Goal: Information Seeking & Learning: Find specific fact

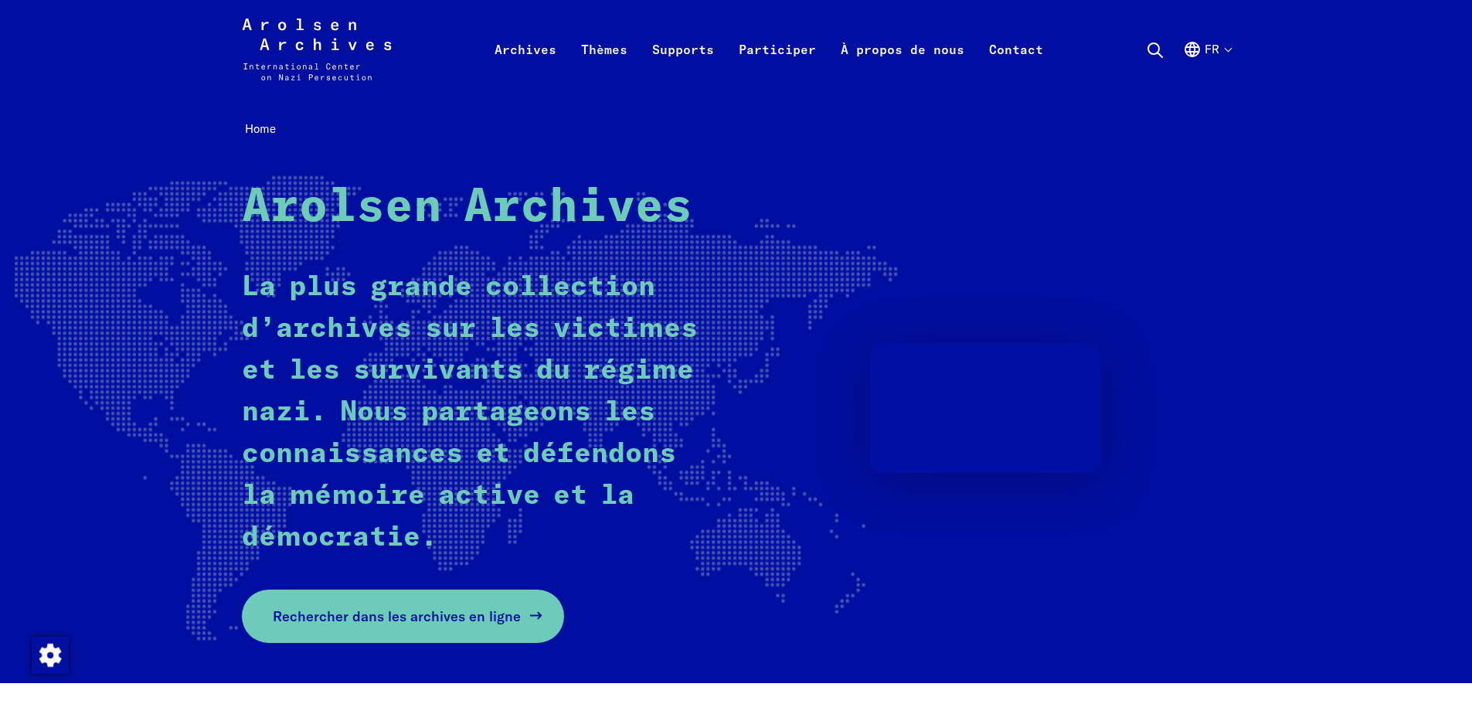
click at [411, 615] on span "Rechercher dans les archives en ligne" at bounding box center [397, 616] width 248 height 21
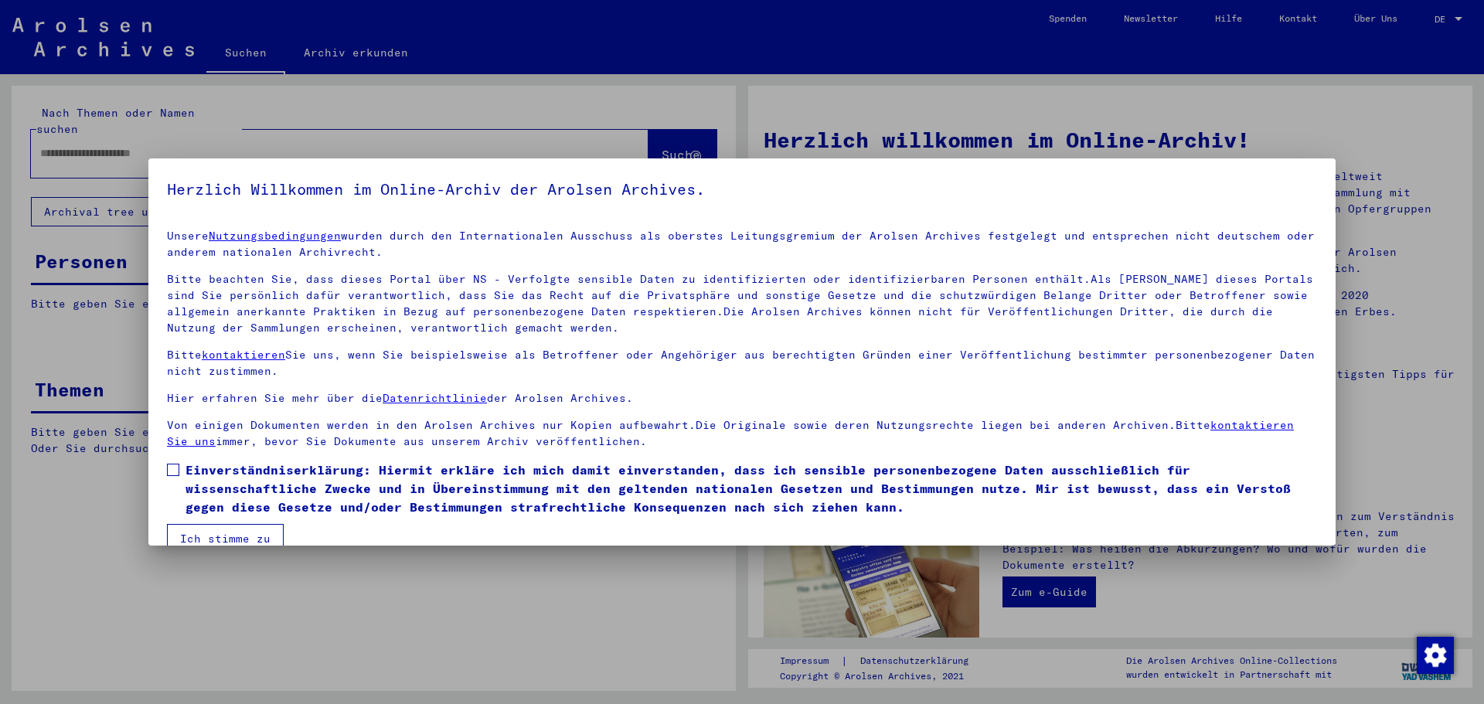
drag, startPoint x: 174, startPoint y: 469, endPoint x: 177, endPoint y: 480, distance: 11.3
click at [174, 469] on span at bounding box center [173, 470] width 12 height 12
click at [201, 531] on button "Ich stimme zu" at bounding box center [225, 538] width 117 height 29
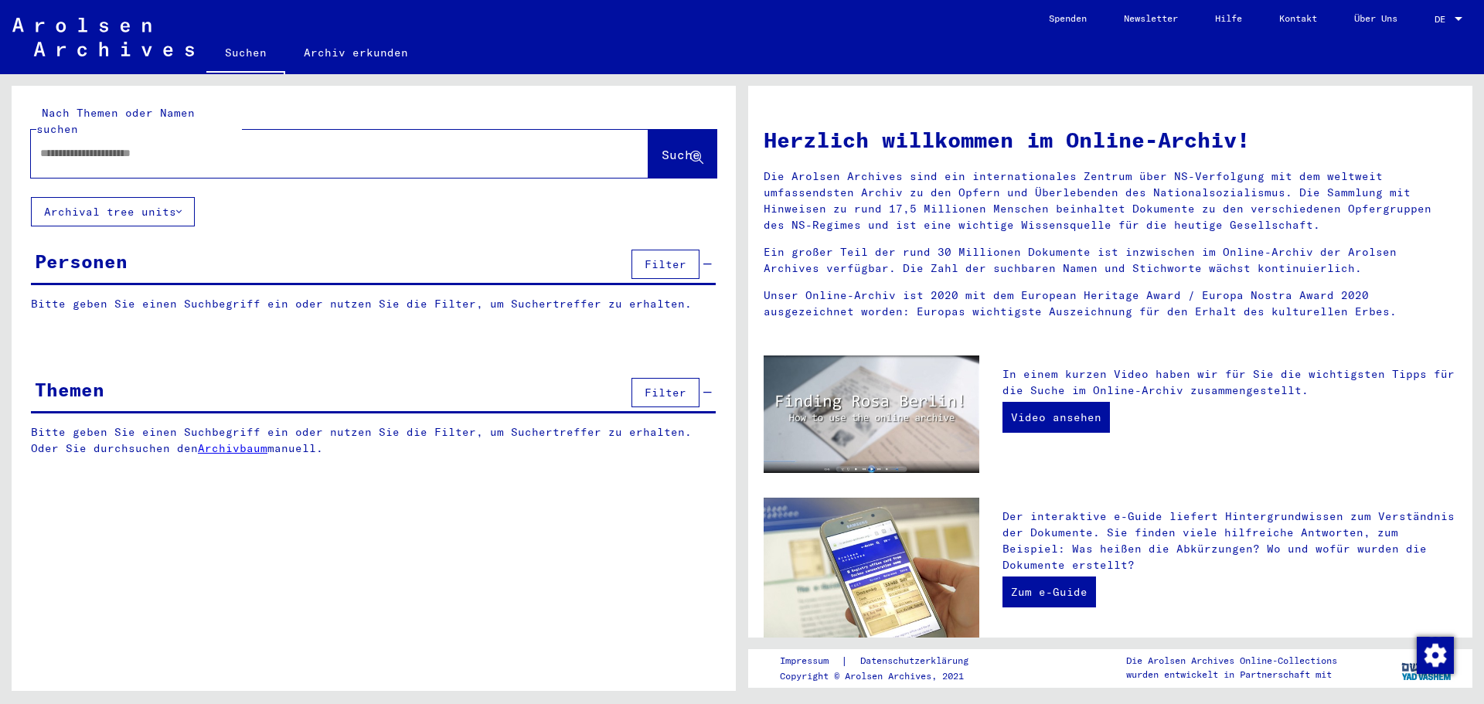
click at [154, 145] on input "text" at bounding box center [321, 153] width 562 height 16
type input "*********"
click at [667, 147] on span "Suche" at bounding box center [681, 154] width 39 height 15
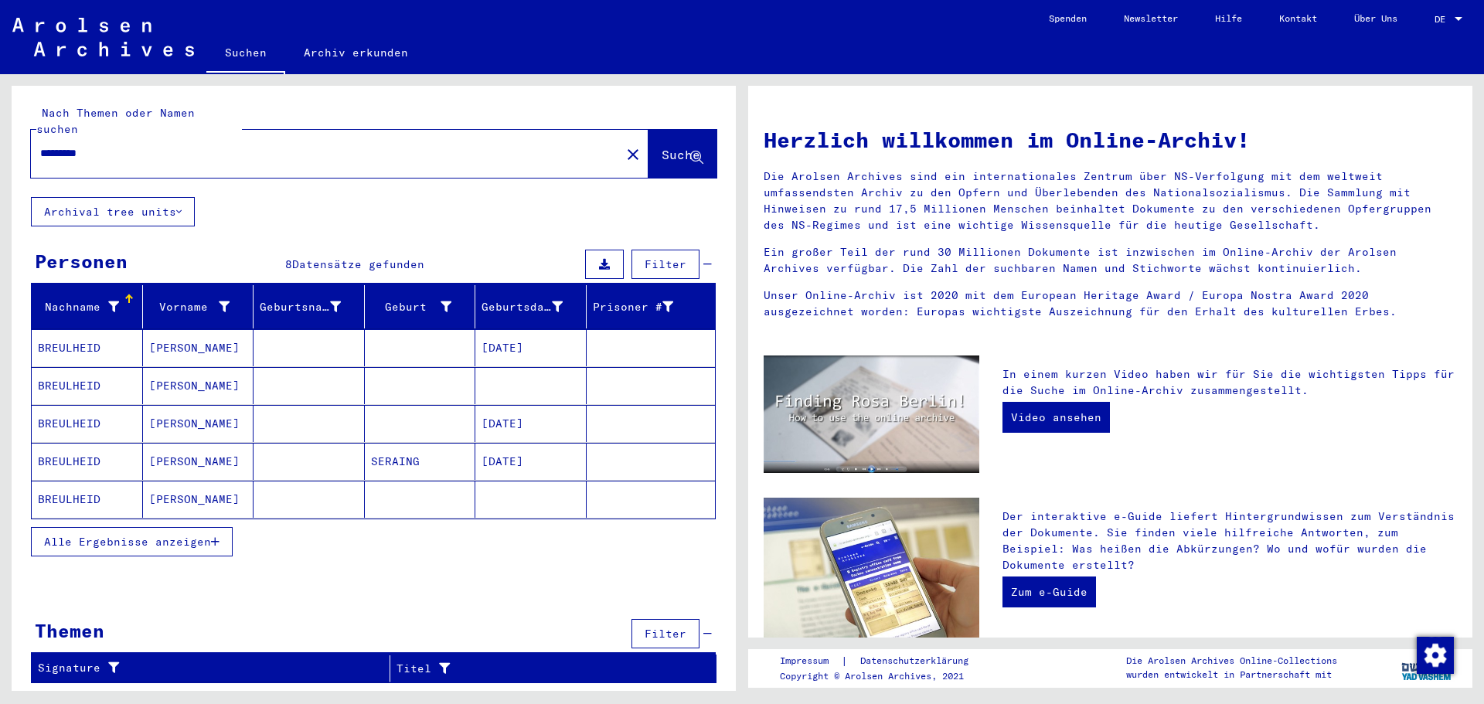
click at [209, 369] on mat-cell "Marcel" at bounding box center [198, 385] width 111 height 37
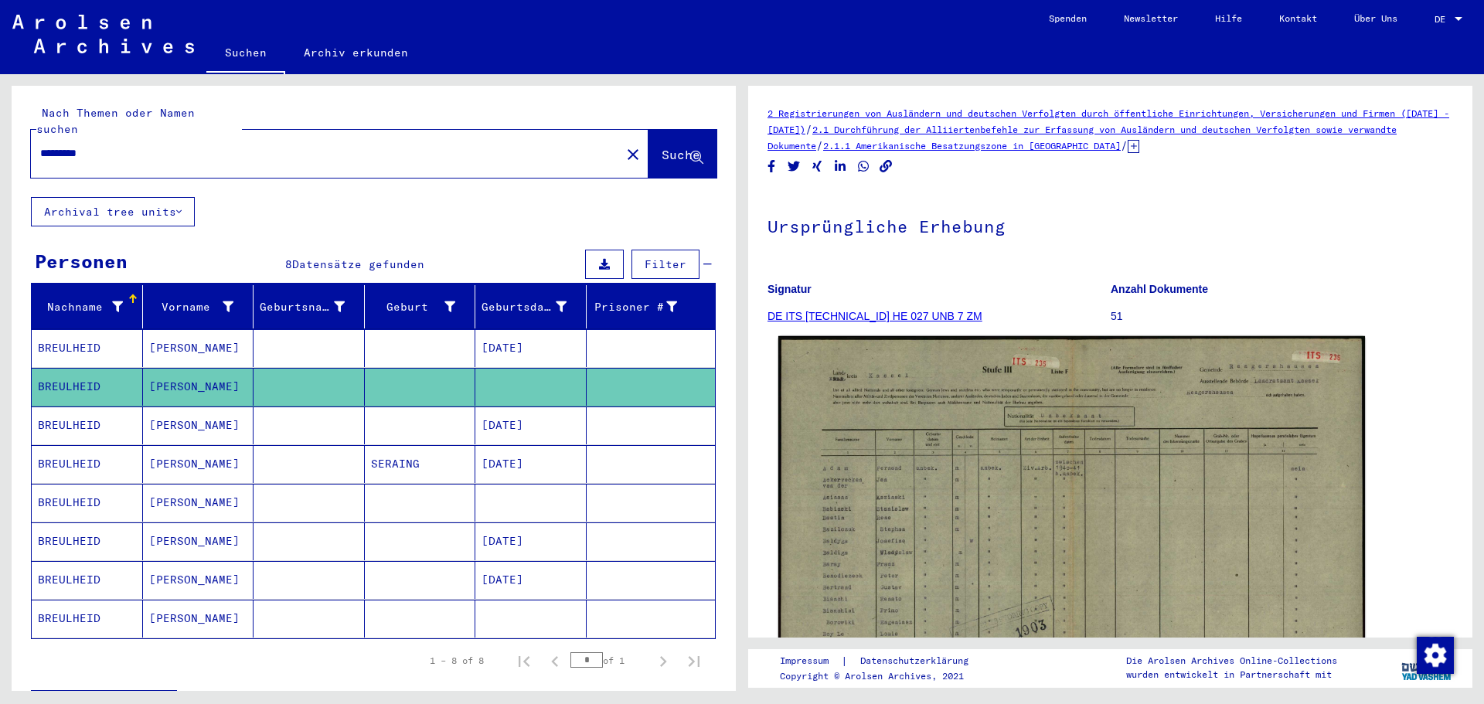
scroll to position [77, 0]
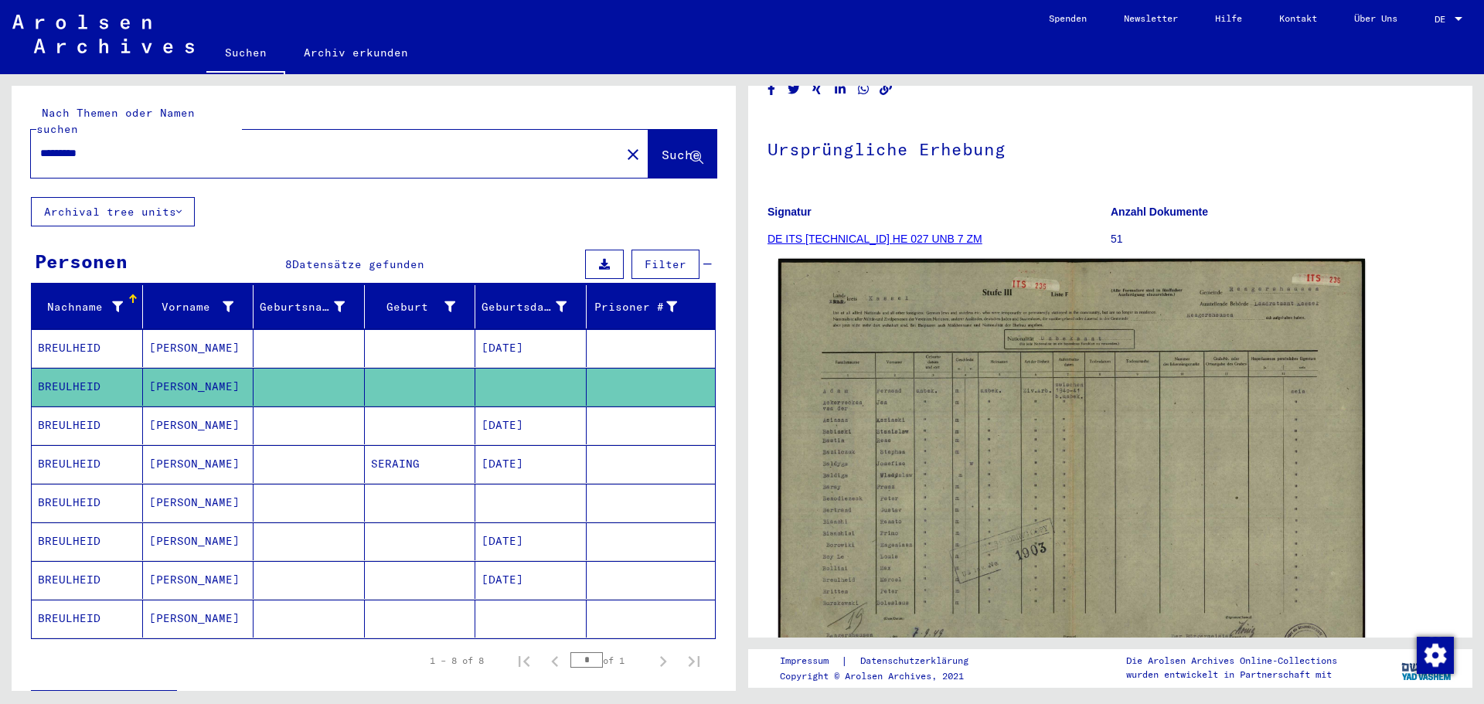
click at [888, 486] on img at bounding box center [1071, 467] width 587 height 417
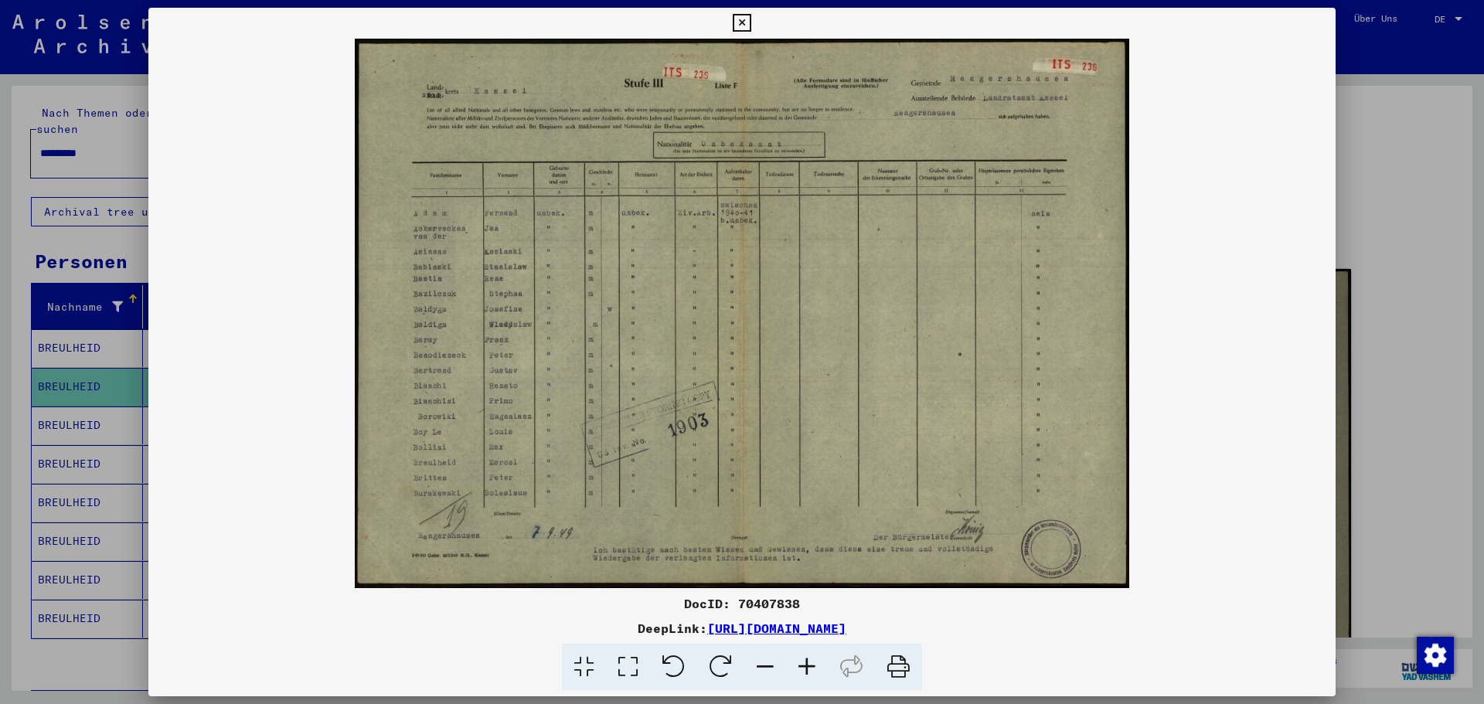
click at [812, 667] on icon at bounding box center [807, 667] width 42 height 47
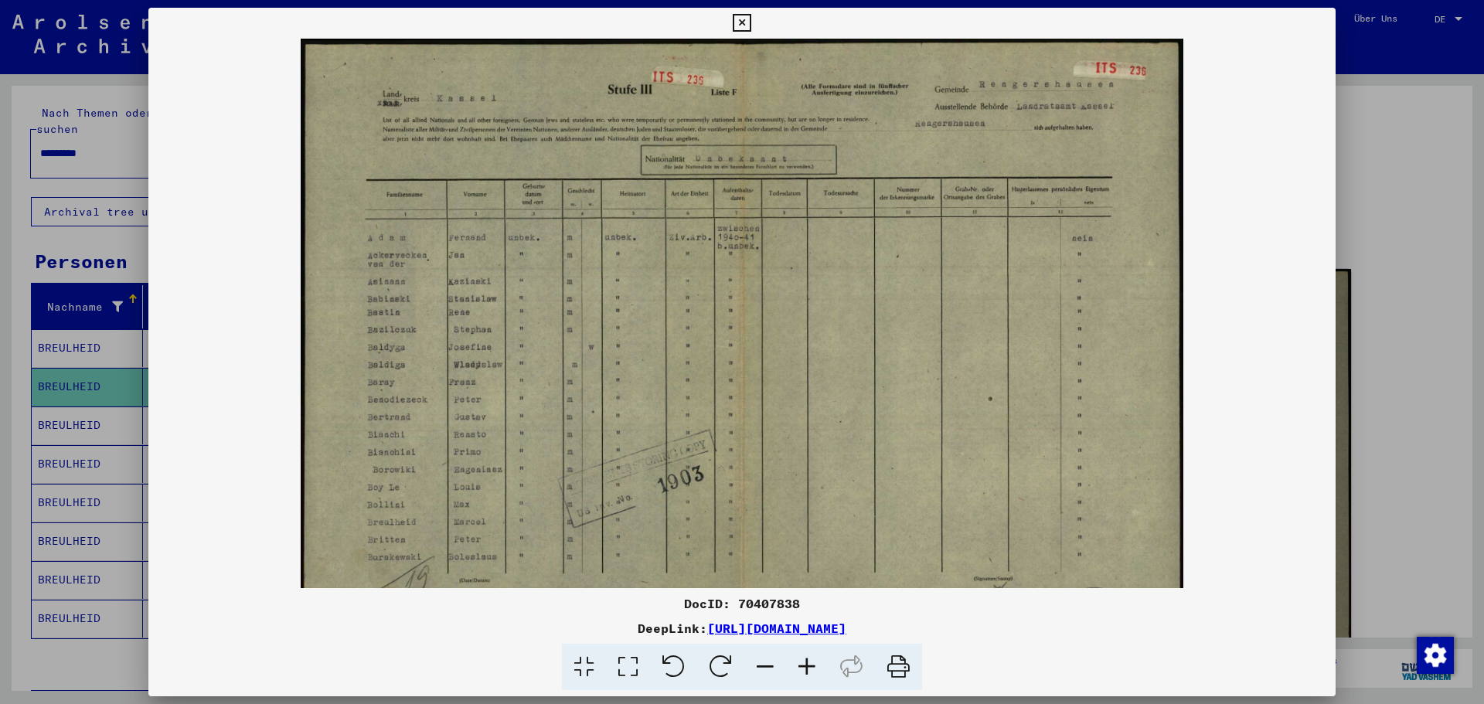
click at [812, 667] on icon at bounding box center [807, 667] width 42 height 47
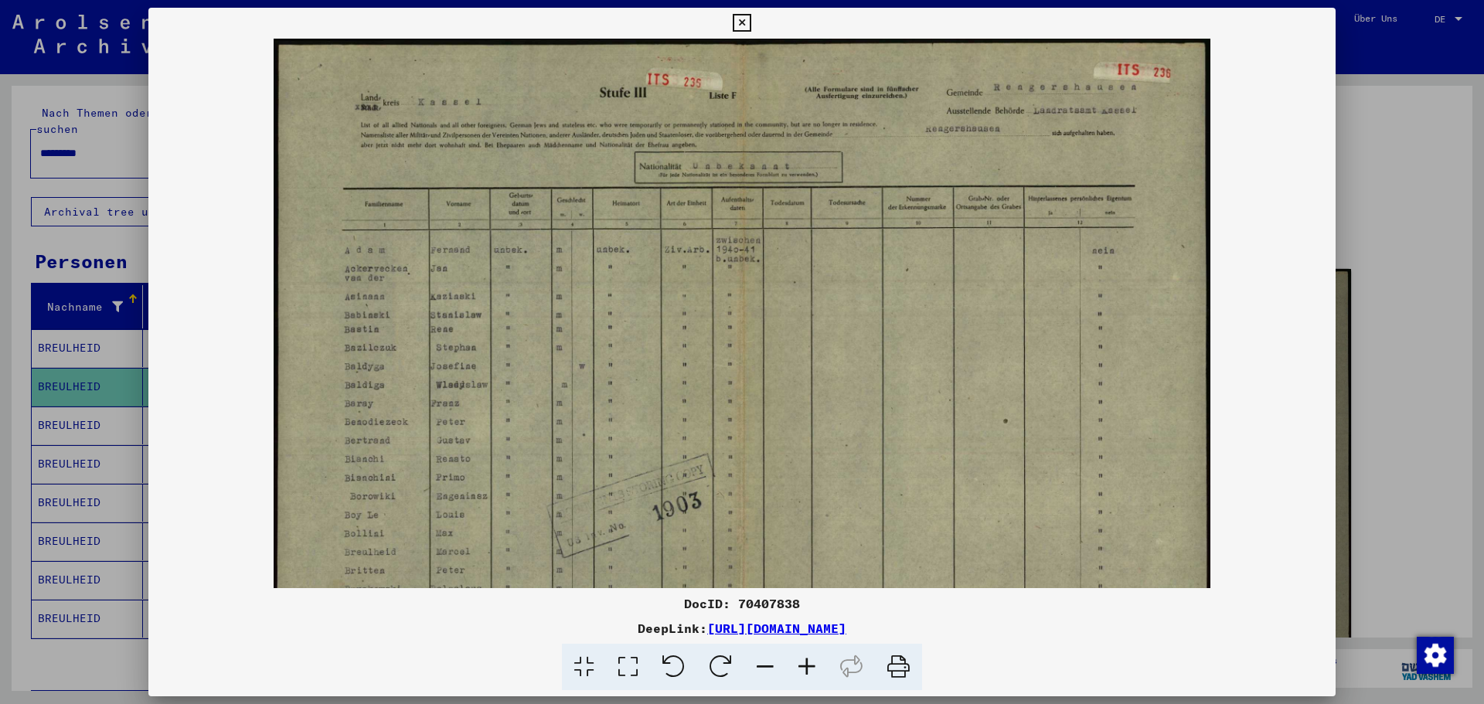
click at [812, 667] on icon at bounding box center [807, 667] width 42 height 47
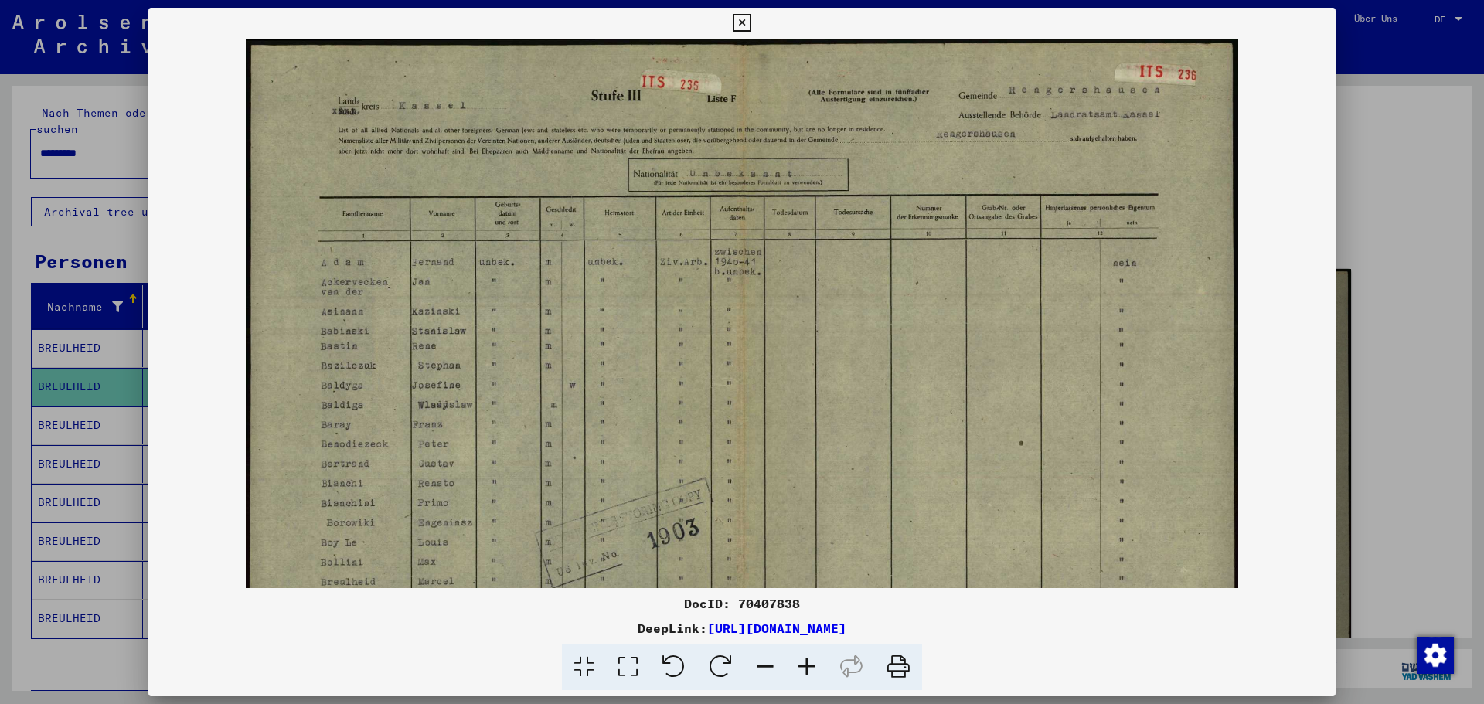
click at [812, 667] on icon at bounding box center [807, 667] width 42 height 47
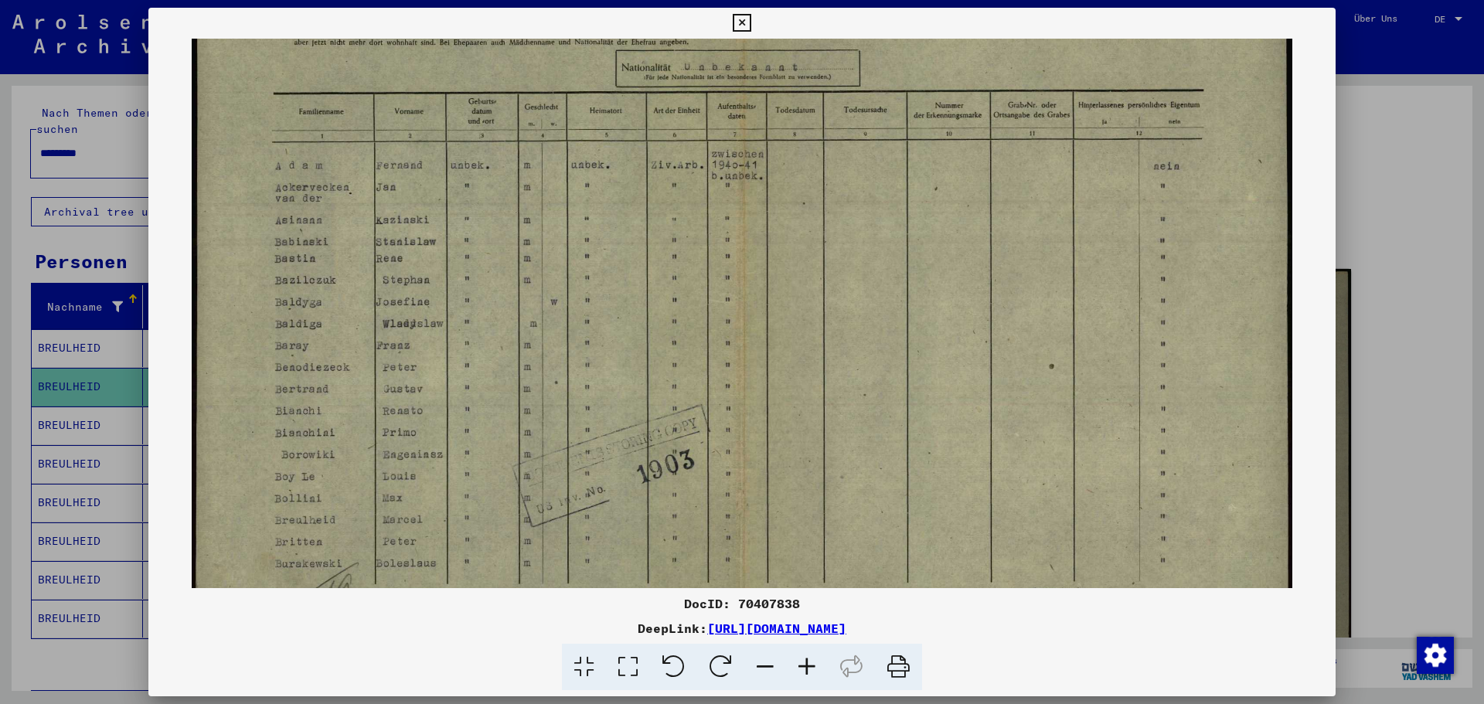
scroll to position [134, 0]
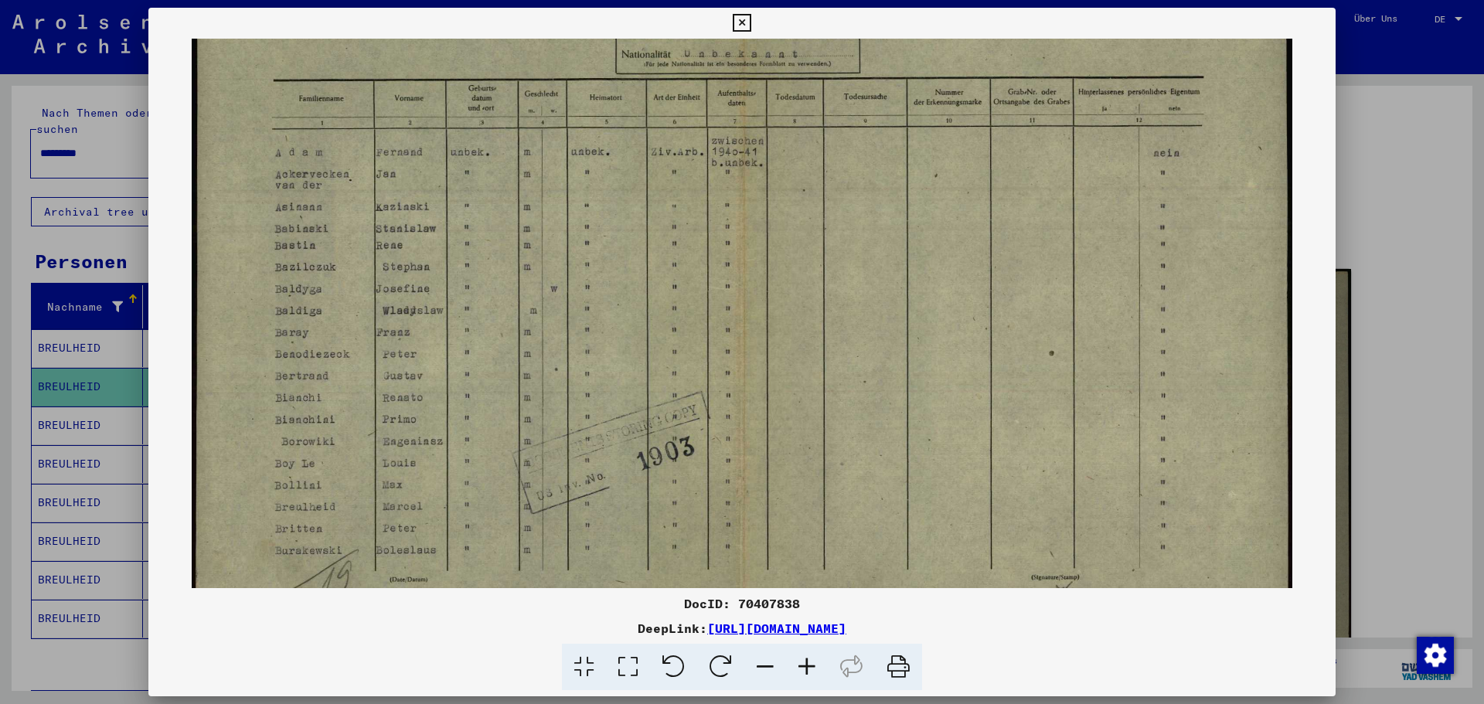
drag, startPoint x: 444, startPoint y: 437, endPoint x: 759, endPoint y: 302, distance: 342.1
click at [759, 302] on img at bounding box center [742, 294] width 1101 height 781
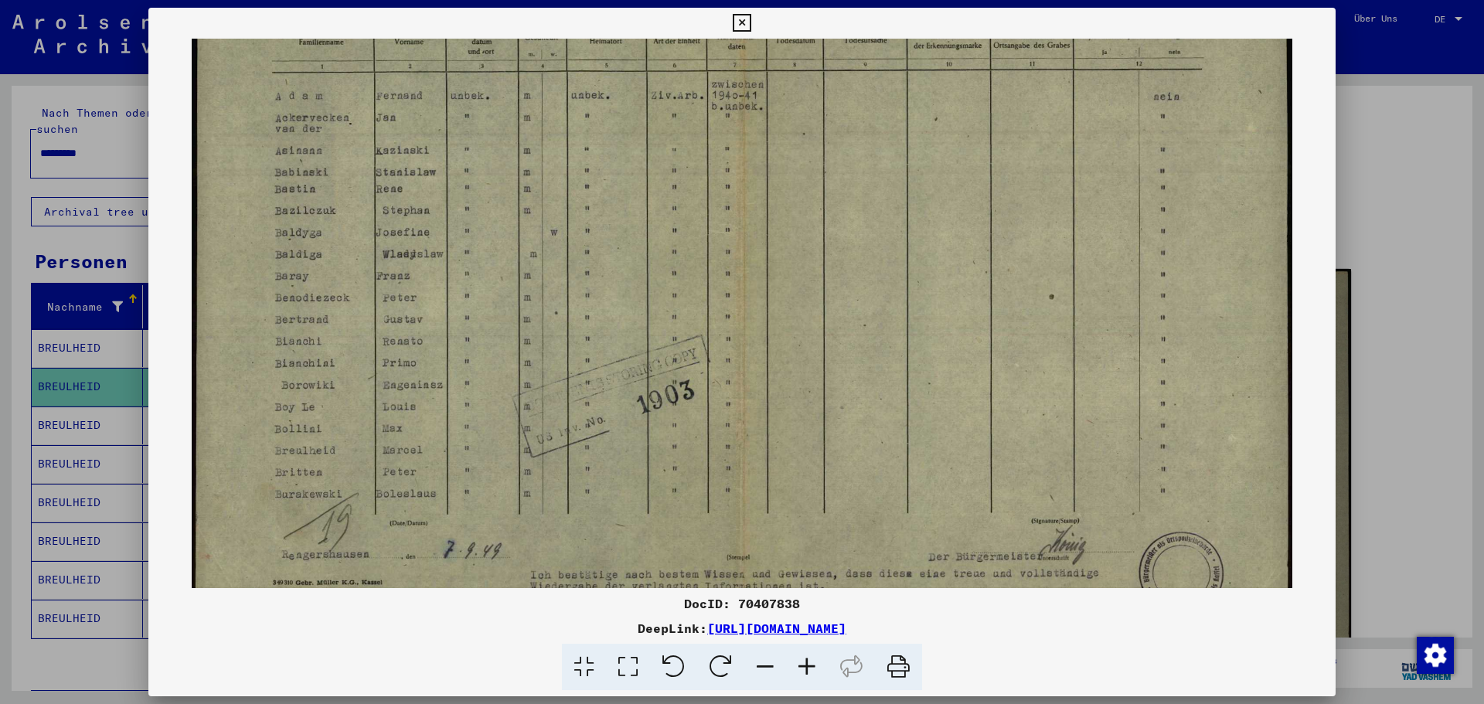
scroll to position [199, 0]
drag, startPoint x: 441, startPoint y: 472, endPoint x: 455, endPoint y: 407, distance: 66.4
click at [455, 407] on img at bounding box center [742, 229] width 1101 height 781
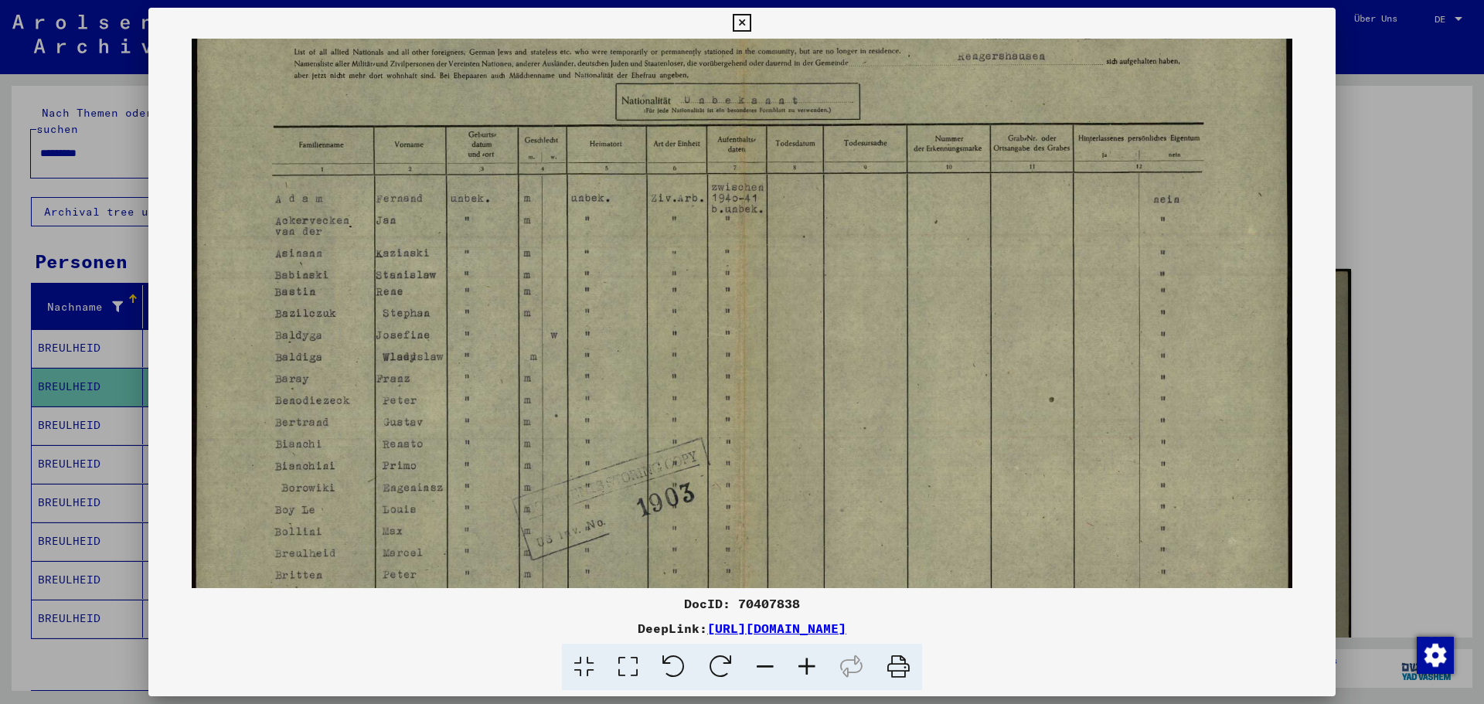
scroll to position [83, 0]
drag, startPoint x: 628, startPoint y: 245, endPoint x: 641, endPoint y: 362, distance: 117.5
click at [641, 362] on img at bounding box center [742, 346] width 1101 height 781
click at [740, 23] on icon at bounding box center [742, 23] width 18 height 19
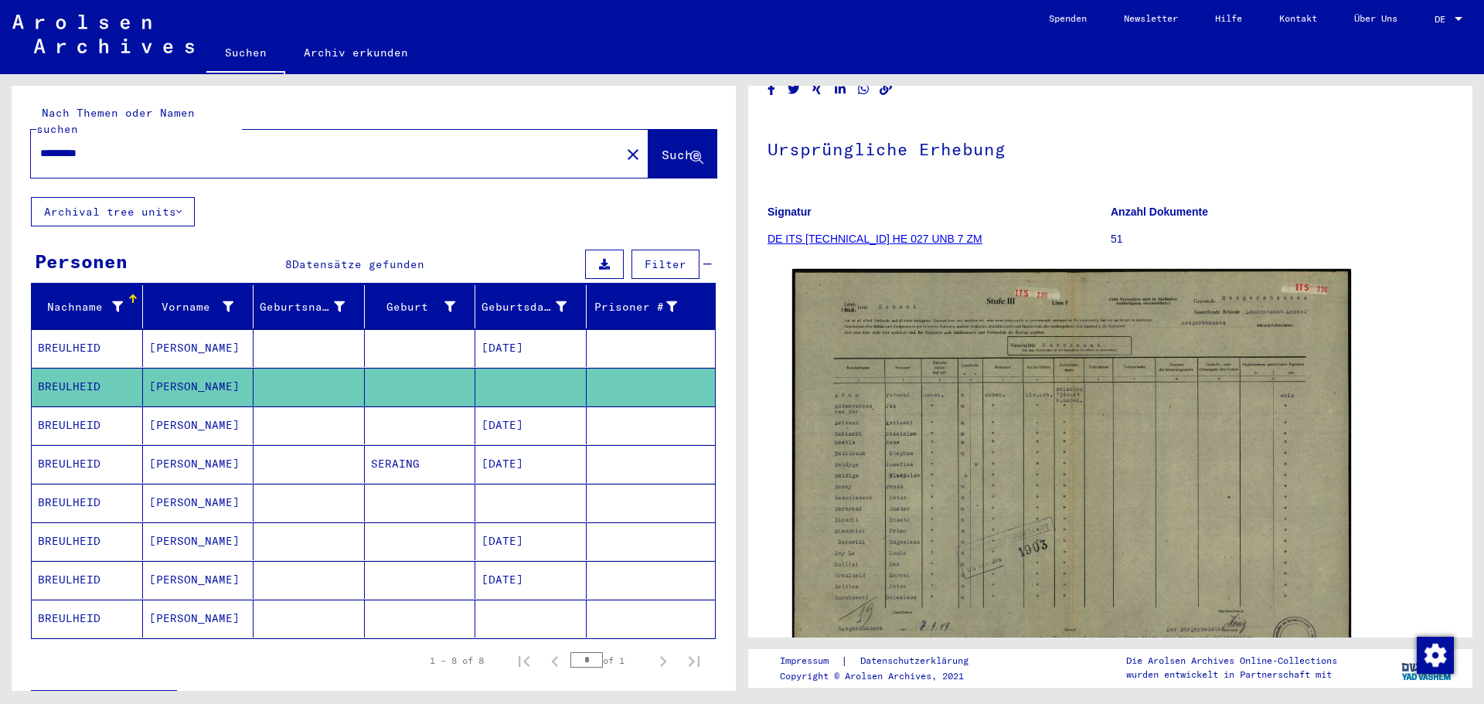
click at [392, 604] on mat-cell at bounding box center [420, 619] width 111 height 38
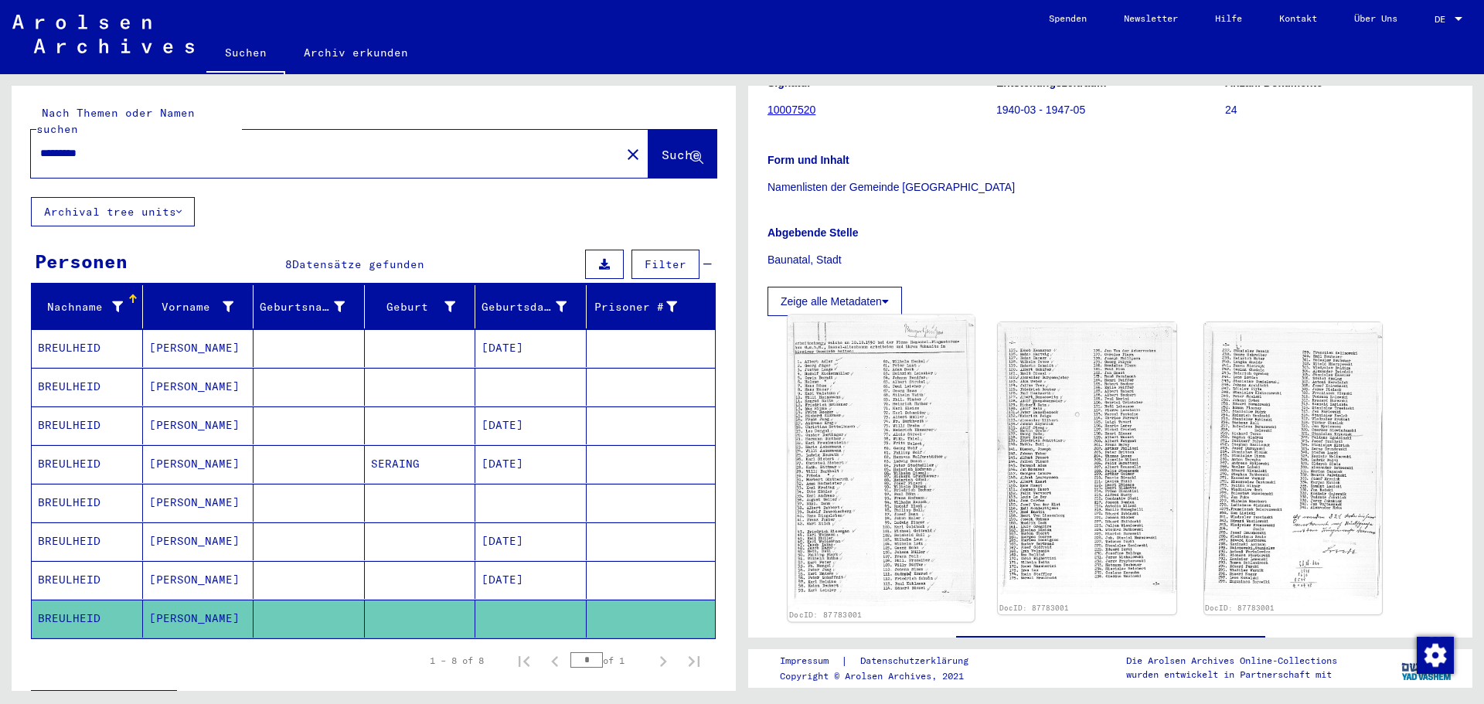
scroll to position [232, 0]
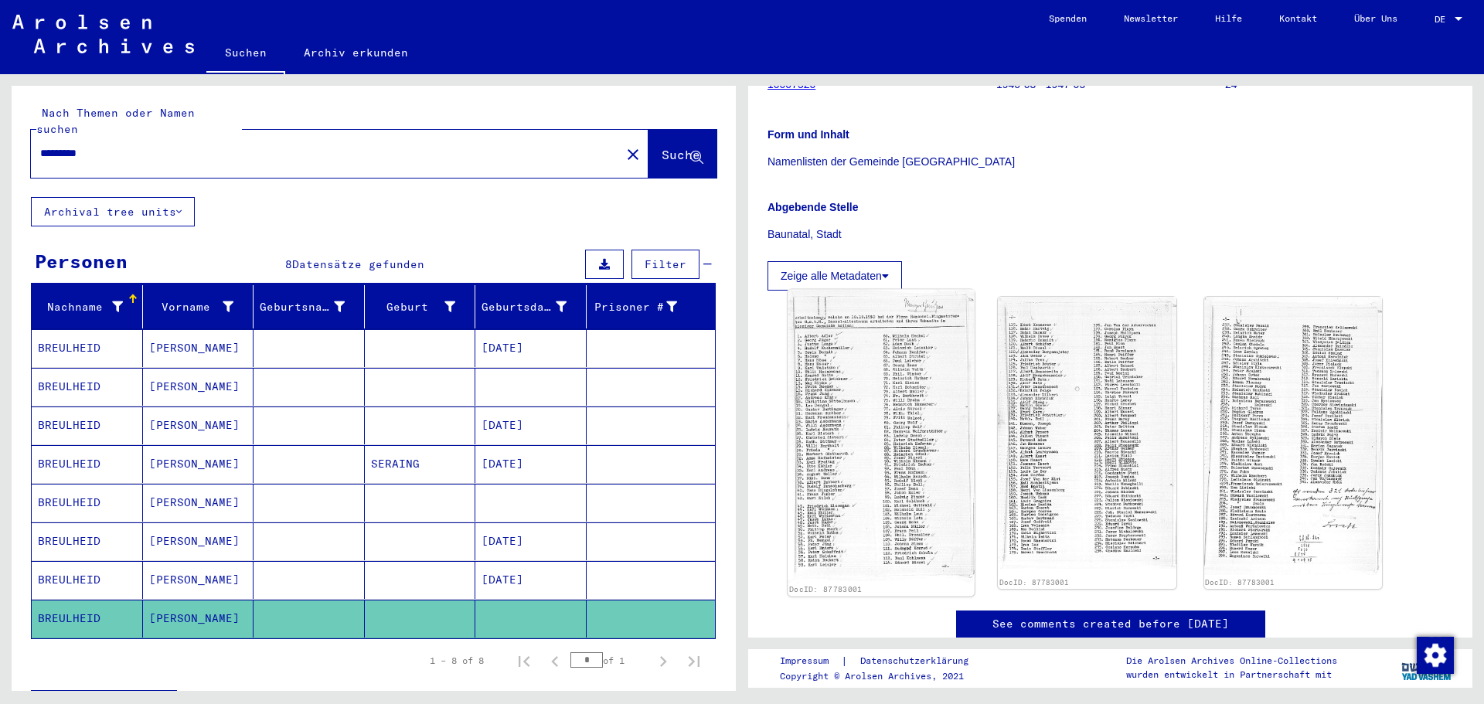
click at [900, 413] on img at bounding box center [881, 437] width 187 height 294
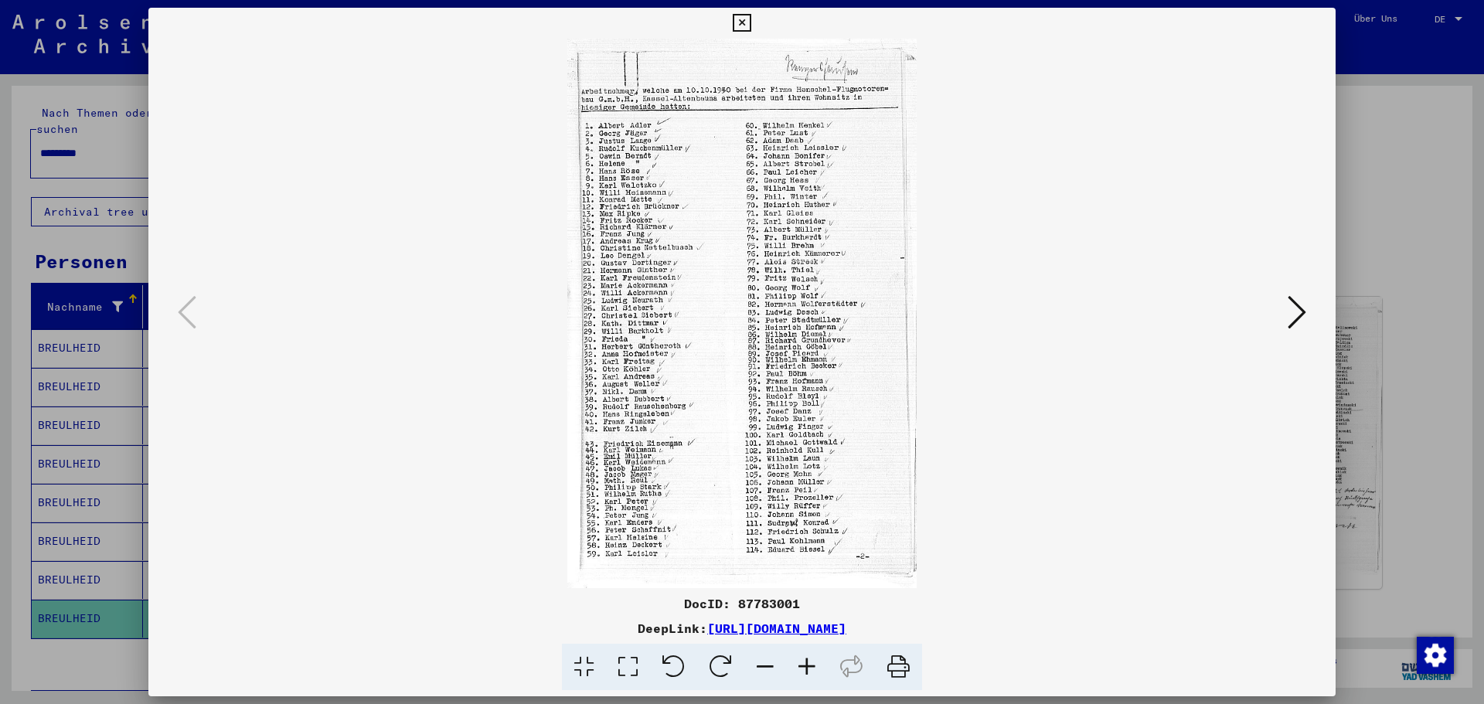
click at [1295, 313] on icon at bounding box center [1297, 312] width 19 height 37
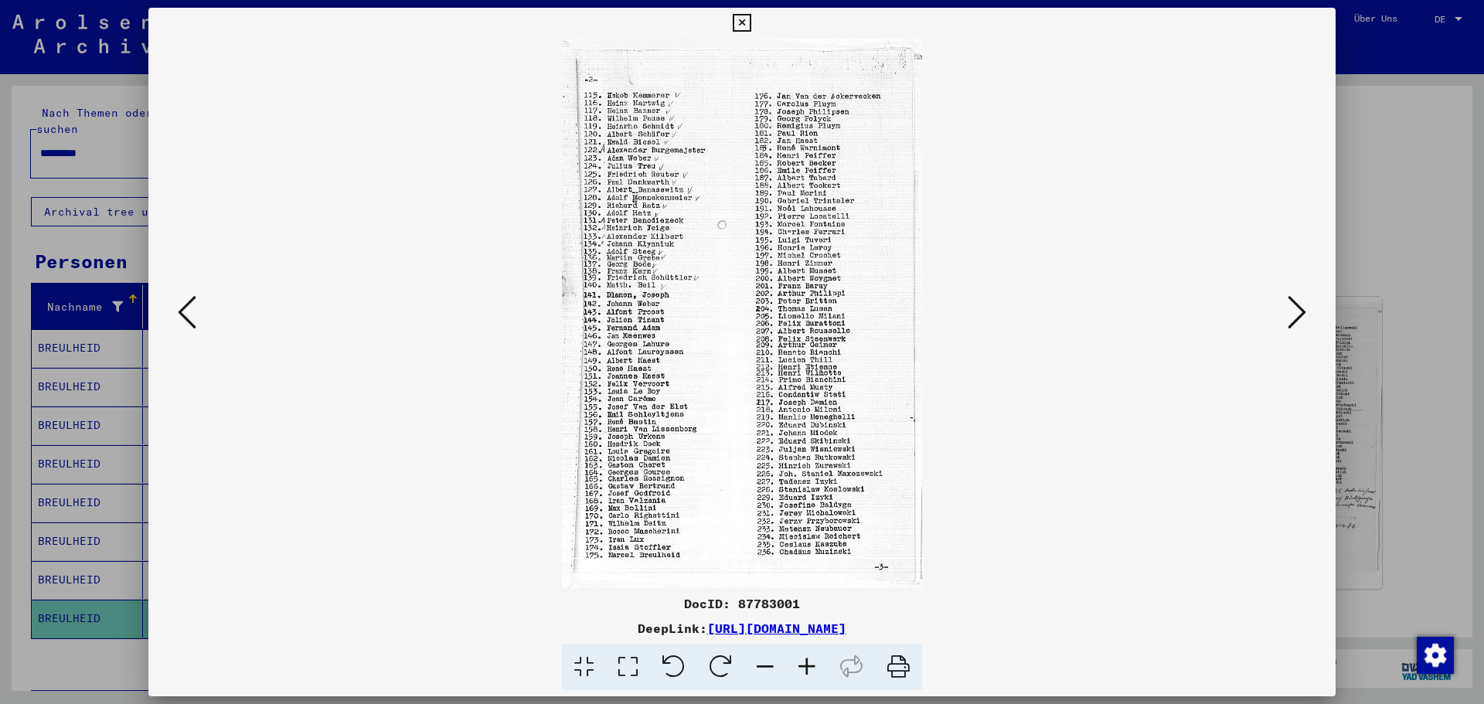
click at [659, 554] on img at bounding box center [742, 314] width 1082 height 550
click at [188, 312] on icon at bounding box center [187, 312] width 19 height 37
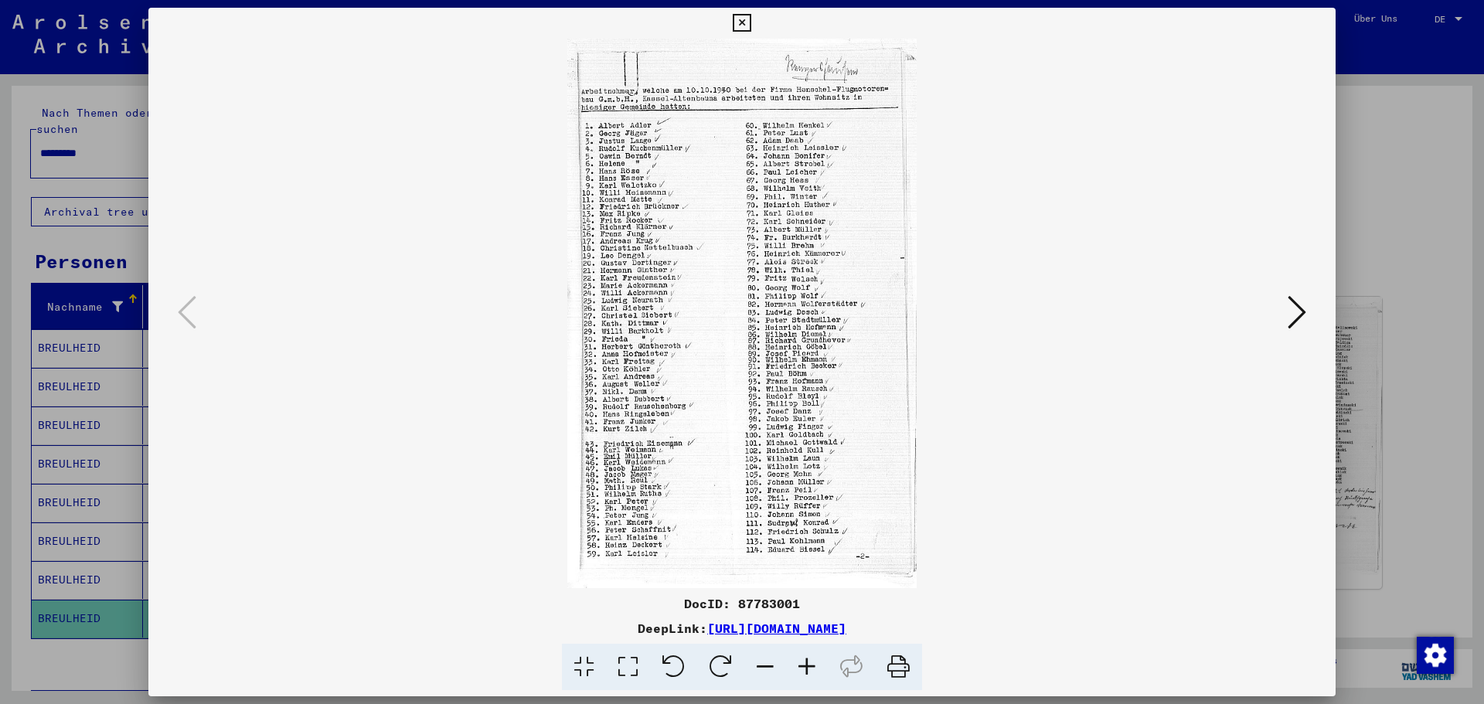
drag, startPoint x: 689, startPoint y: 102, endPoint x: 578, endPoint y: 99, distance: 111.3
click at [578, 99] on img at bounding box center [742, 314] width 1082 height 550
click at [807, 670] on icon at bounding box center [807, 667] width 42 height 47
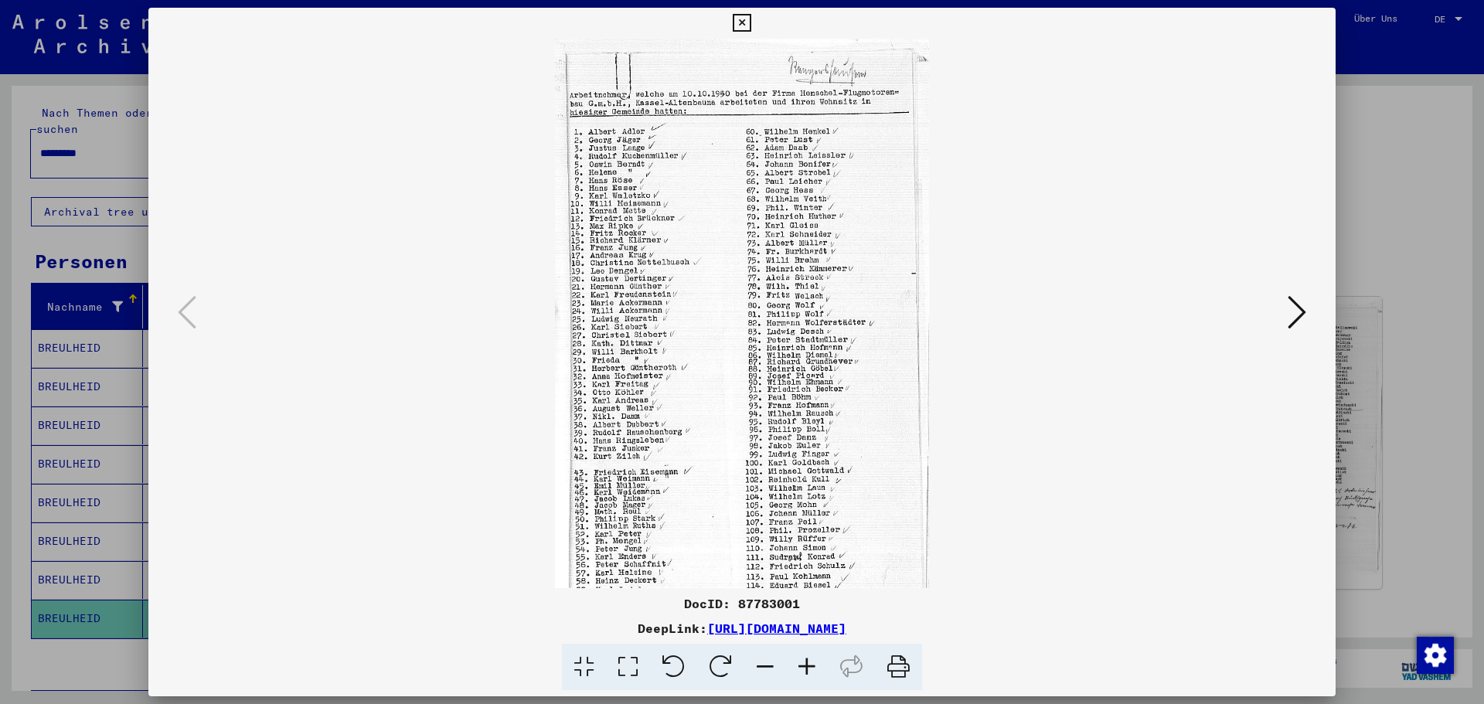
click at [807, 670] on icon at bounding box center [807, 667] width 42 height 47
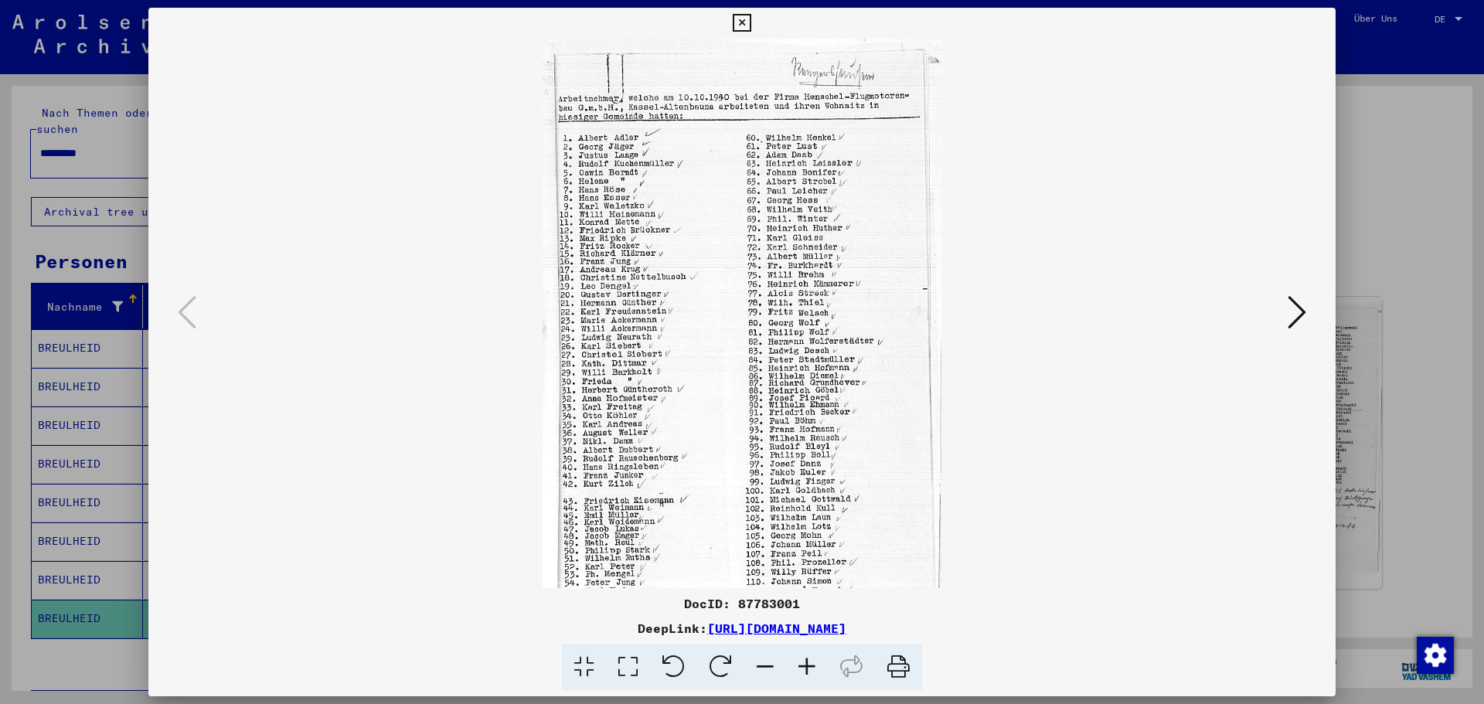
click at [807, 670] on icon at bounding box center [807, 667] width 42 height 47
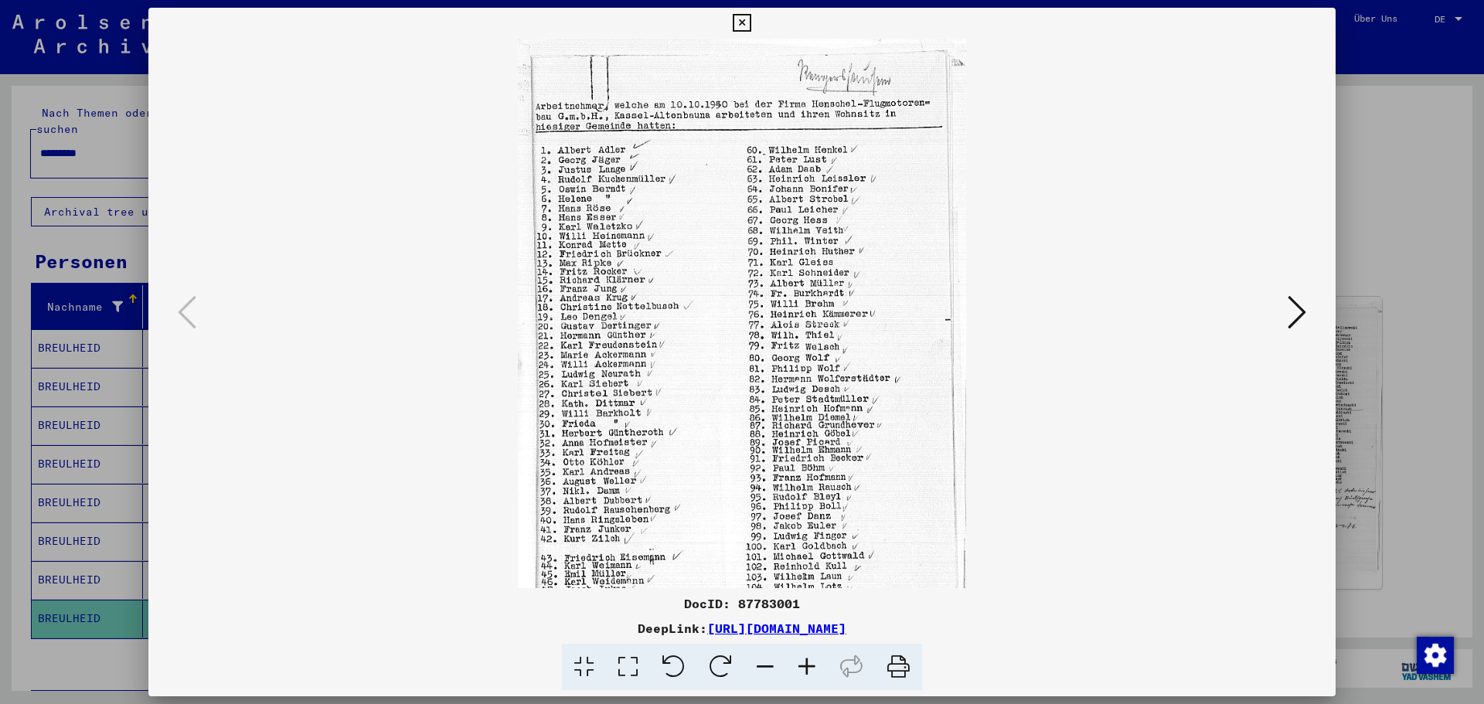
click at [807, 670] on icon at bounding box center [807, 667] width 42 height 47
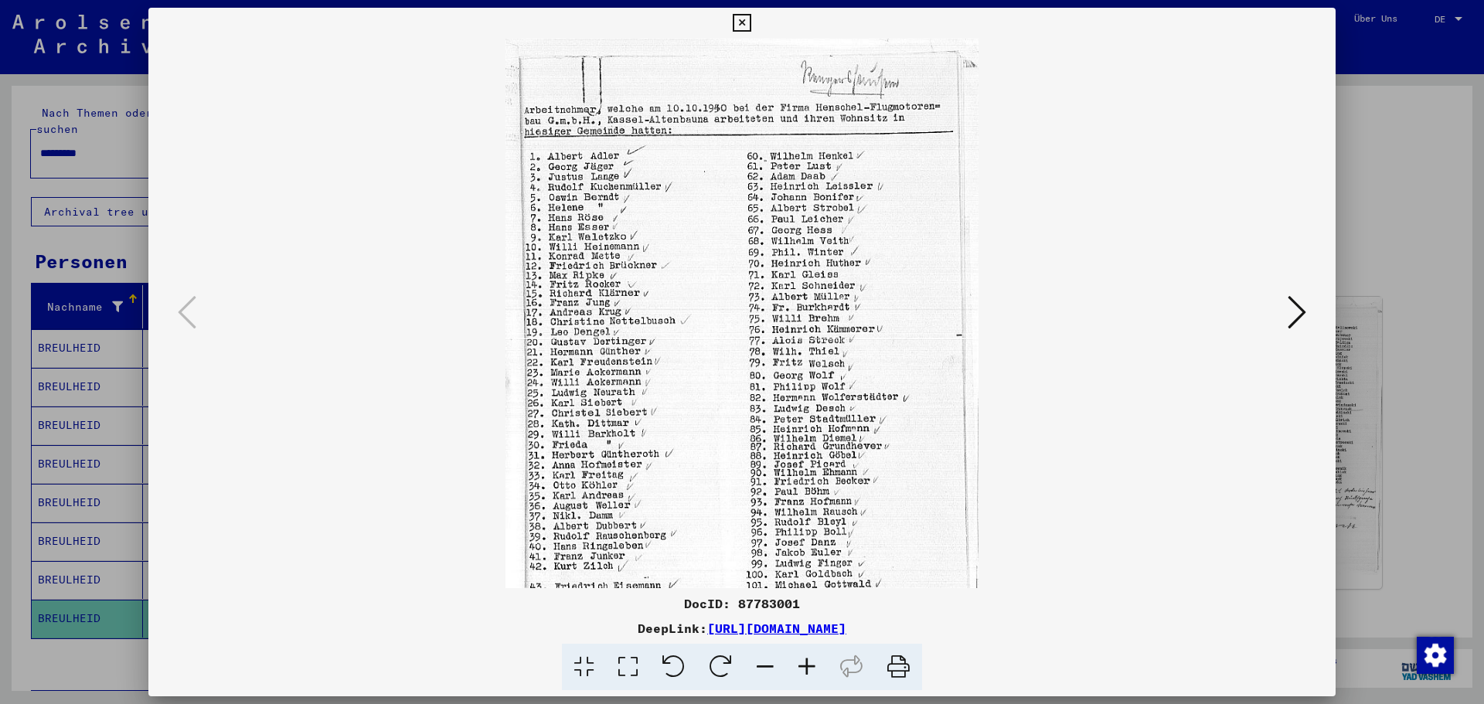
click at [807, 670] on icon at bounding box center [807, 667] width 42 height 47
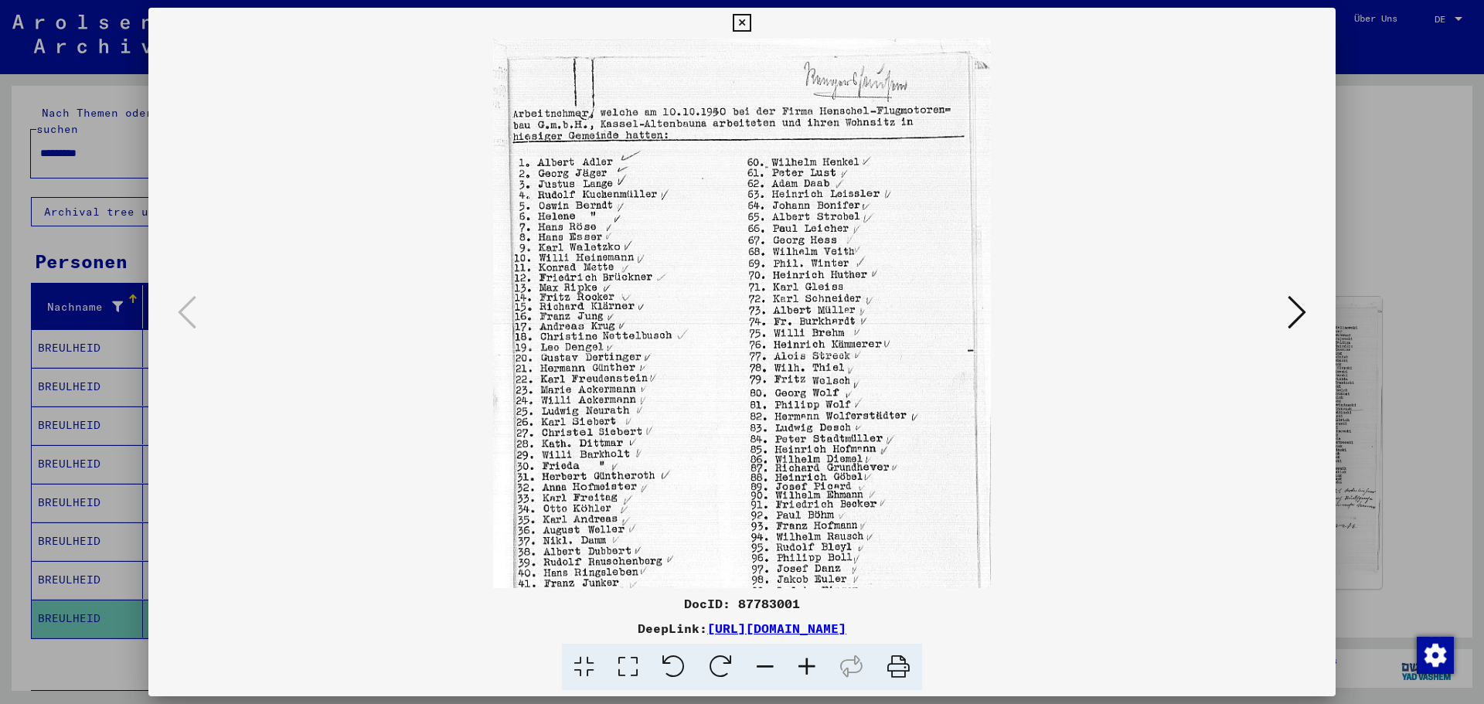
click at [807, 670] on icon at bounding box center [807, 667] width 42 height 47
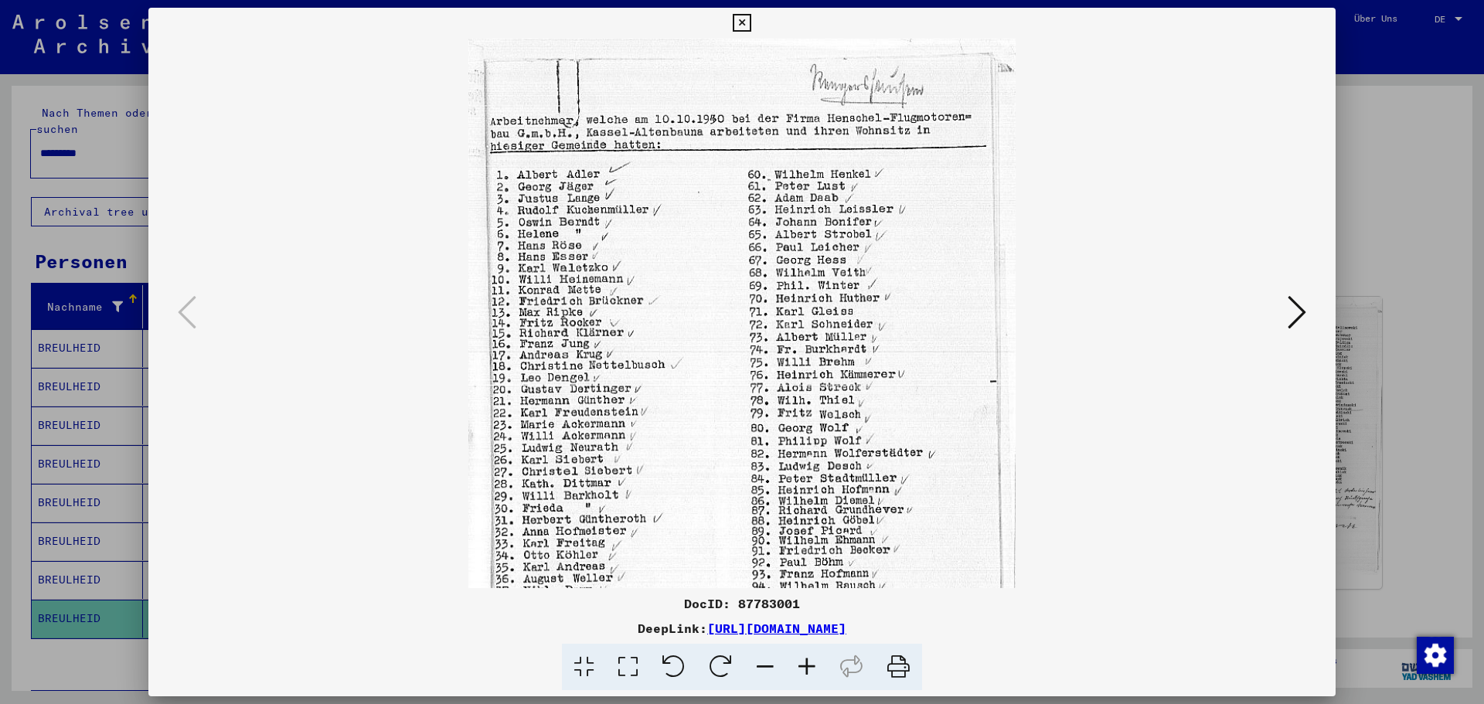
click at [807, 670] on icon at bounding box center [807, 667] width 42 height 47
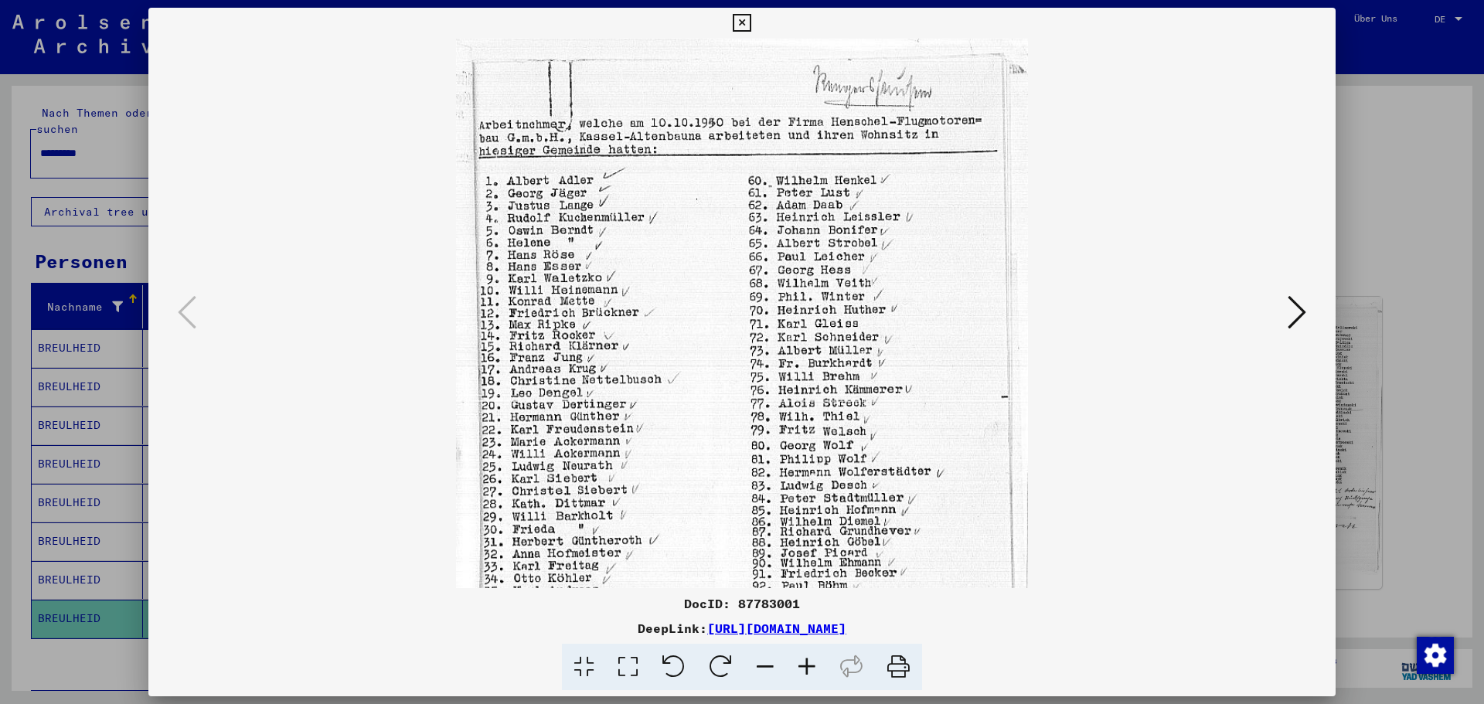
click at [807, 670] on icon at bounding box center [807, 667] width 42 height 47
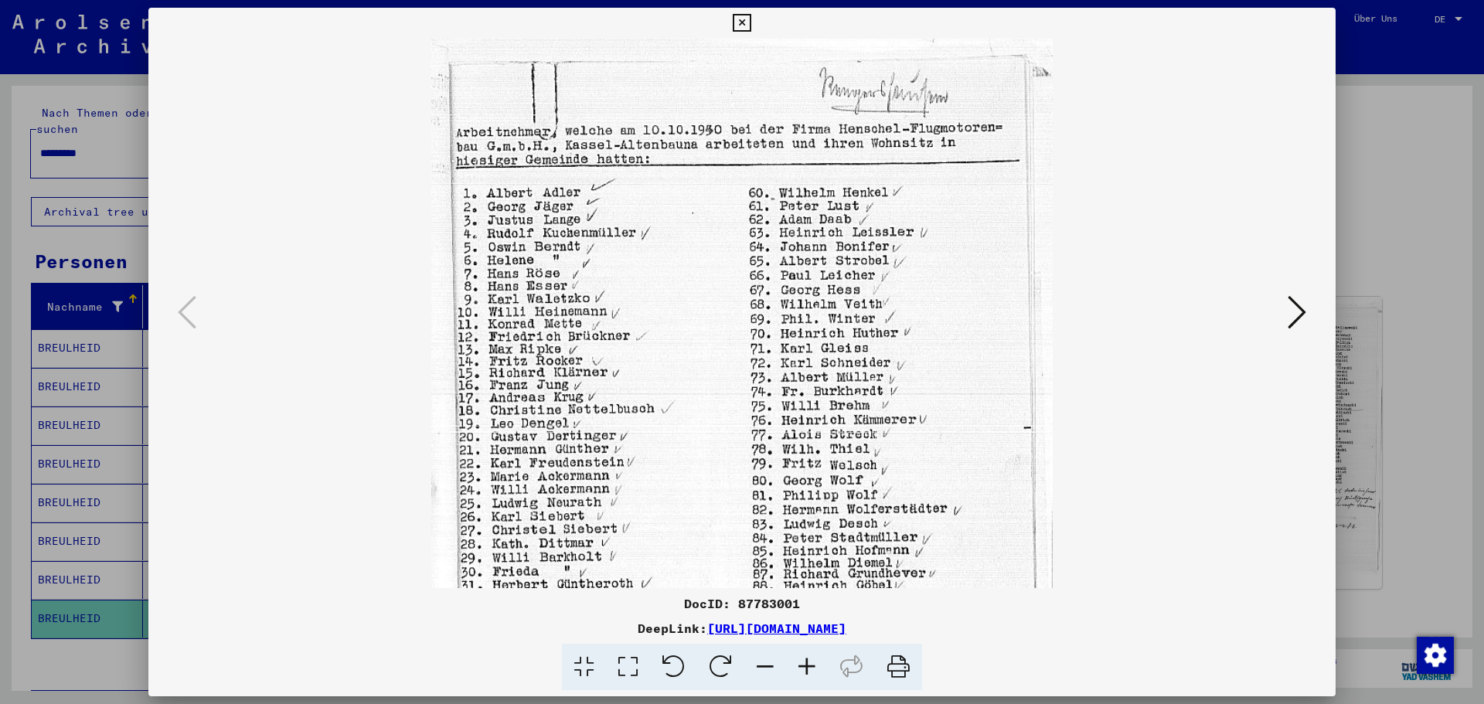
click at [807, 670] on icon at bounding box center [807, 667] width 42 height 47
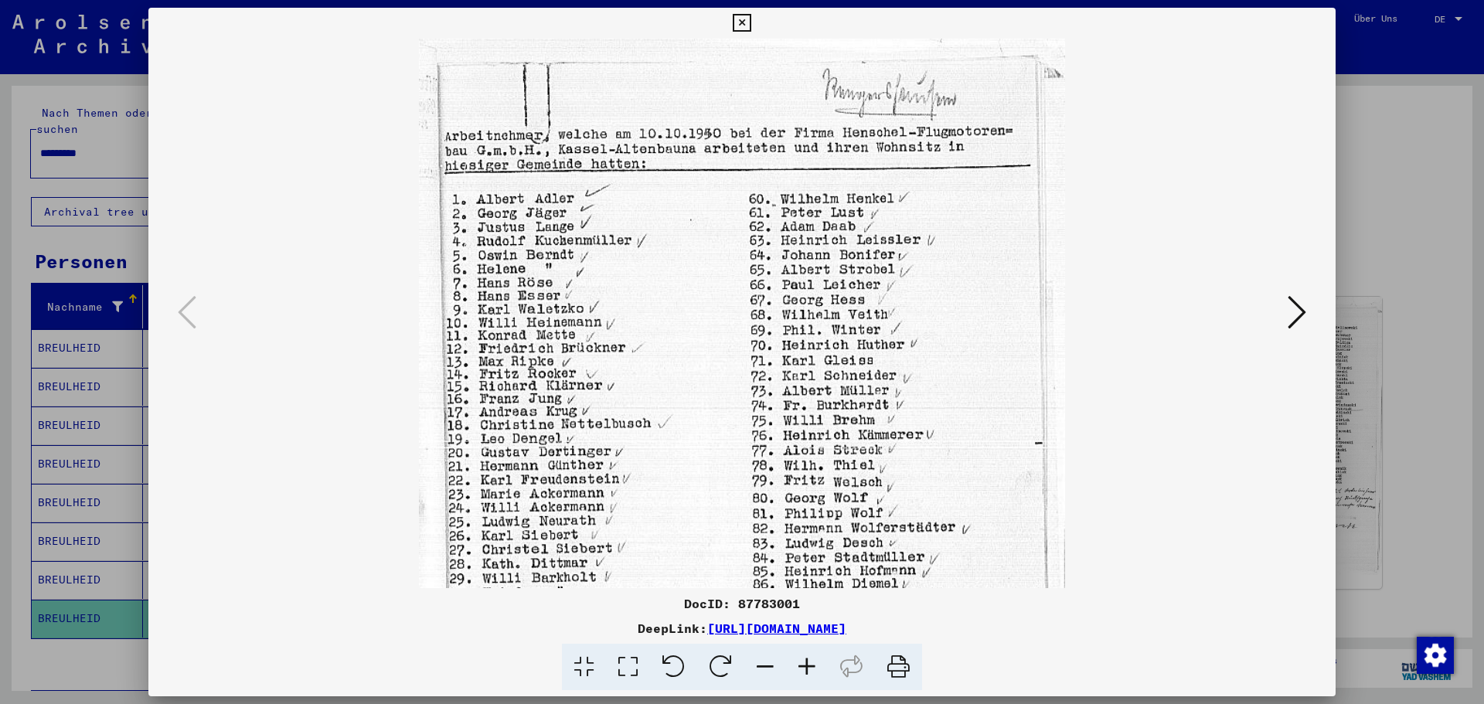
click at [807, 670] on icon at bounding box center [807, 667] width 42 height 47
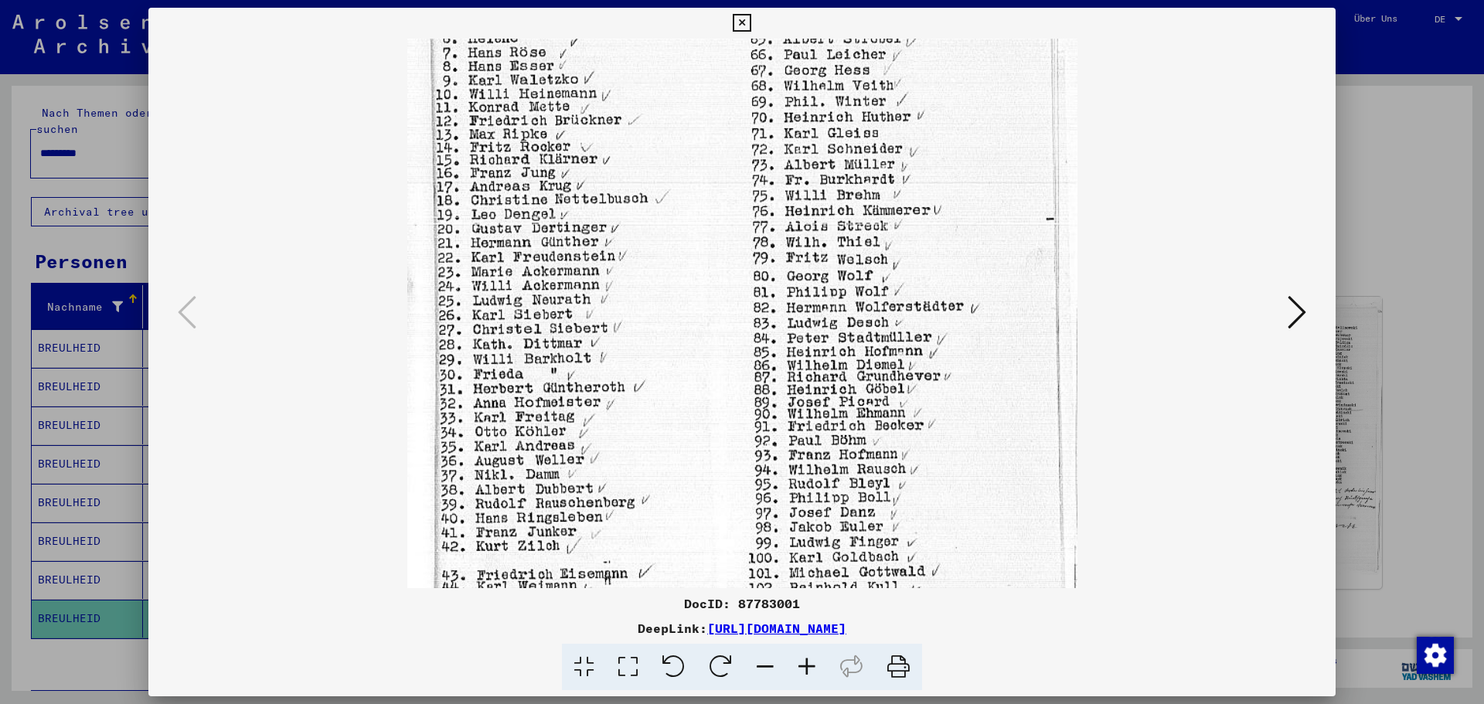
drag, startPoint x: 798, startPoint y: 339, endPoint x: 785, endPoint y: 162, distance: 176.7
click at [785, 162] on img at bounding box center [742, 325] width 670 height 1052
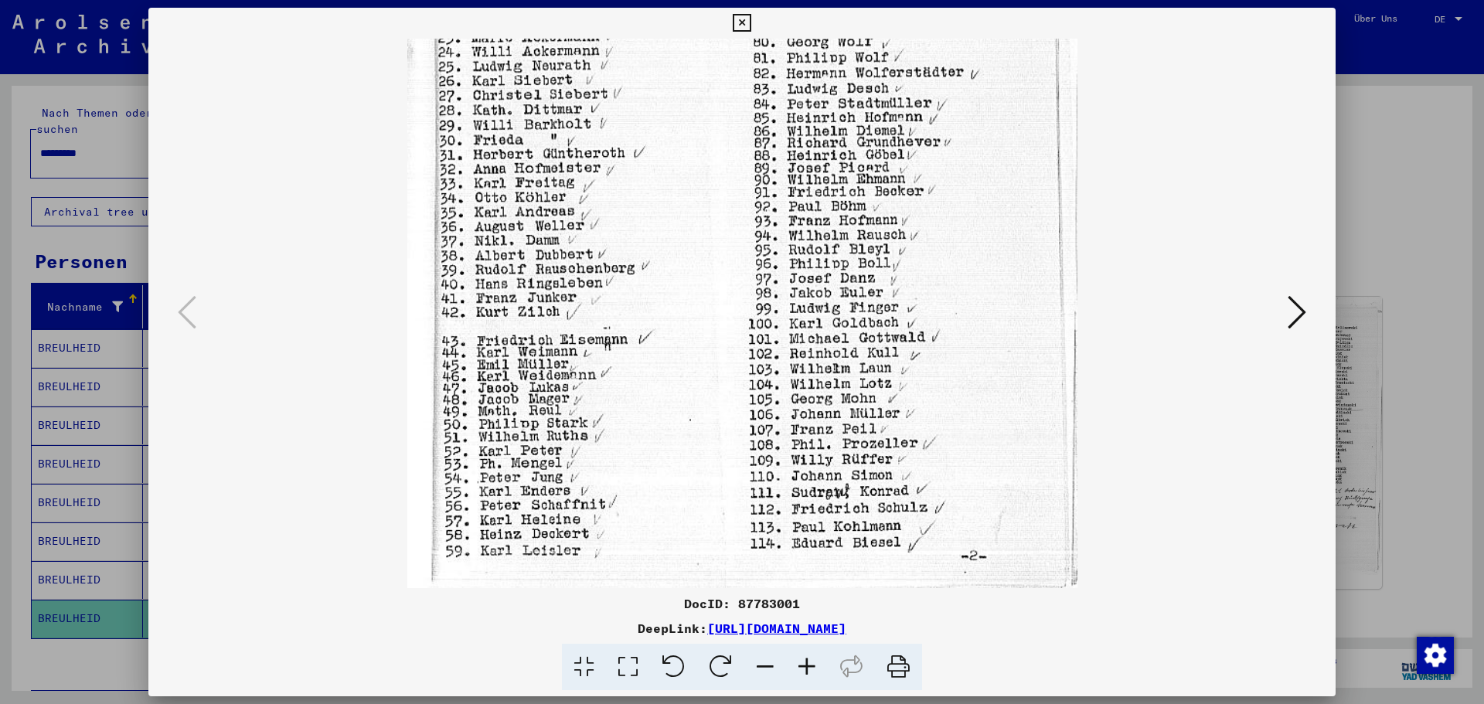
drag, startPoint x: 786, startPoint y: 421, endPoint x: 743, endPoint y: 182, distance: 243.5
click at [743, 182] on img at bounding box center [742, 91] width 670 height 1052
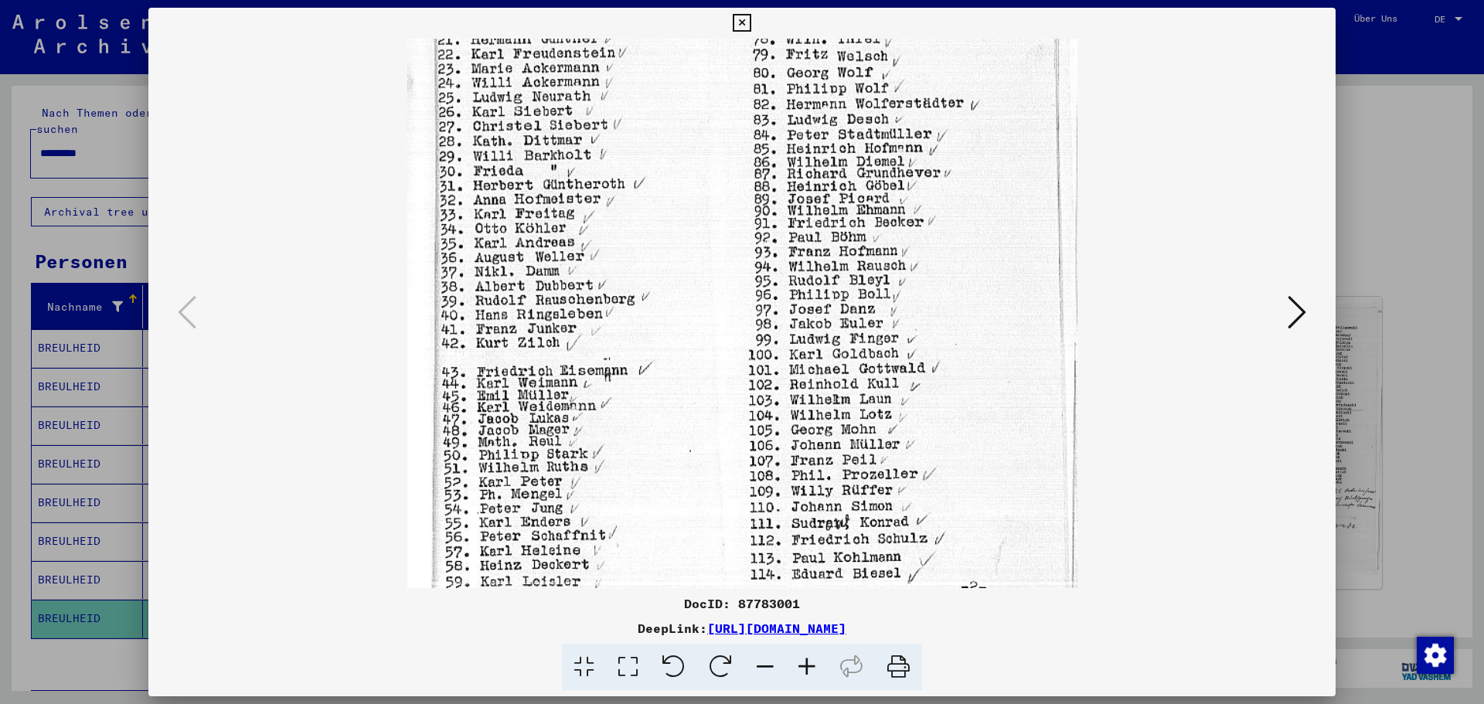
scroll to position [435, 0]
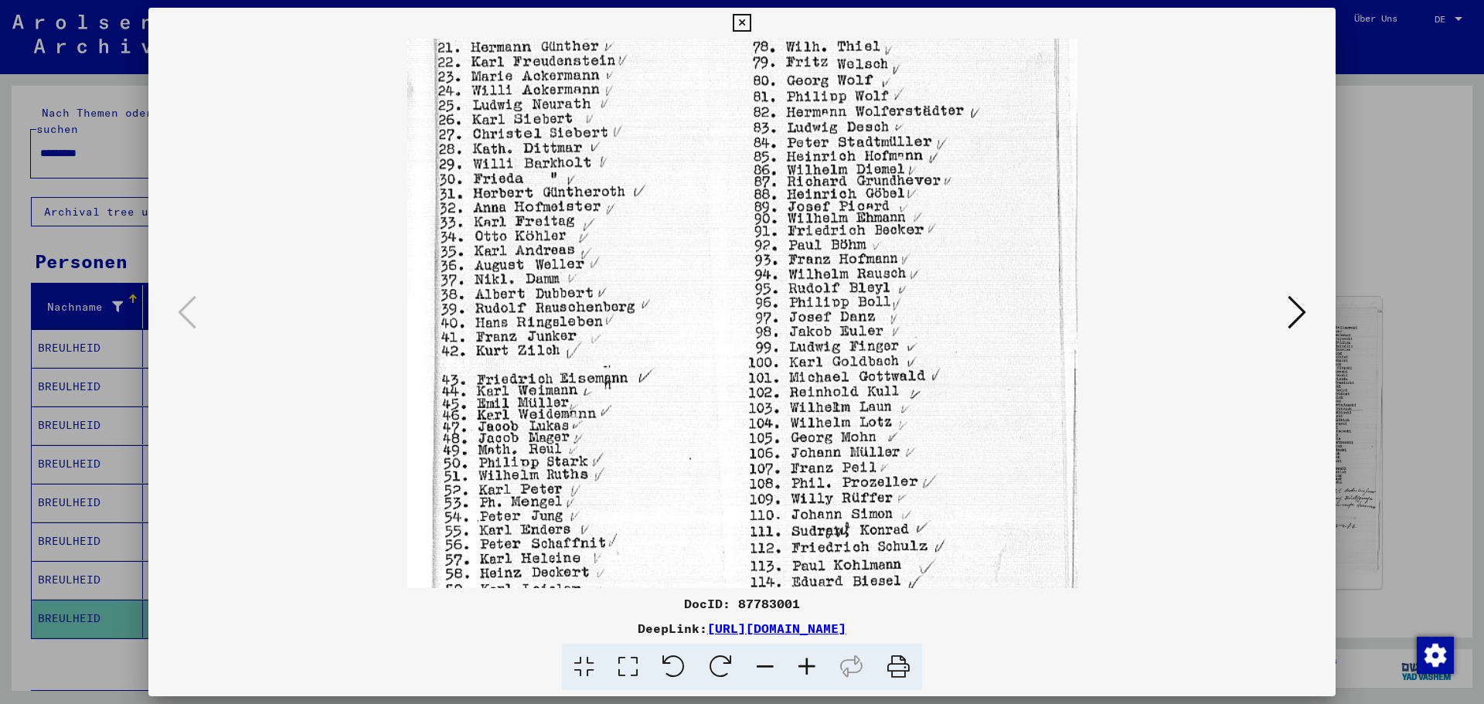
drag, startPoint x: 750, startPoint y: 397, endPoint x: 739, endPoint y: 409, distance: 15.9
click at [739, 409] on img at bounding box center [742, 129] width 670 height 1052
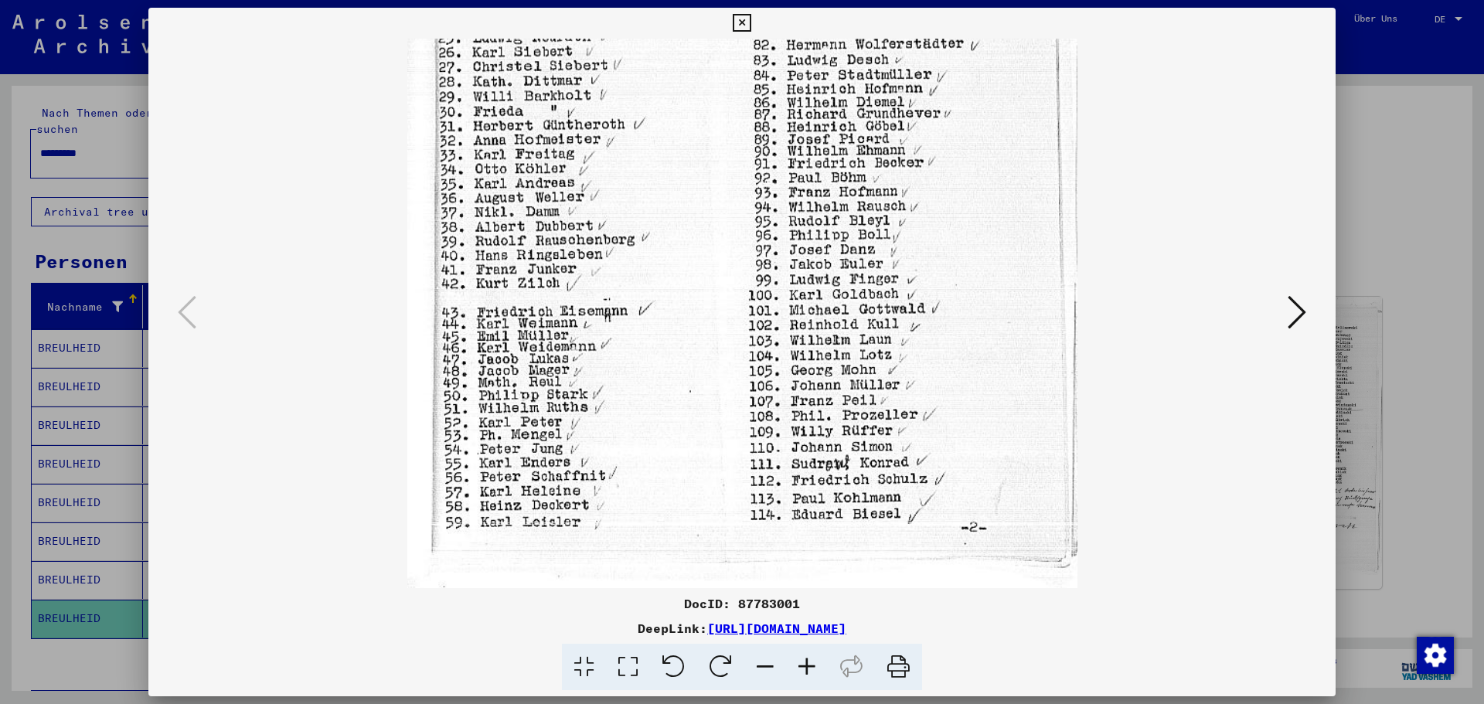
drag, startPoint x: 854, startPoint y: 419, endPoint x: 842, endPoint y: 189, distance: 229.9
click at [842, 189] on img at bounding box center [742, 62] width 670 height 1052
click at [1302, 310] on icon at bounding box center [1297, 312] width 19 height 37
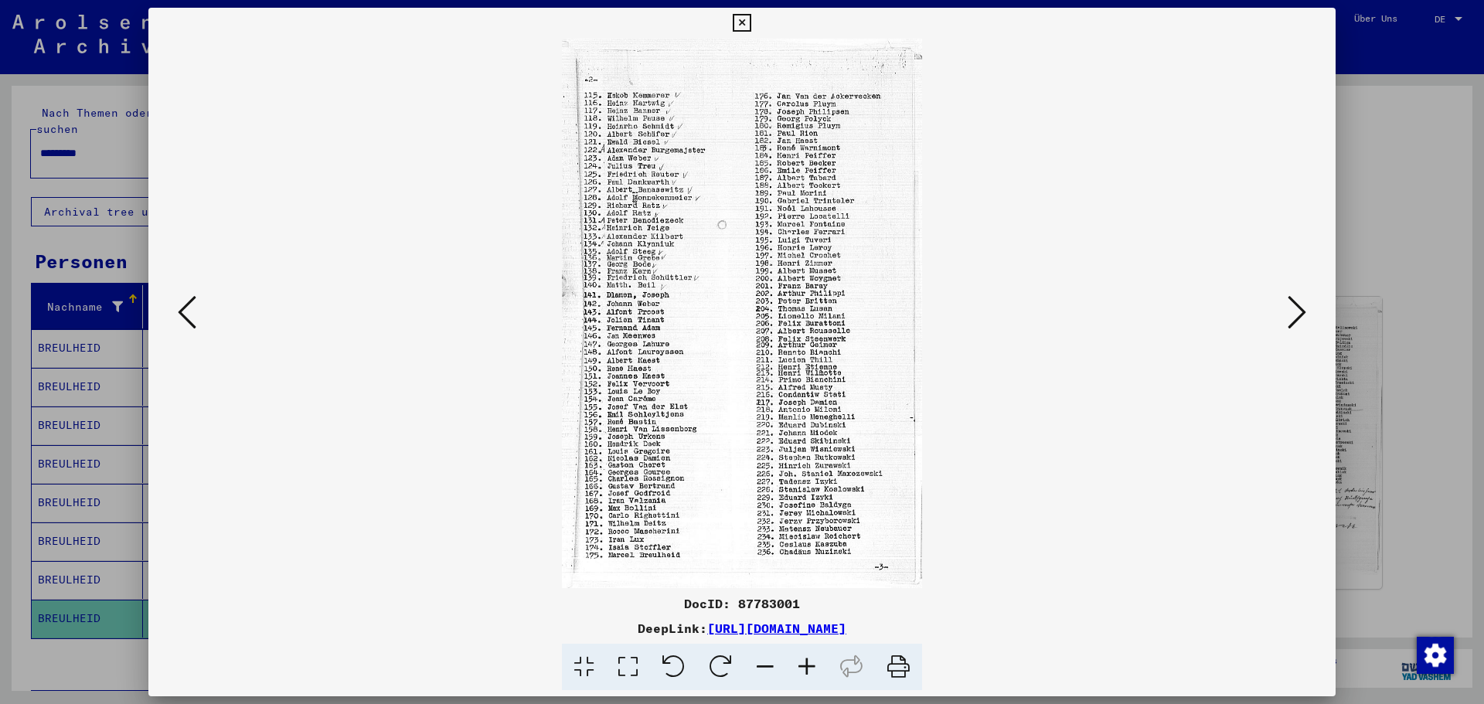
scroll to position [0, 0]
click at [900, 663] on icon at bounding box center [898, 667] width 47 height 47
click at [736, 22] on icon at bounding box center [742, 23] width 18 height 19
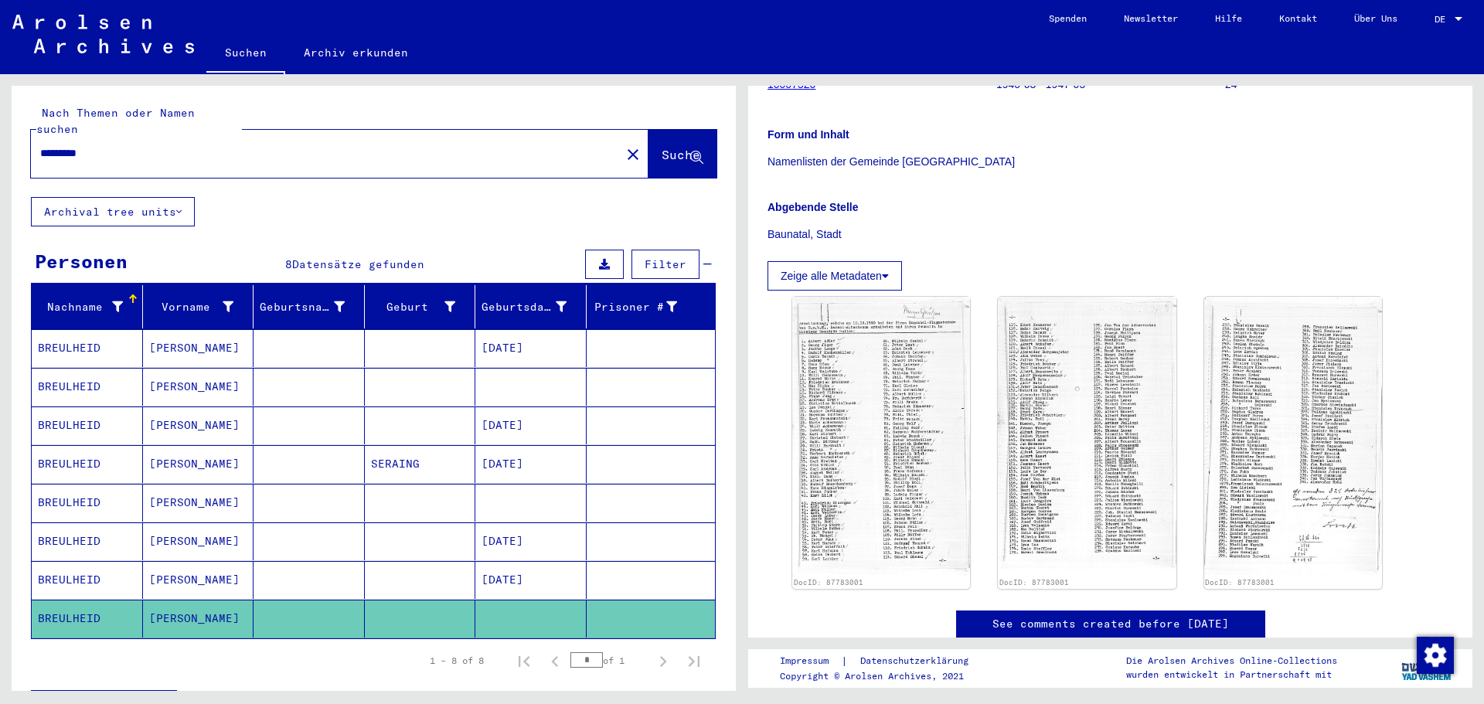
click at [216, 373] on mat-cell "Marcel" at bounding box center [198, 387] width 111 height 38
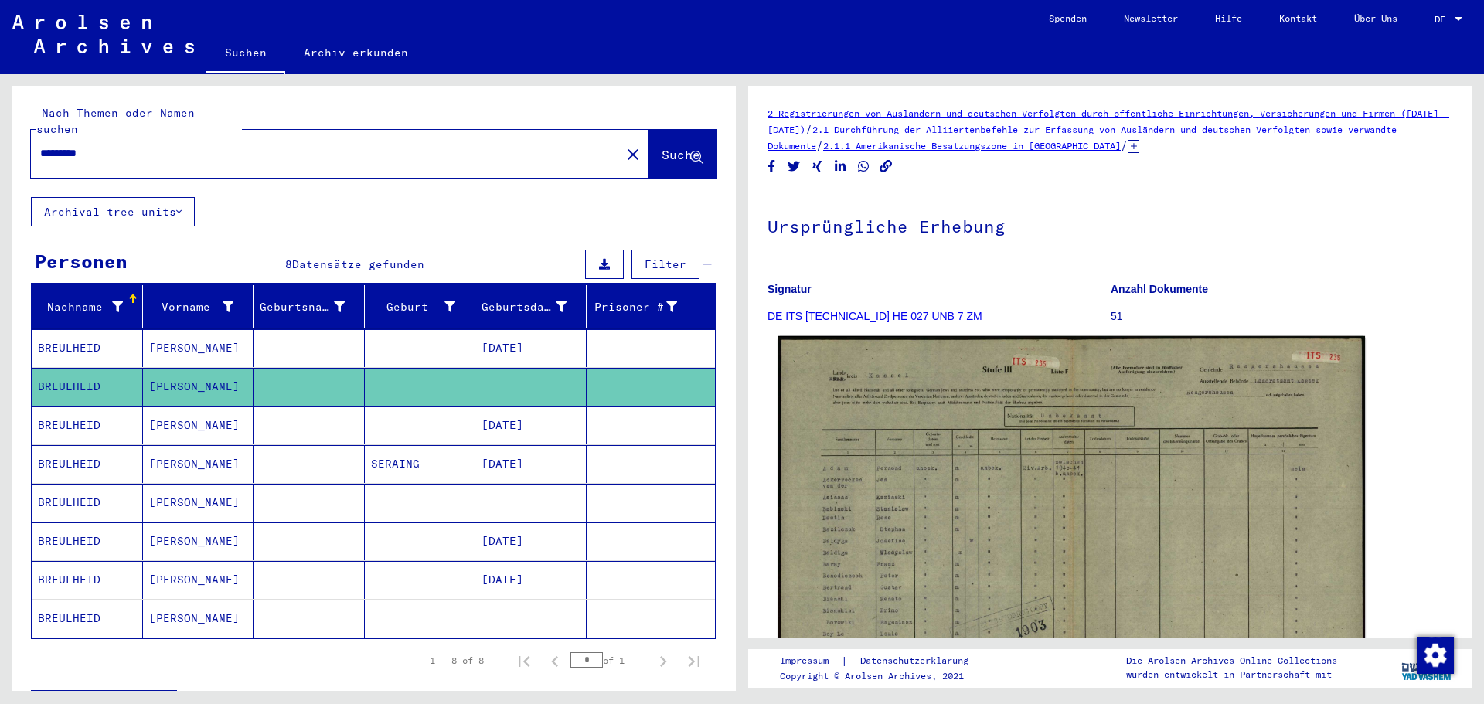
click at [920, 513] on img at bounding box center [1071, 544] width 587 height 417
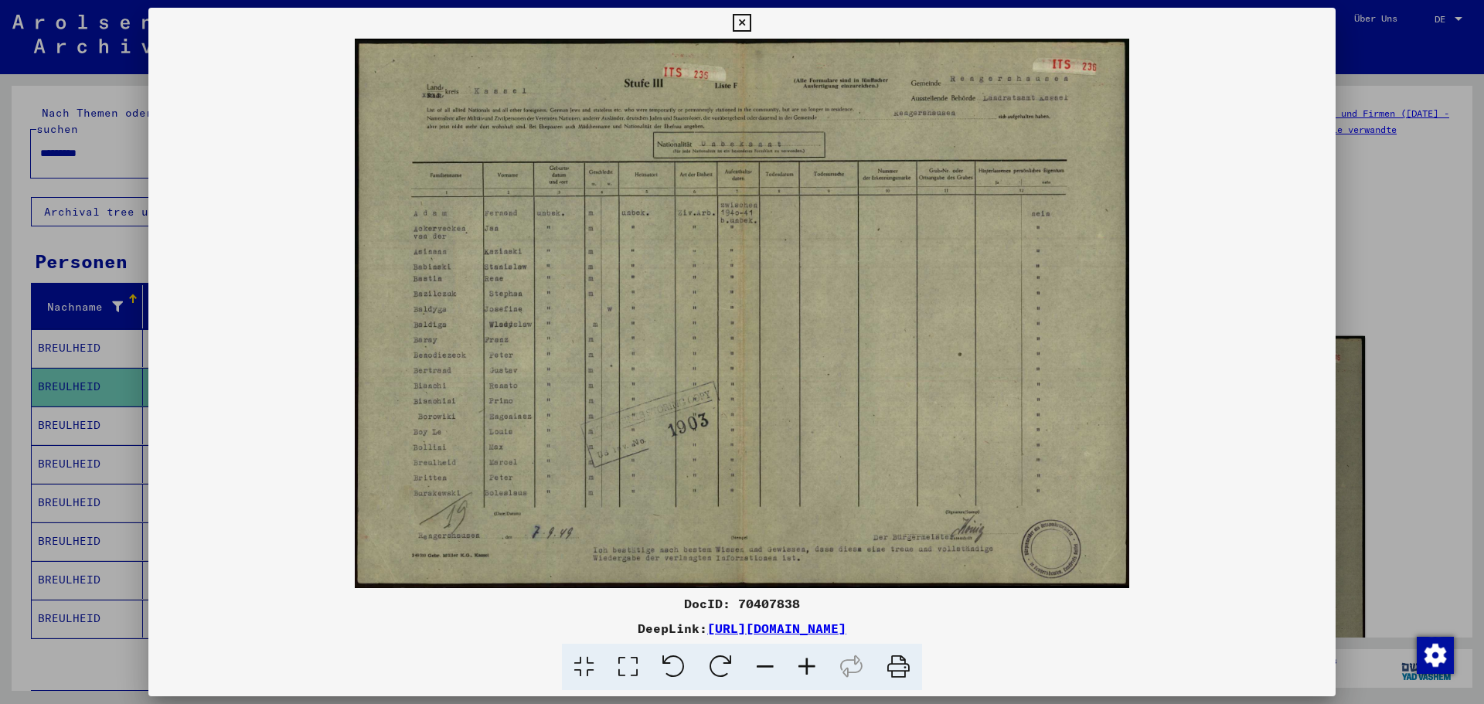
click at [921, 513] on img at bounding box center [741, 314] width 1187 height 550
click at [809, 665] on icon at bounding box center [807, 667] width 42 height 47
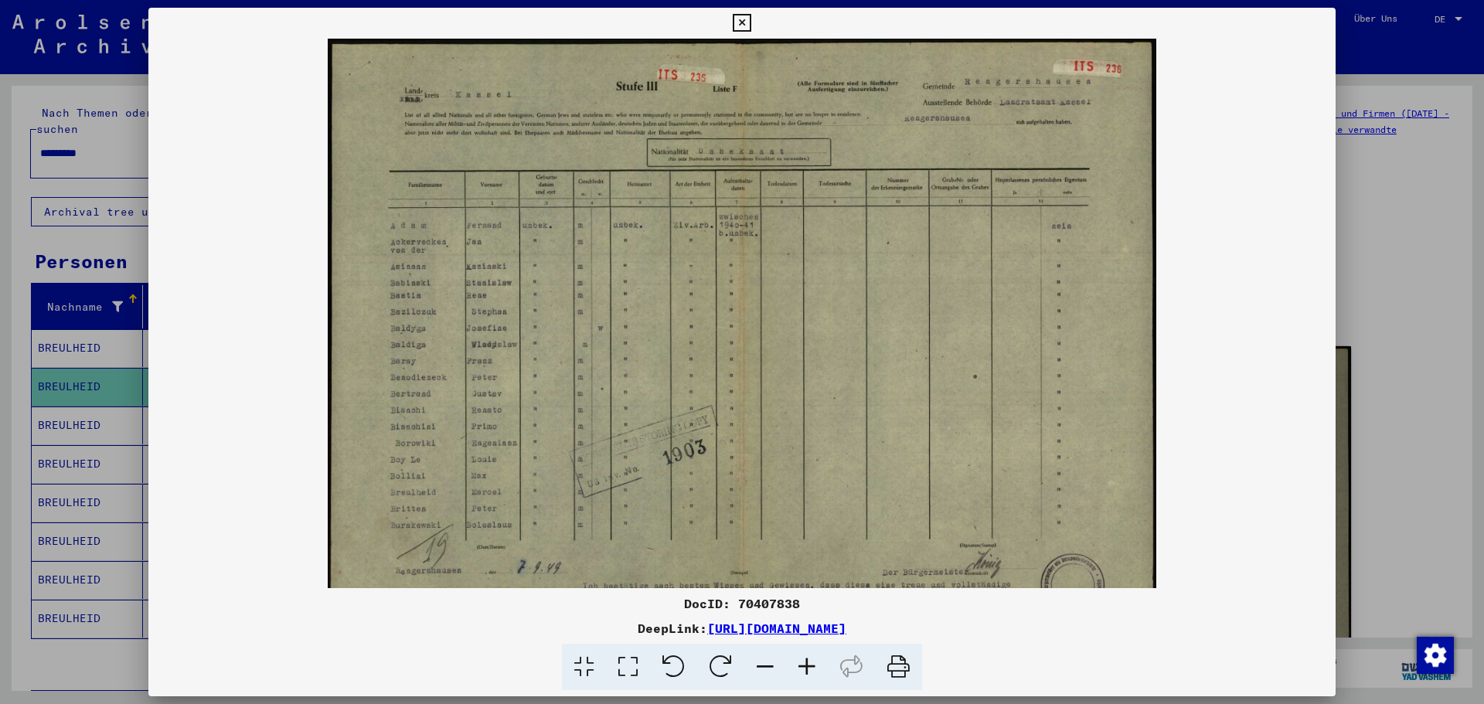
click at [809, 665] on icon at bounding box center [807, 667] width 42 height 47
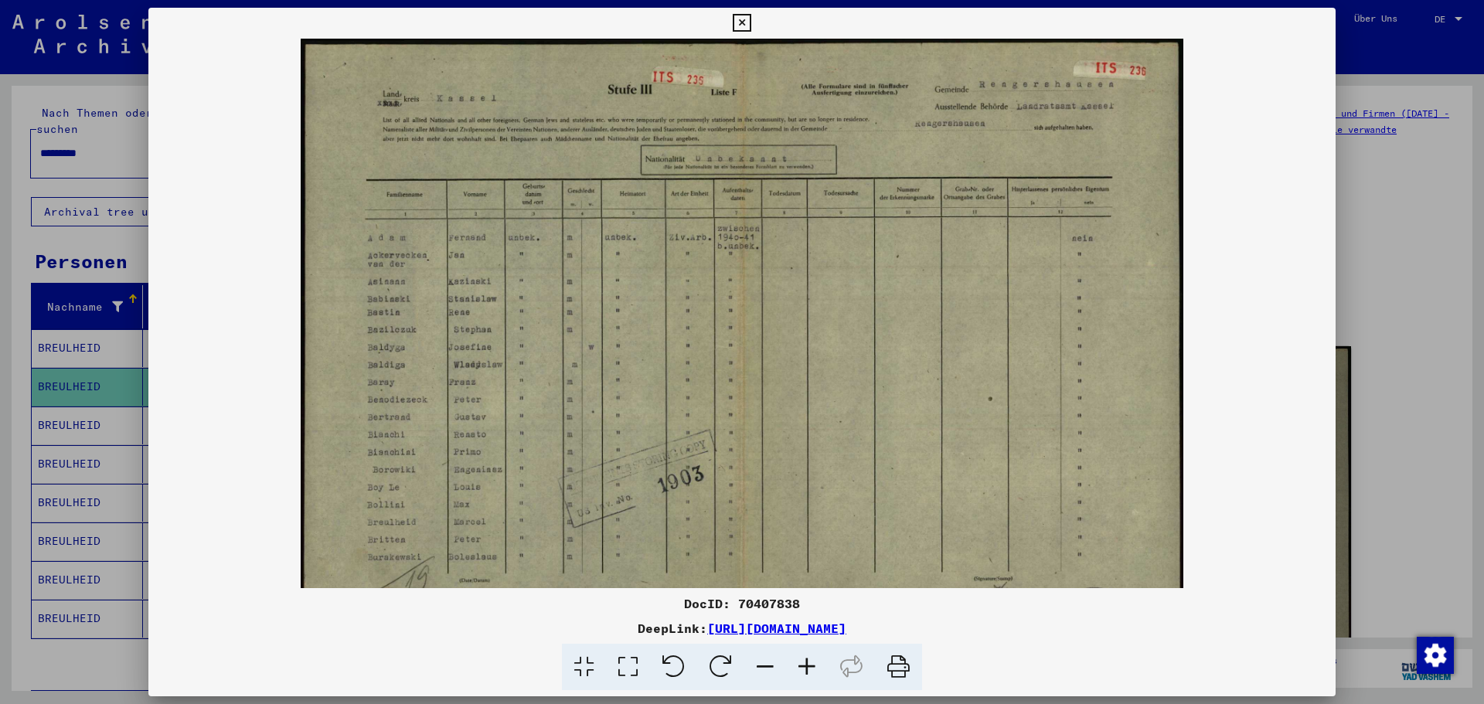
click at [809, 665] on icon at bounding box center [807, 667] width 42 height 47
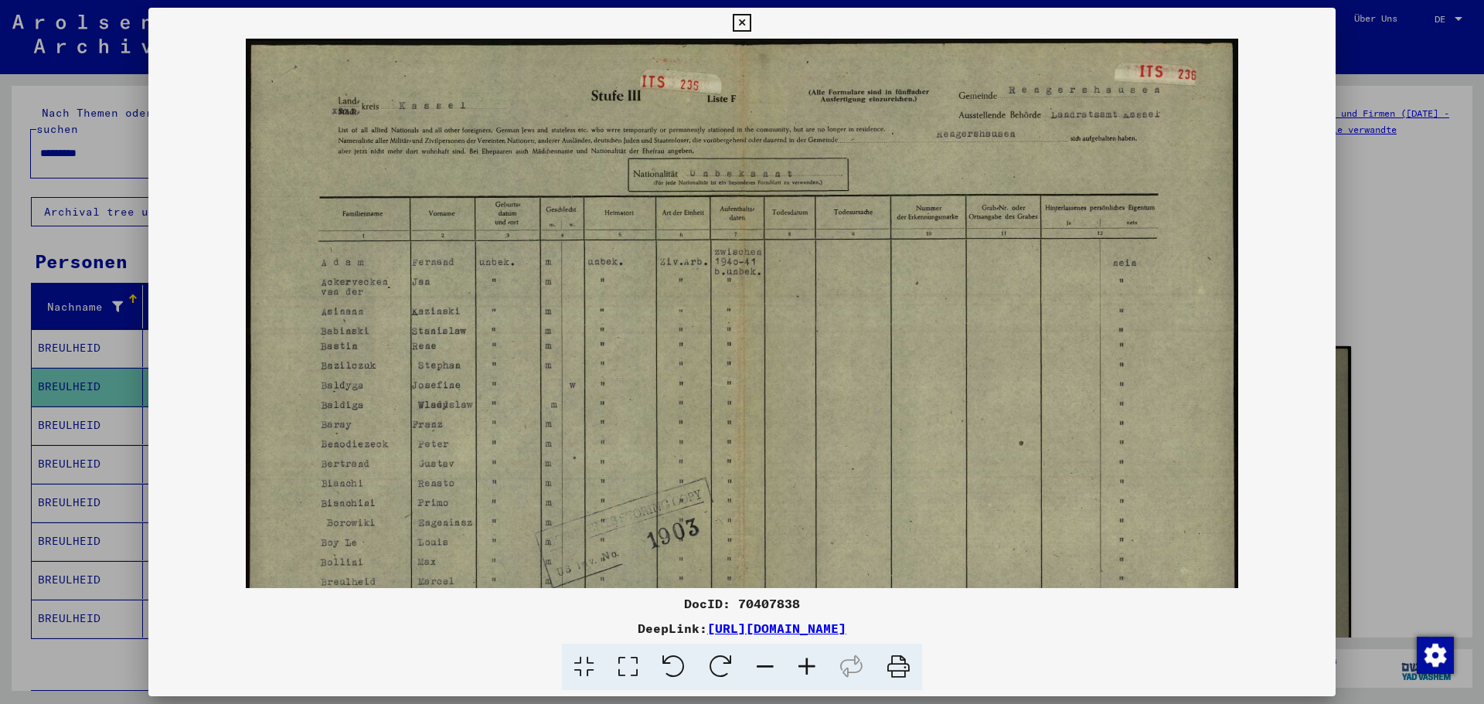
click at [809, 665] on icon at bounding box center [807, 667] width 42 height 47
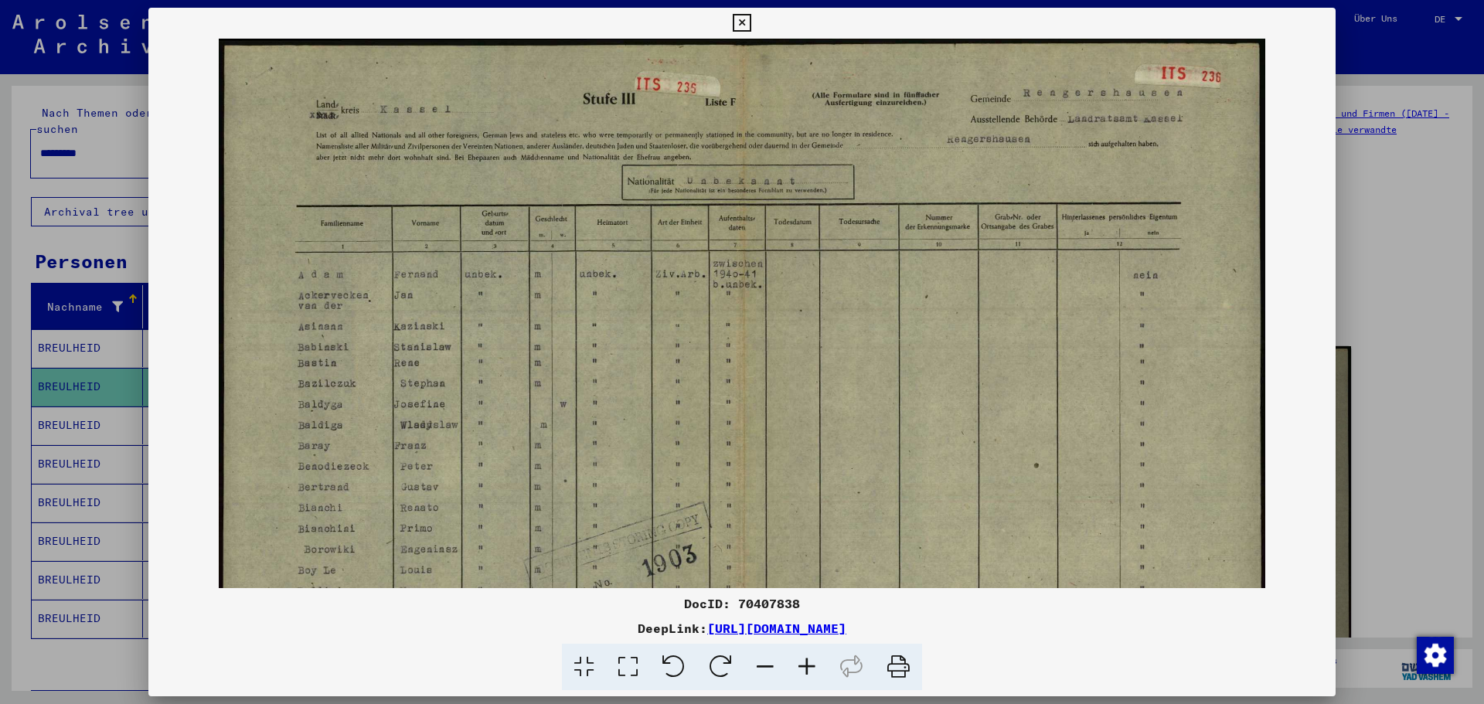
click at [809, 665] on icon at bounding box center [807, 667] width 42 height 47
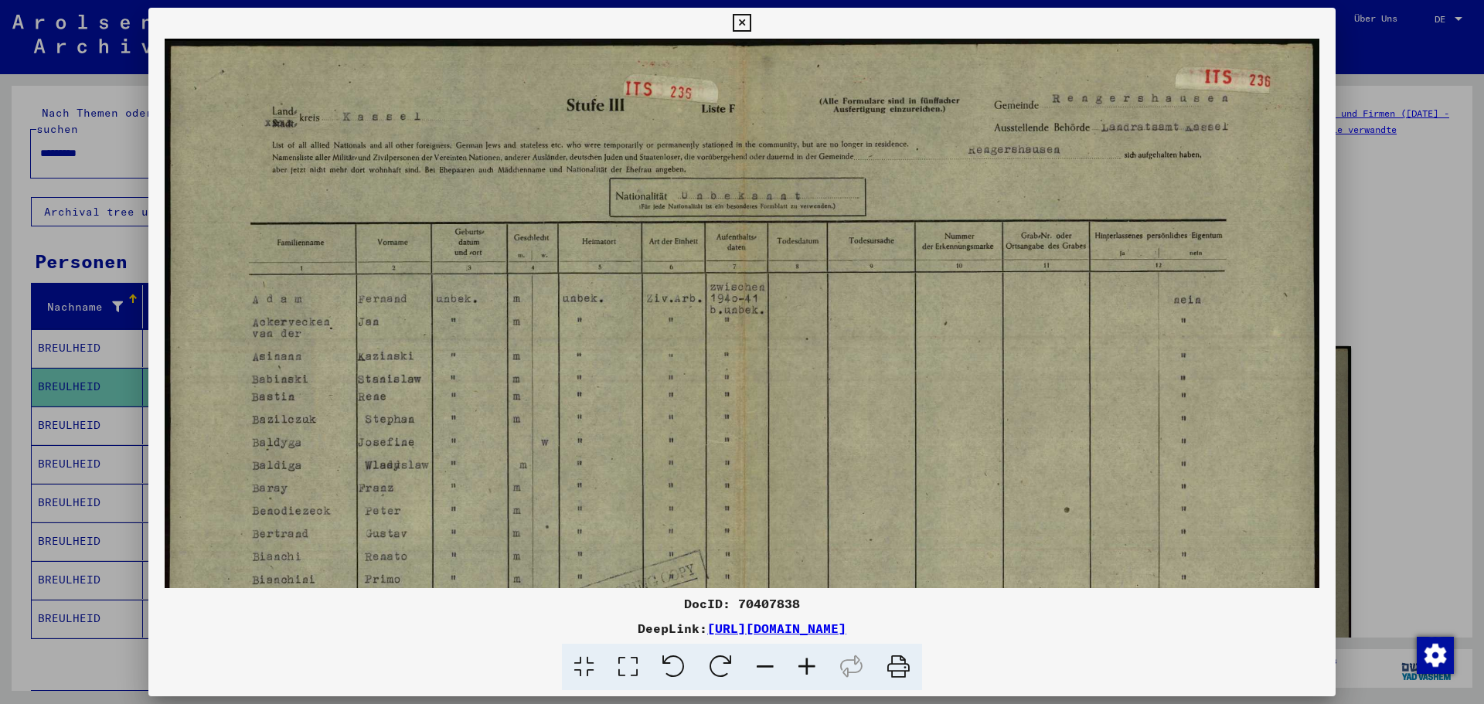
click at [809, 665] on icon at bounding box center [807, 667] width 42 height 47
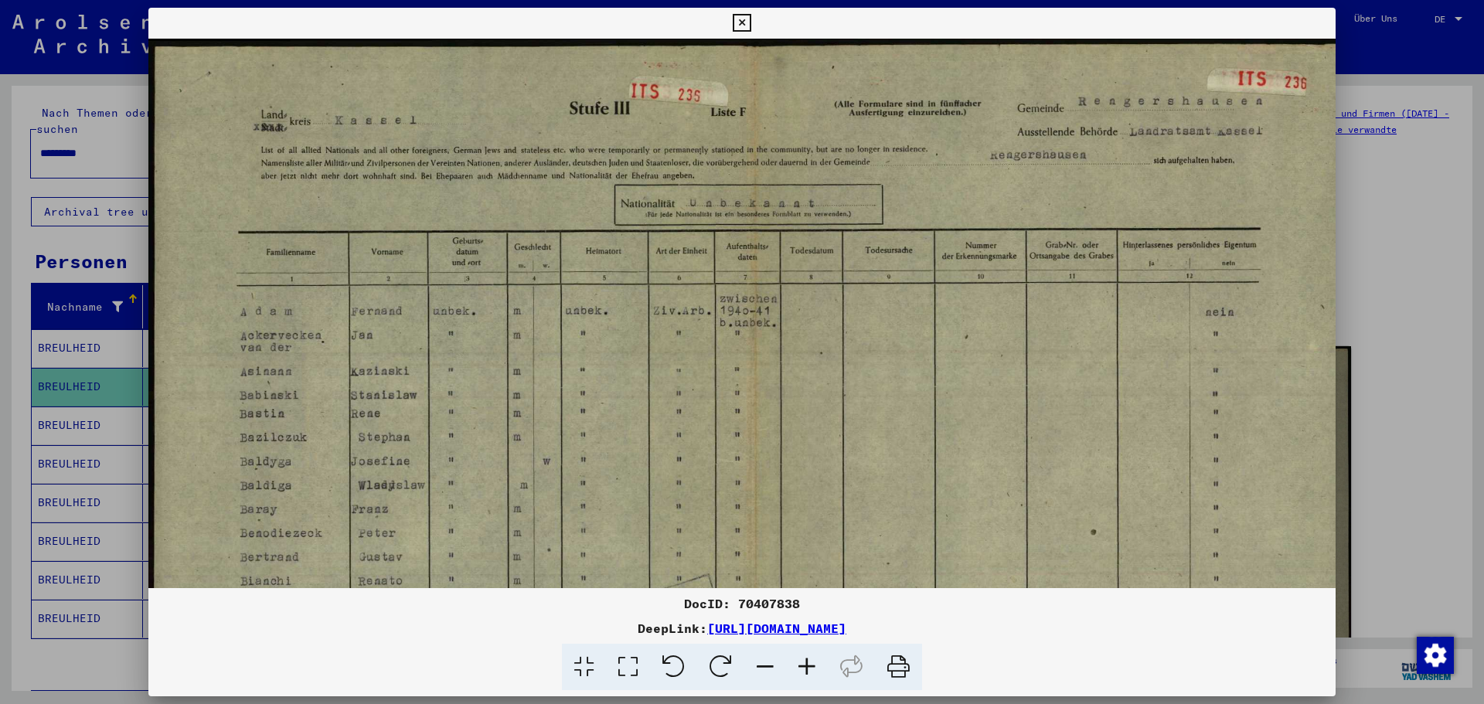
click at [809, 665] on icon at bounding box center [807, 667] width 42 height 47
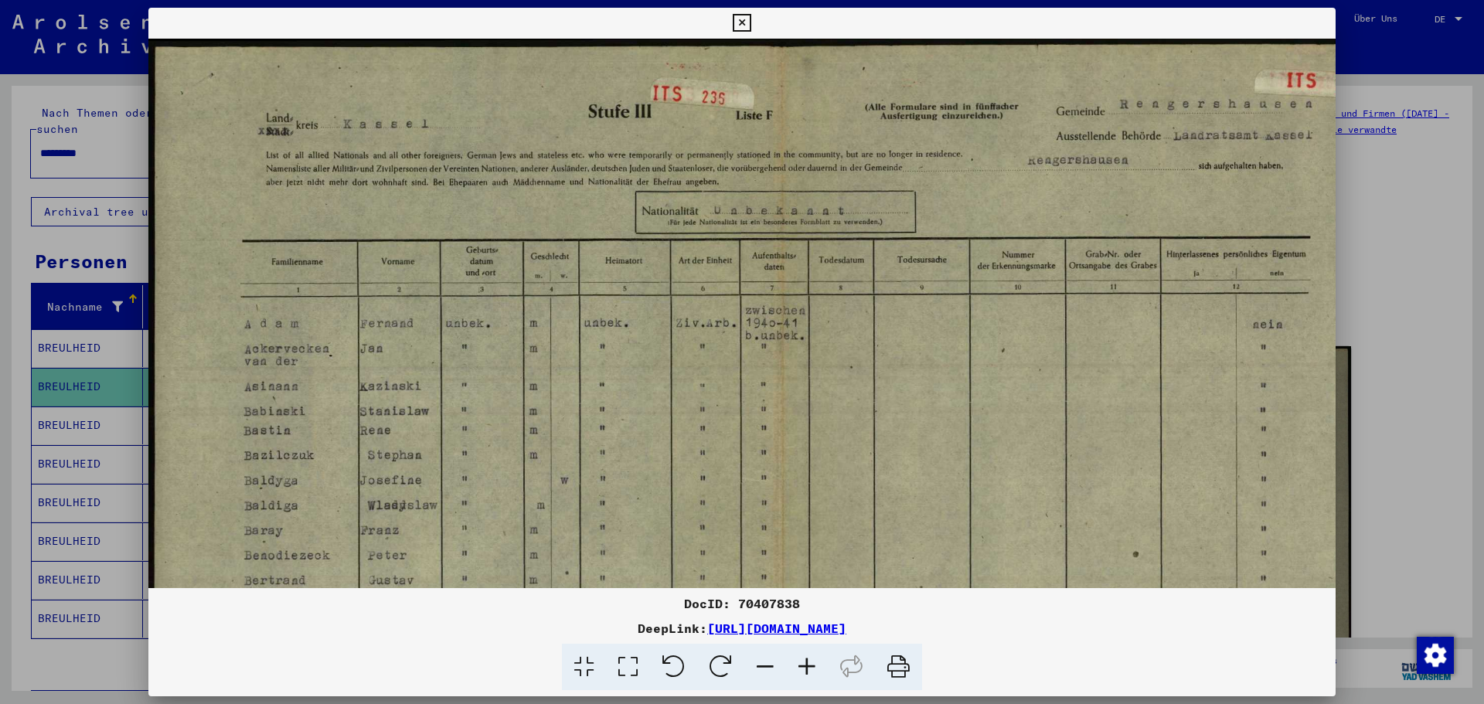
drag, startPoint x: 595, startPoint y: 276, endPoint x: 722, endPoint y: 502, distance: 259.5
click at [722, 502] on img at bounding box center [780, 487] width 1264 height 897
click at [764, 665] on icon at bounding box center [765, 667] width 42 height 47
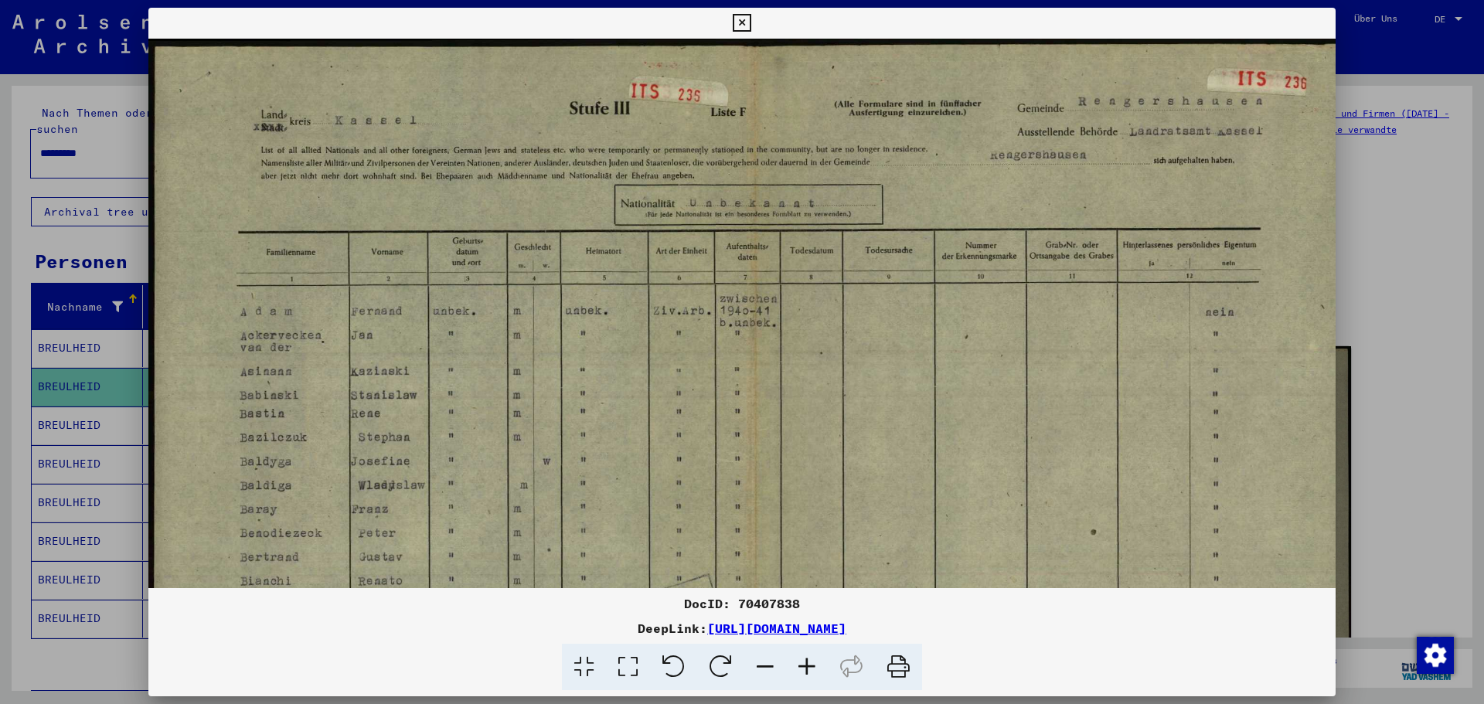
click at [764, 665] on icon at bounding box center [765, 667] width 42 height 47
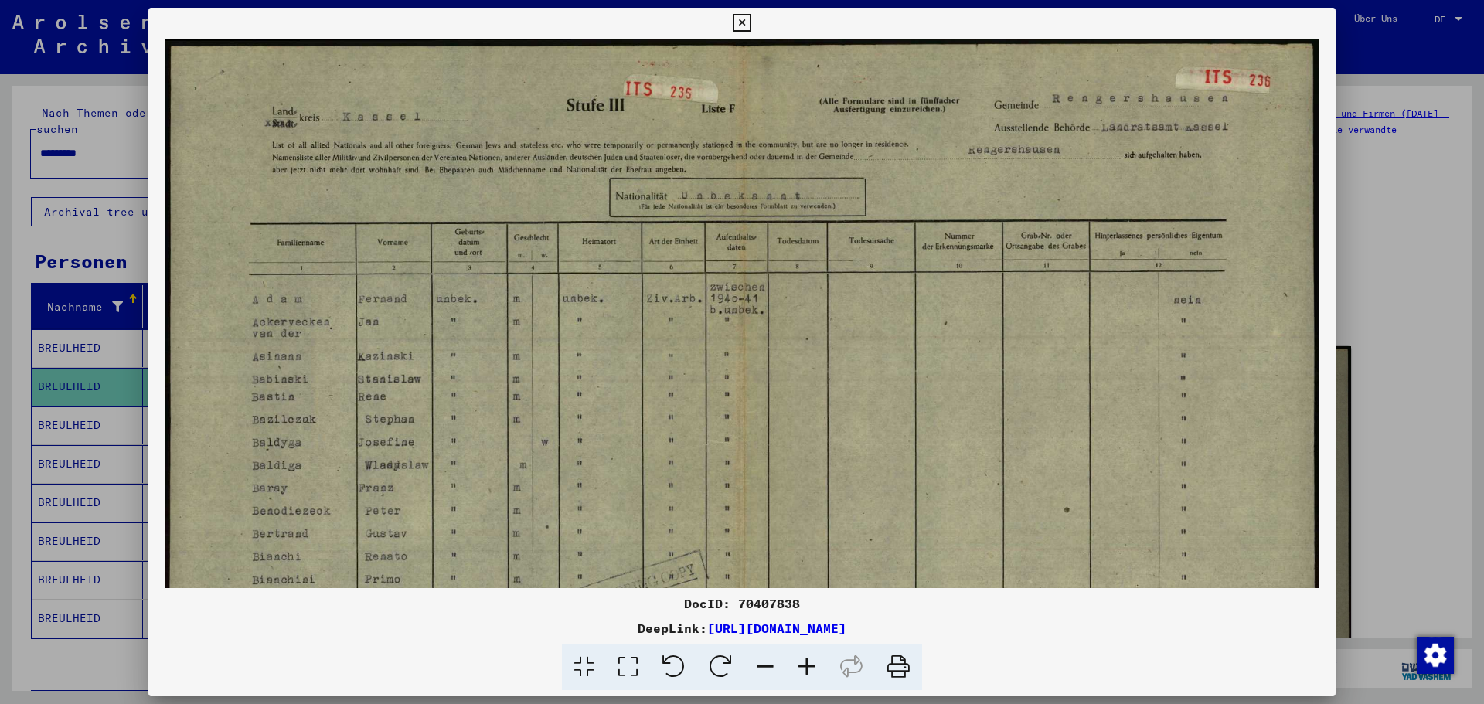
click at [764, 665] on icon at bounding box center [765, 667] width 42 height 47
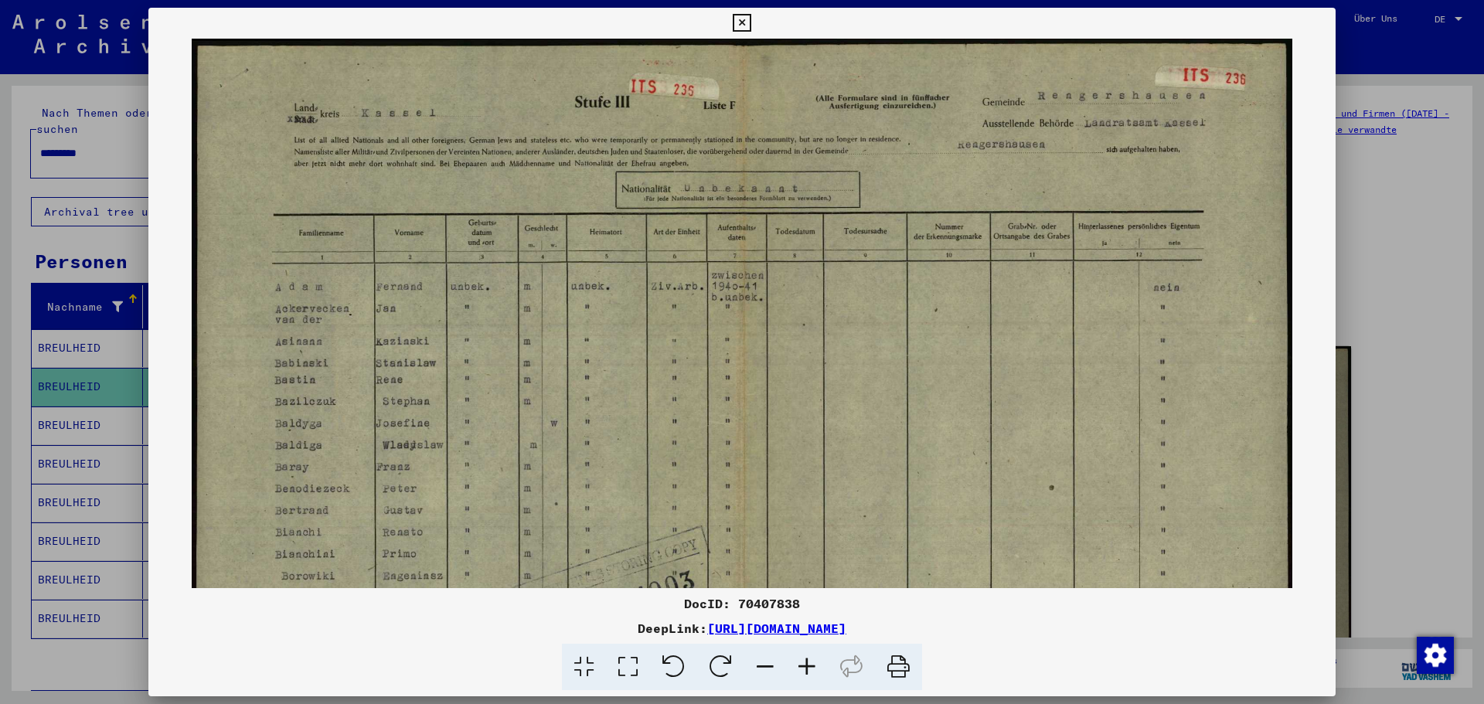
click at [764, 665] on icon at bounding box center [765, 667] width 42 height 47
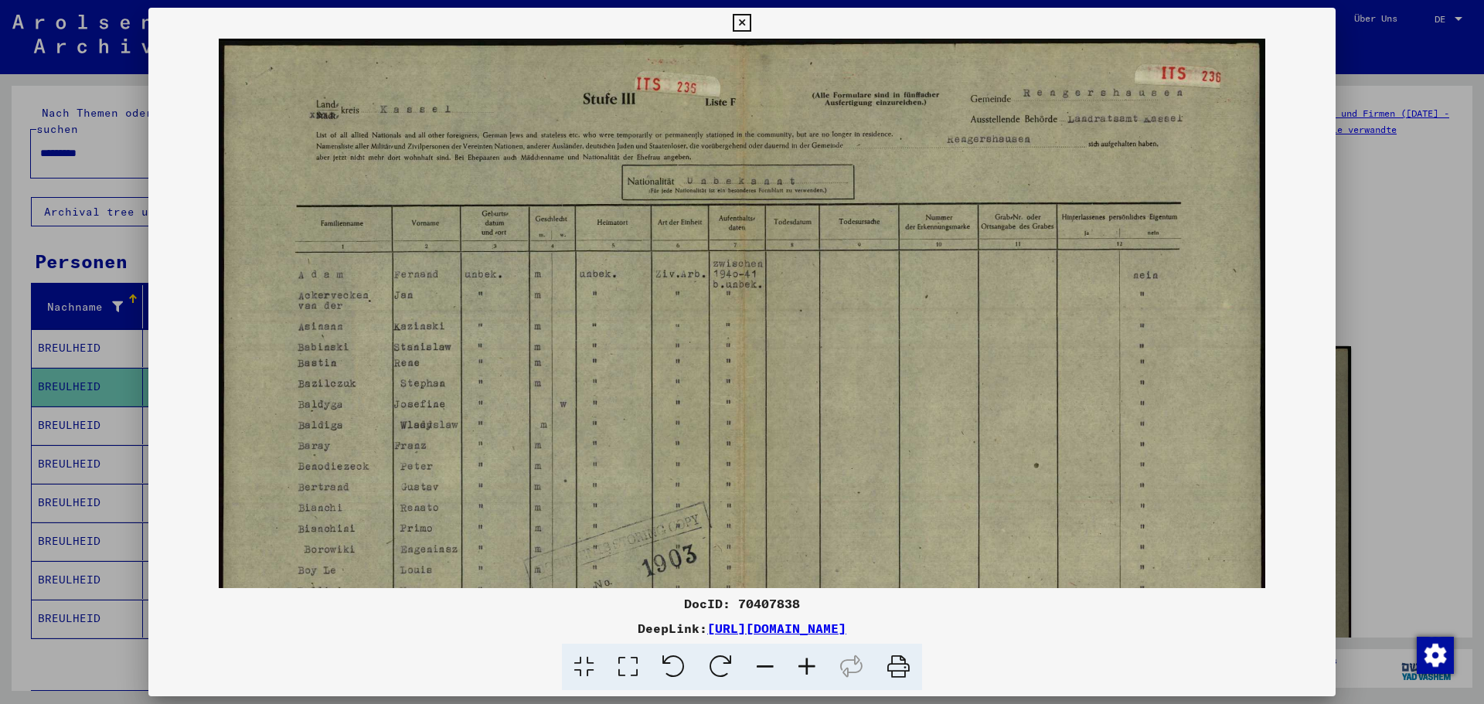
click at [764, 665] on icon at bounding box center [765, 667] width 42 height 47
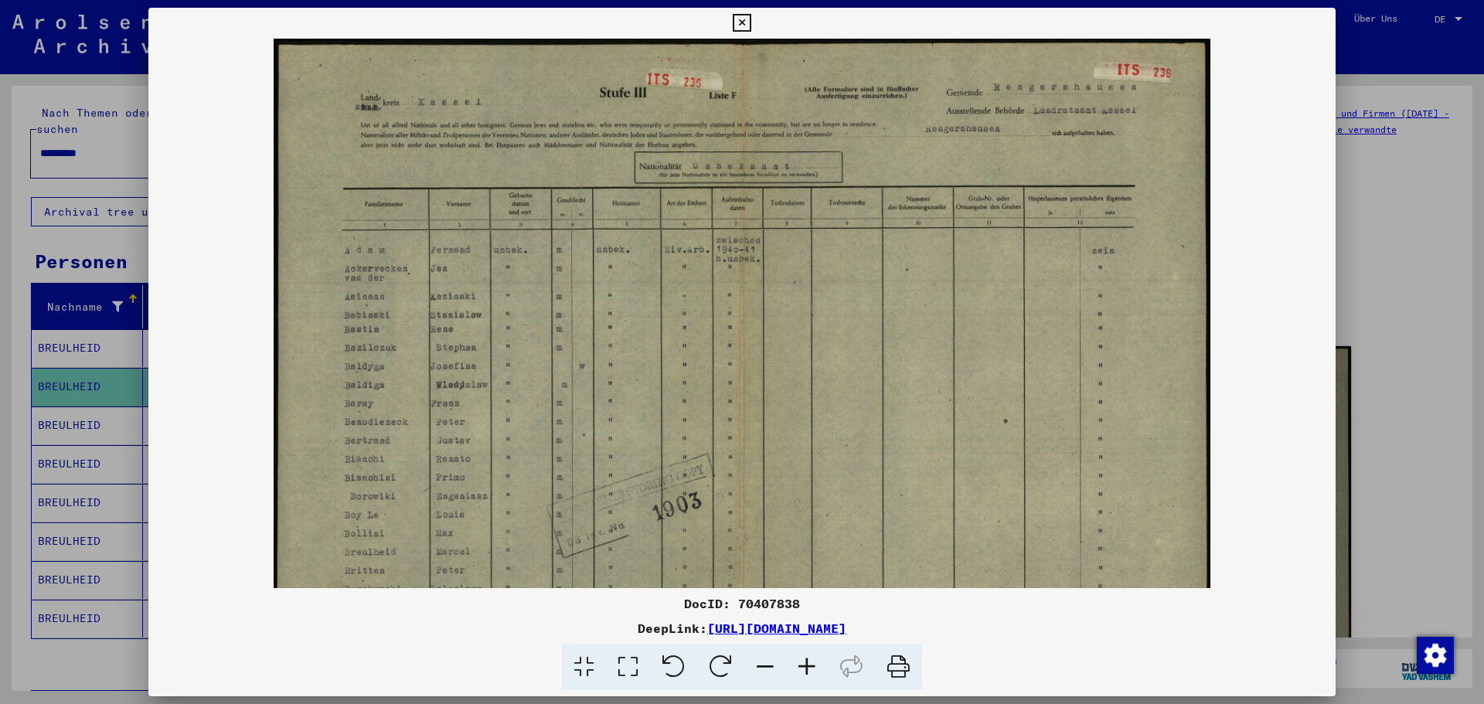
click at [764, 665] on icon at bounding box center [765, 667] width 42 height 47
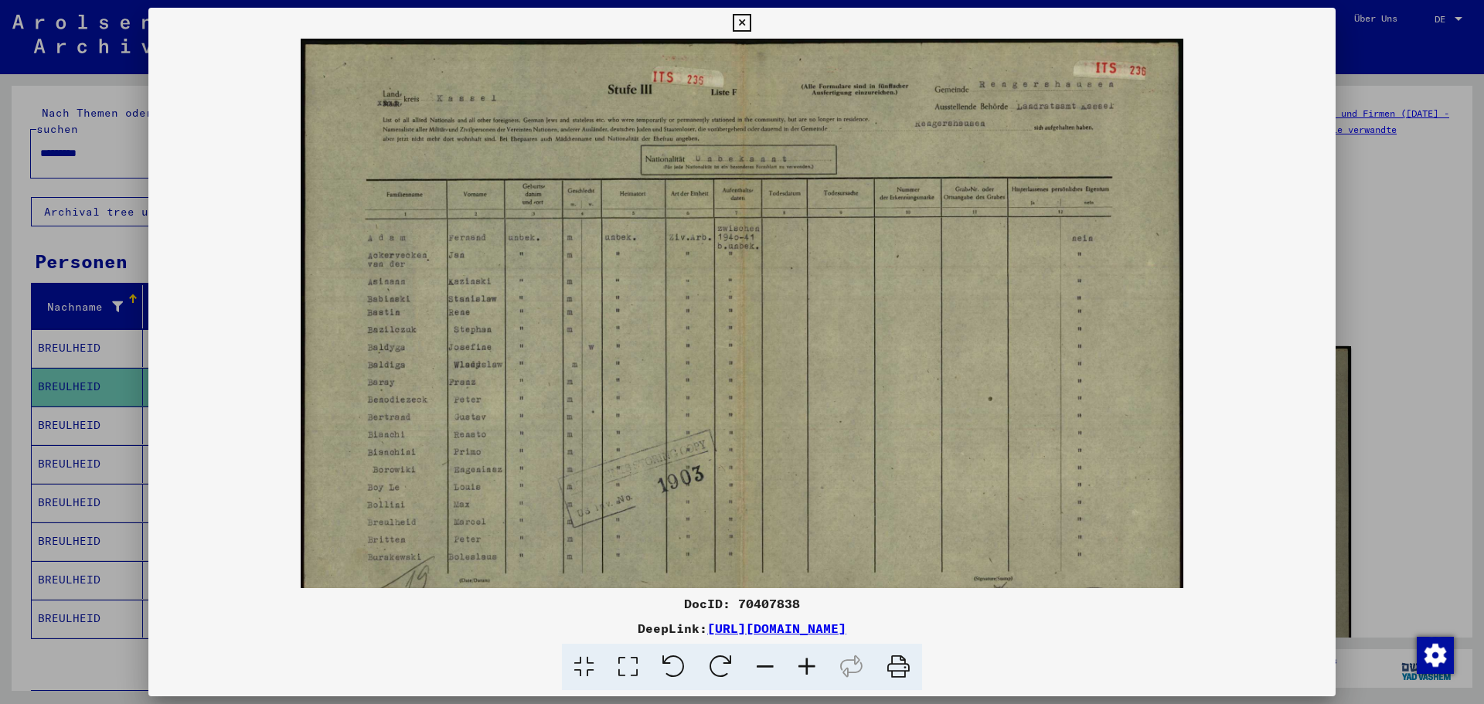
click at [764, 665] on icon at bounding box center [765, 667] width 42 height 47
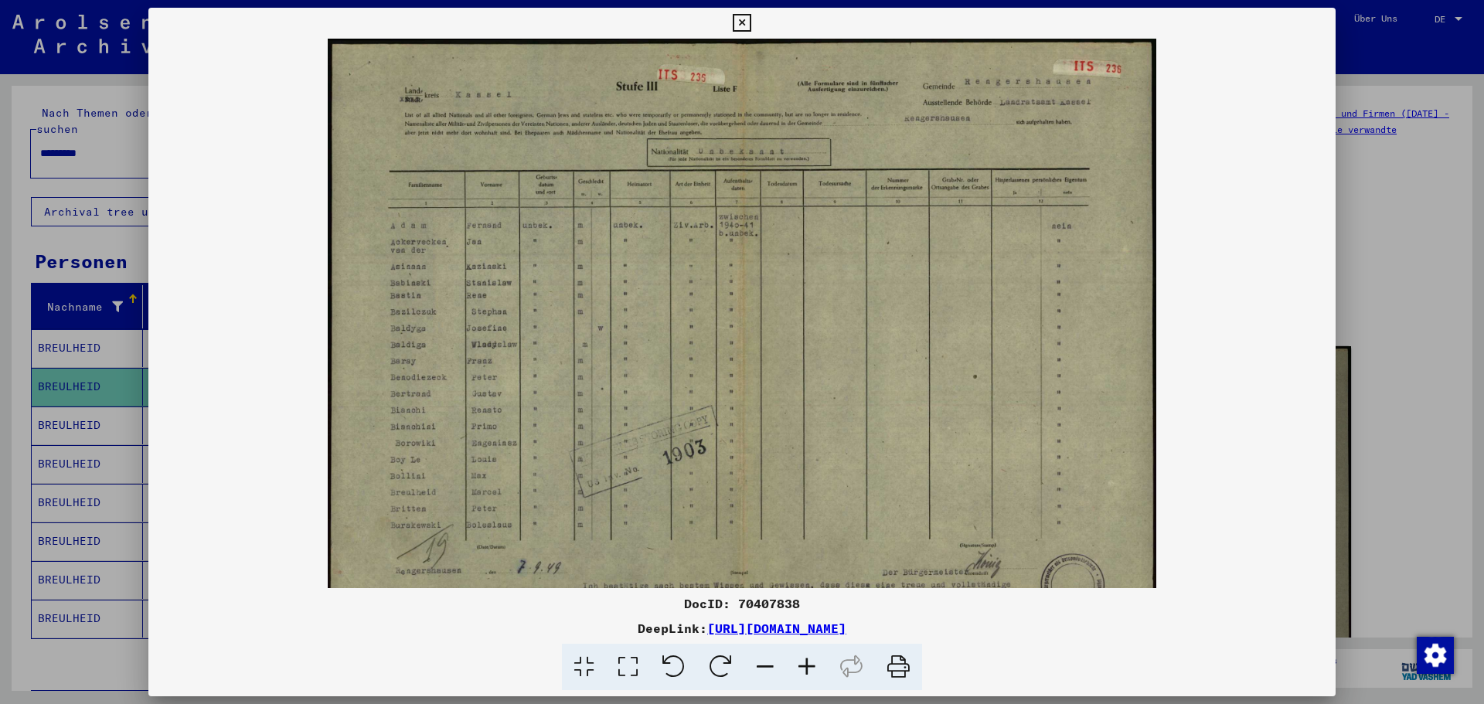
click at [764, 665] on icon at bounding box center [765, 667] width 42 height 47
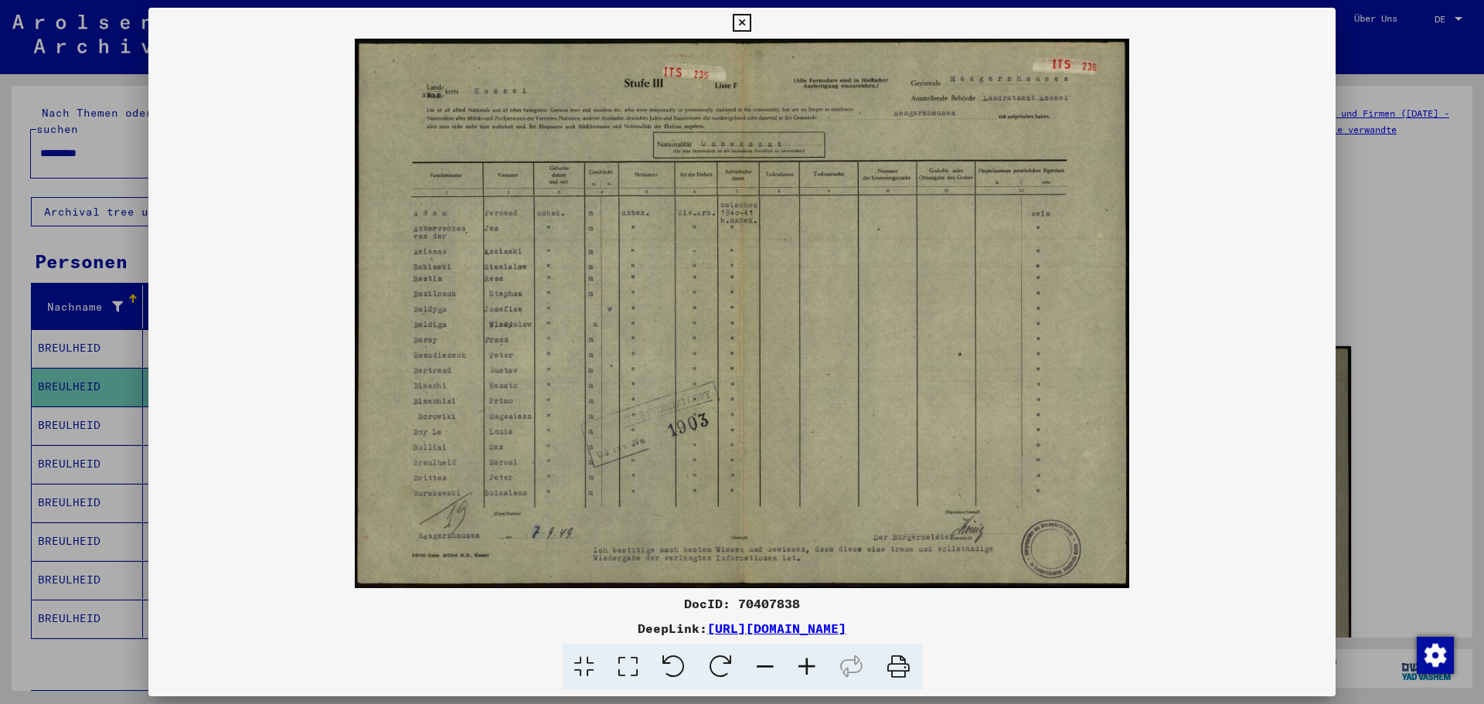
click at [764, 665] on icon at bounding box center [765, 667] width 42 height 47
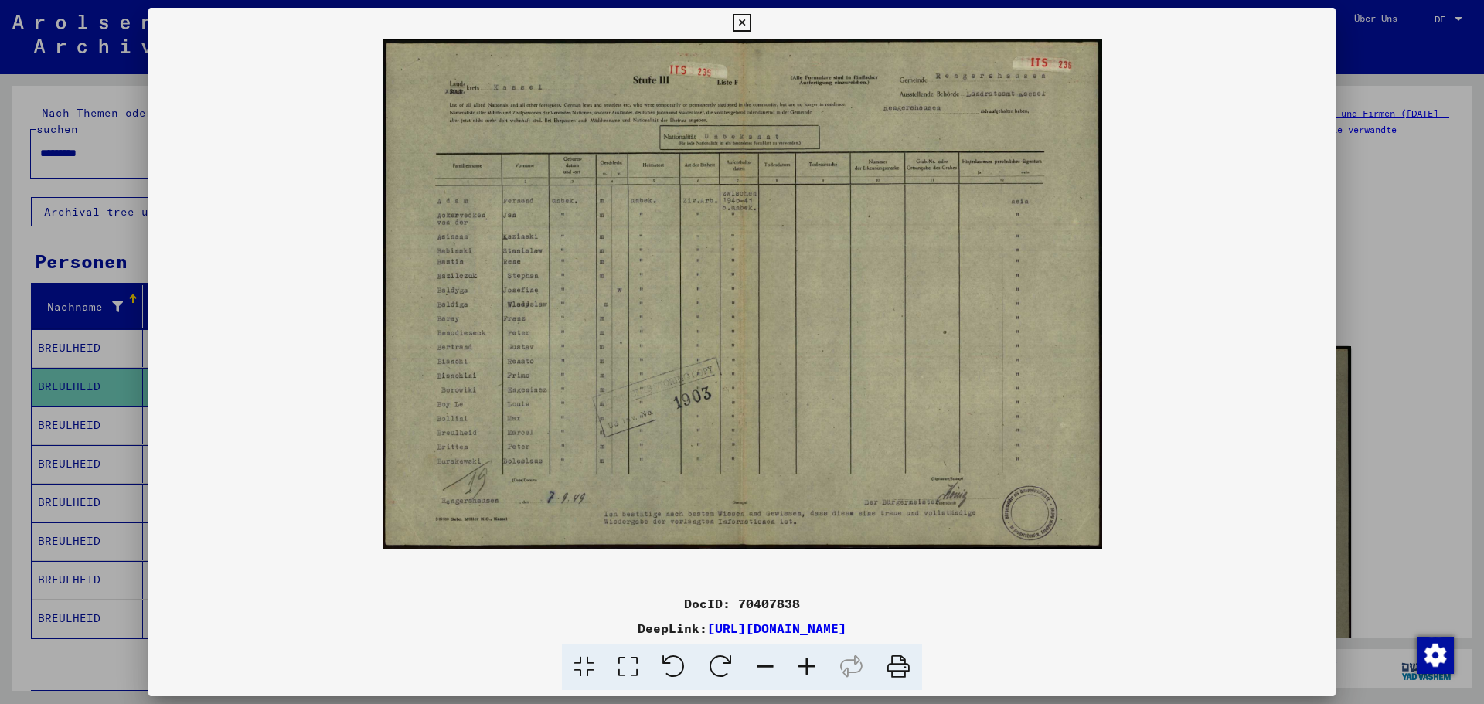
click at [643, 454] on img at bounding box center [743, 294] width 720 height 511
click at [809, 664] on icon at bounding box center [807, 667] width 42 height 47
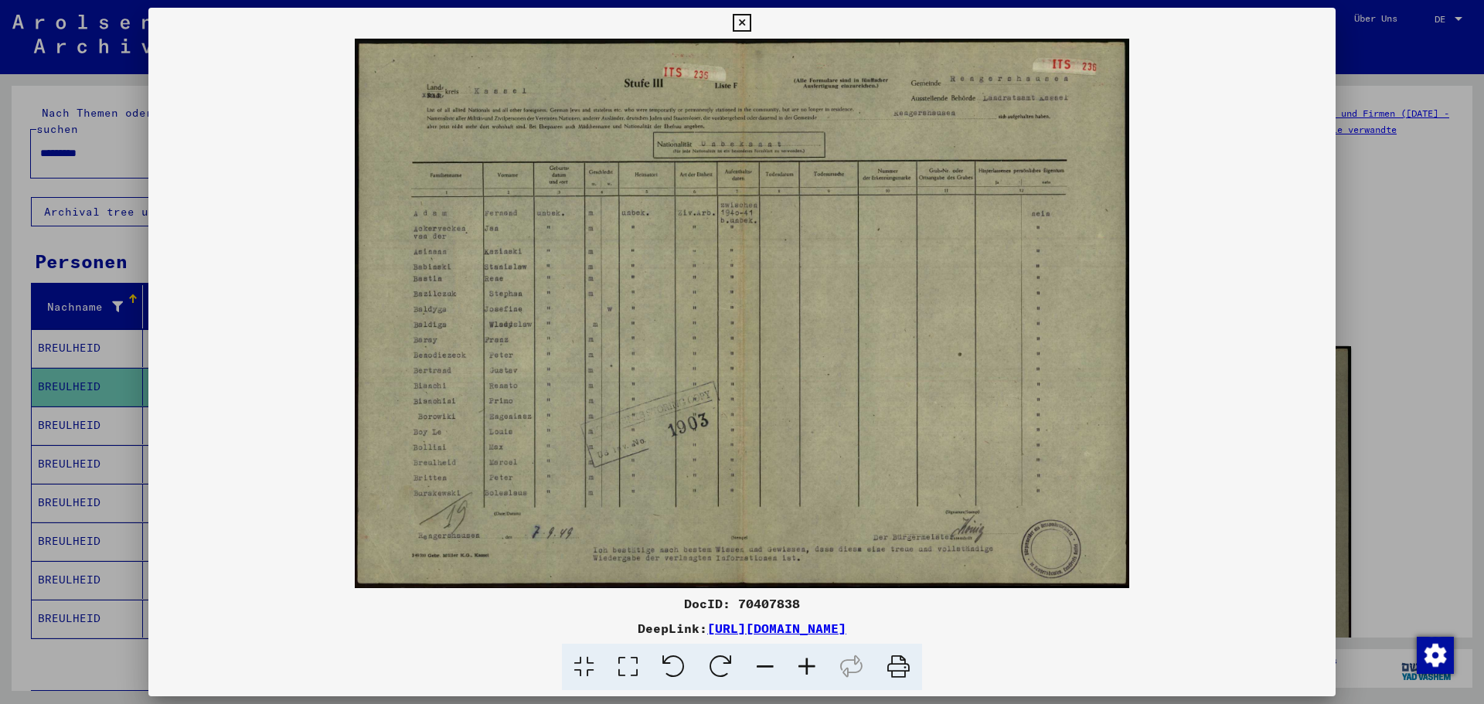
click at [809, 664] on icon at bounding box center [807, 667] width 42 height 47
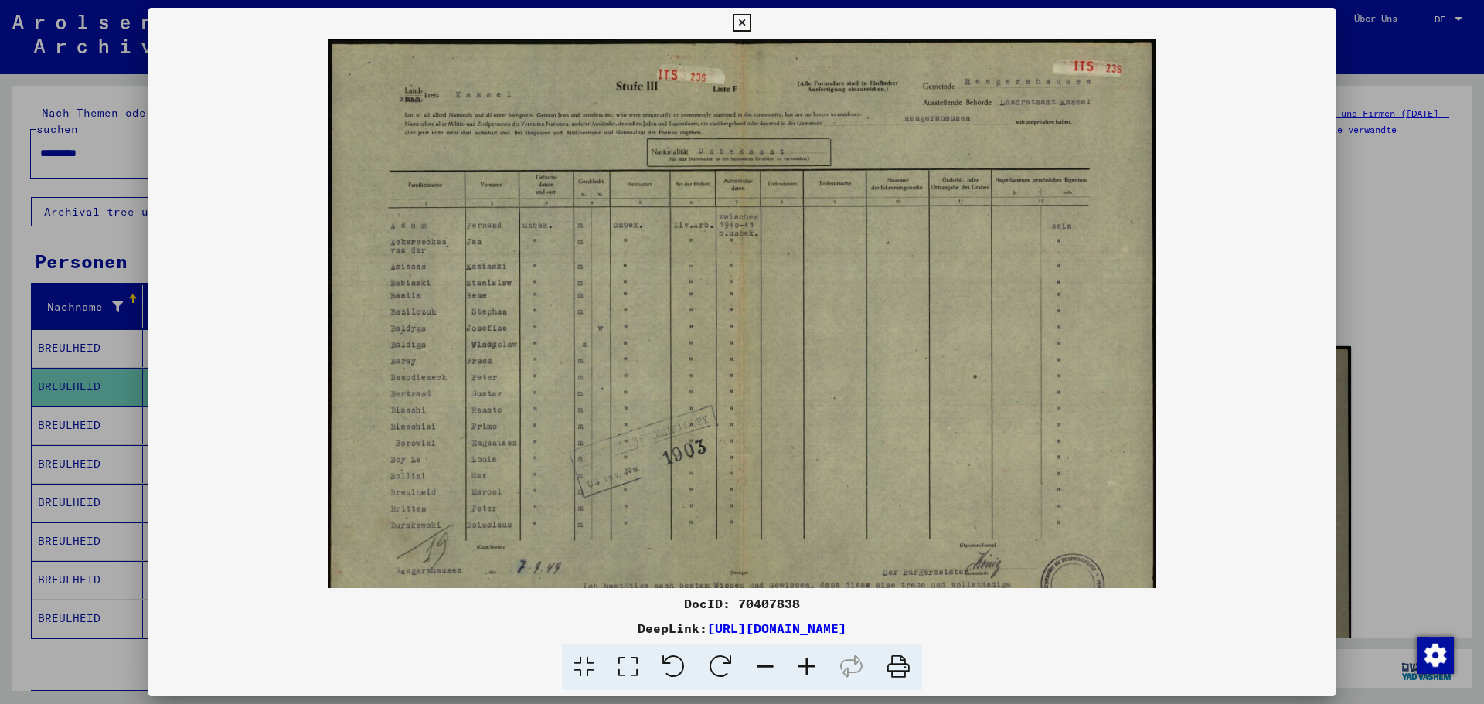
click at [543, 492] on img at bounding box center [742, 333] width 829 height 588
click at [806, 666] on icon at bounding box center [807, 667] width 42 height 47
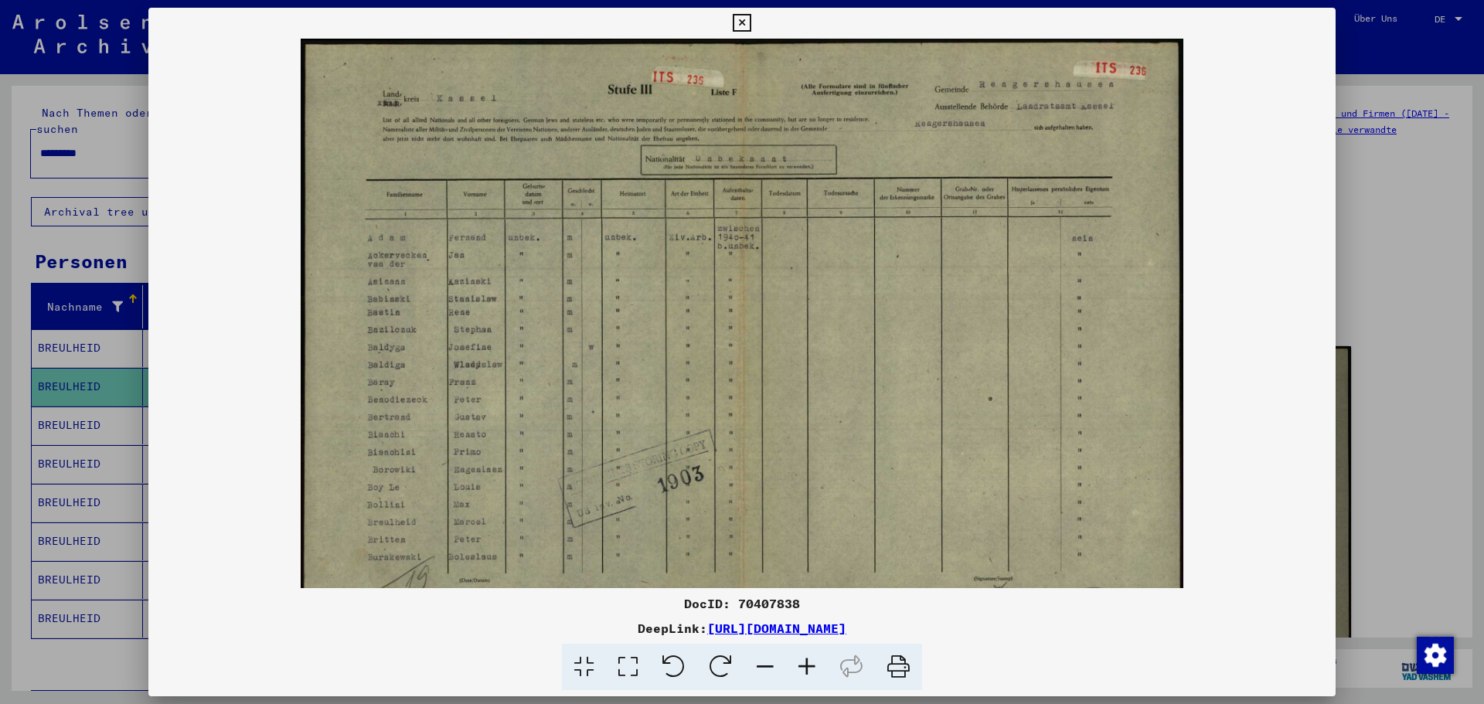
click at [806, 666] on icon at bounding box center [807, 667] width 42 height 47
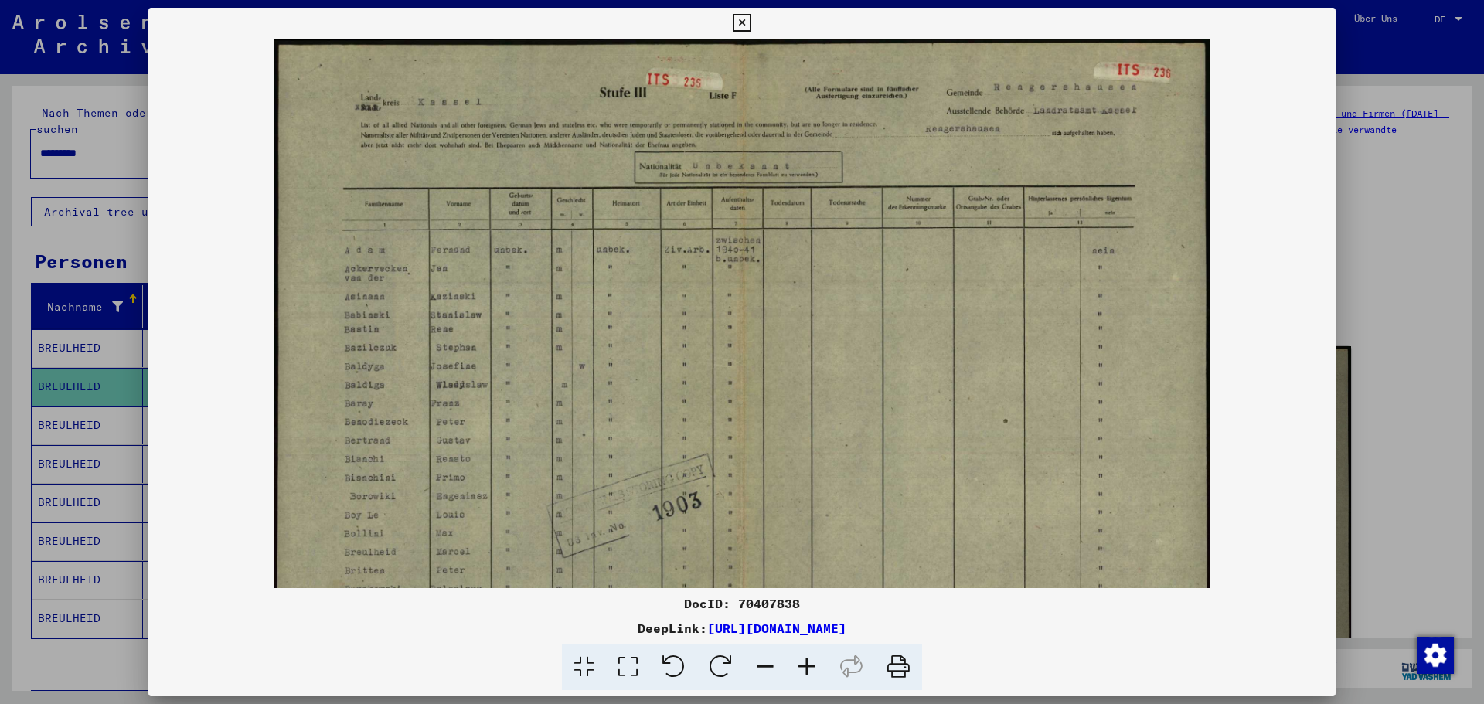
click at [806, 666] on icon at bounding box center [807, 667] width 42 height 47
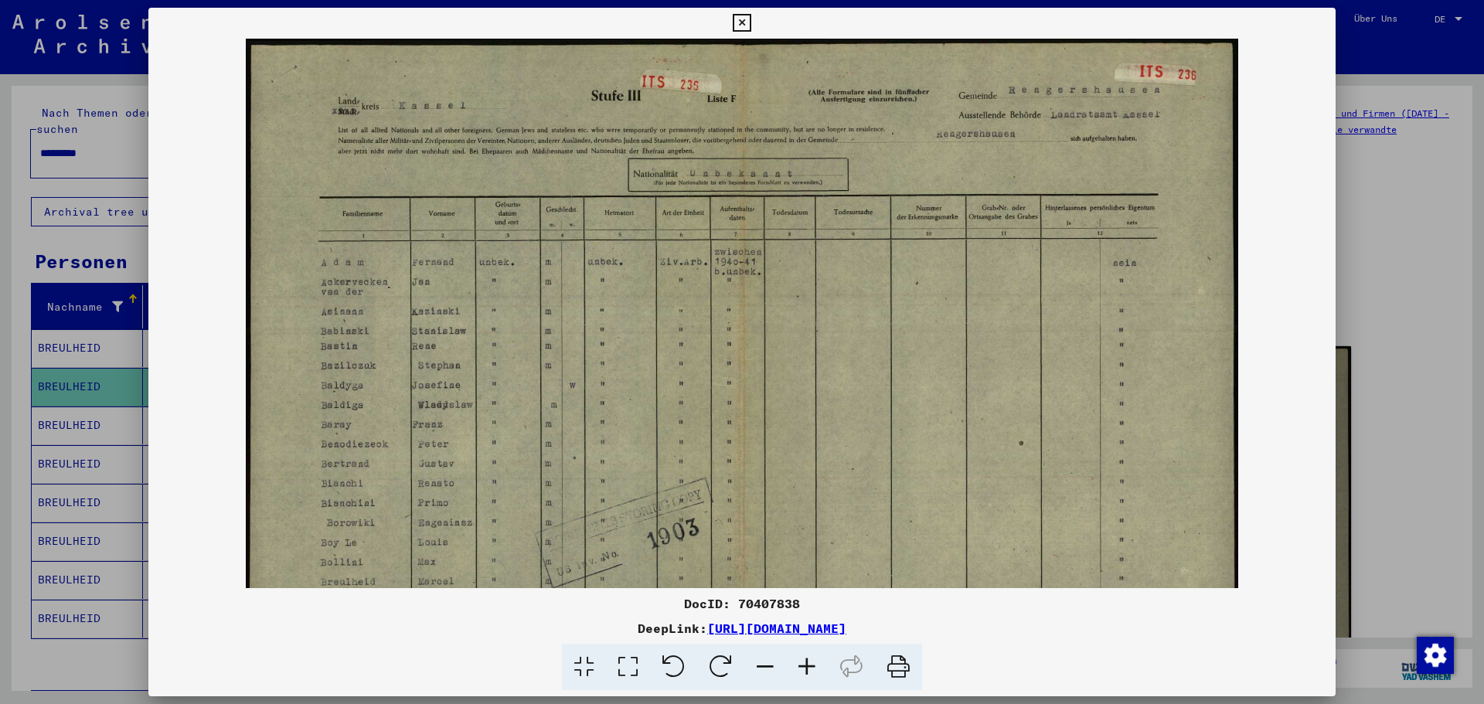
click at [806, 666] on icon at bounding box center [807, 667] width 42 height 47
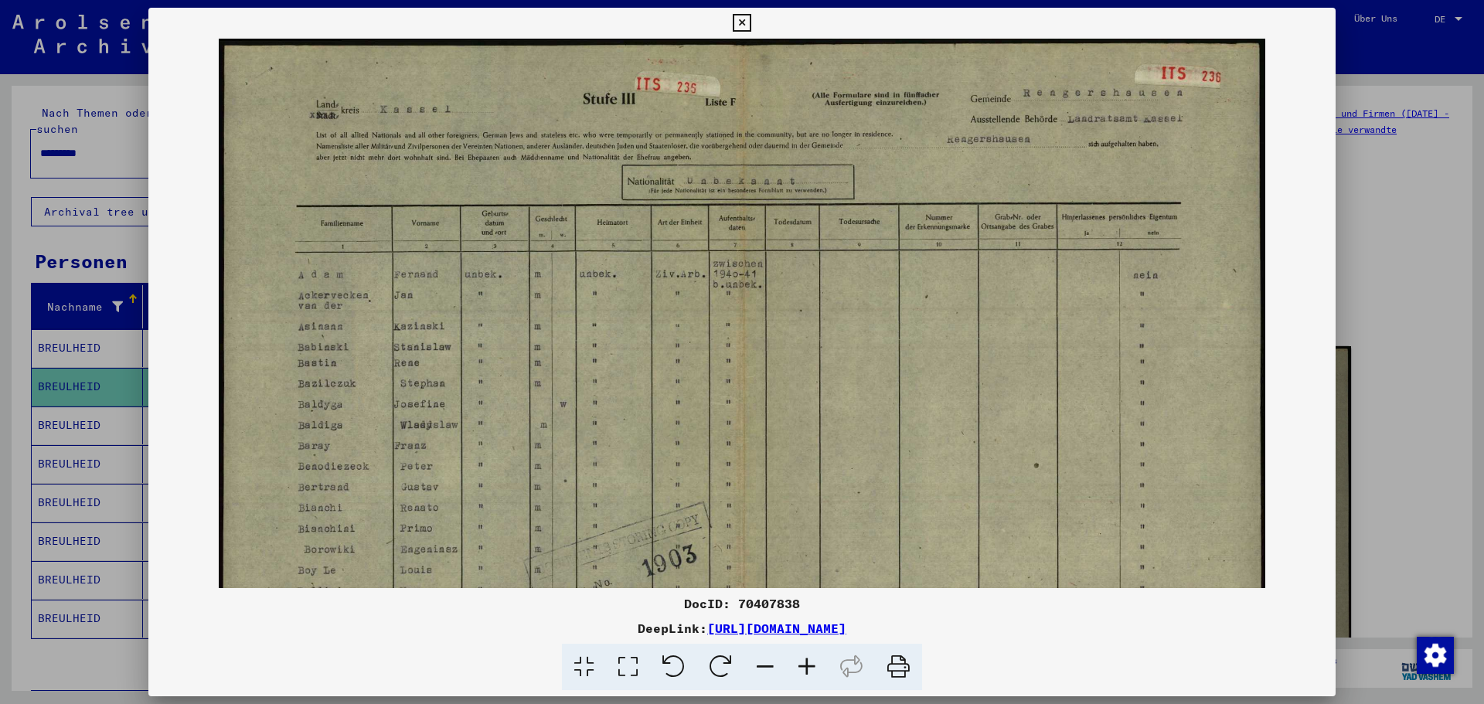
click at [806, 666] on icon at bounding box center [807, 667] width 42 height 47
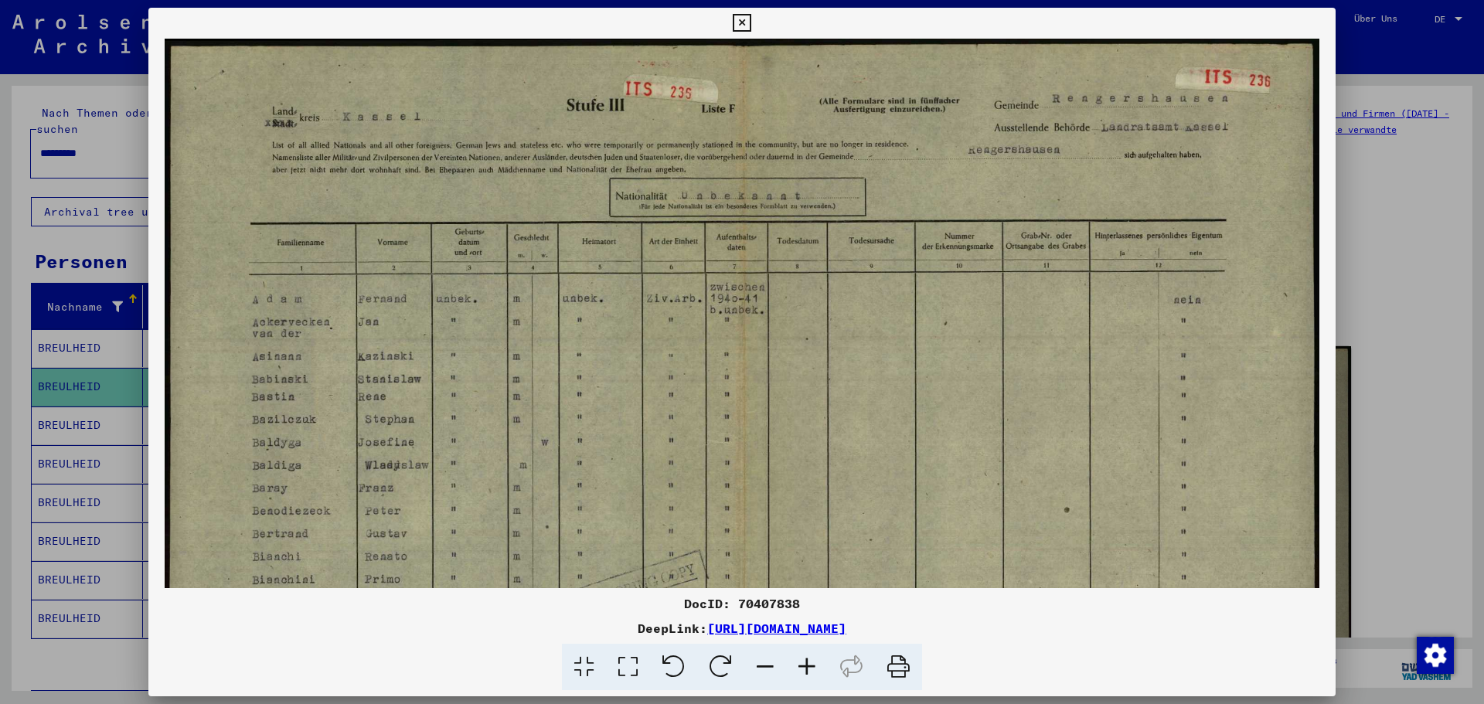
click at [674, 304] on img at bounding box center [742, 449] width 1155 height 820
click at [768, 666] on icon at bounding box center [765, 667] width 42 height 47
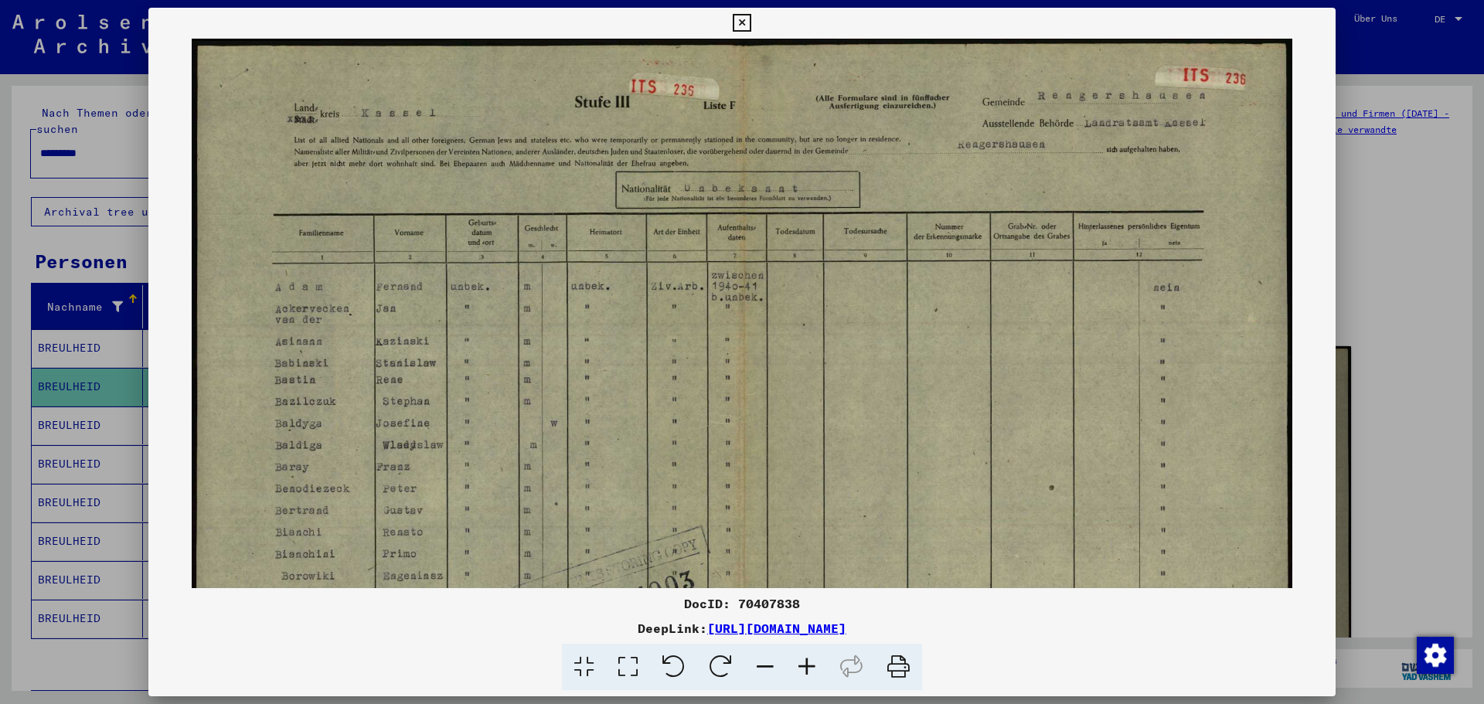
click at [768, 666] on icon at bounding box center [765, 667] width 42 height 47
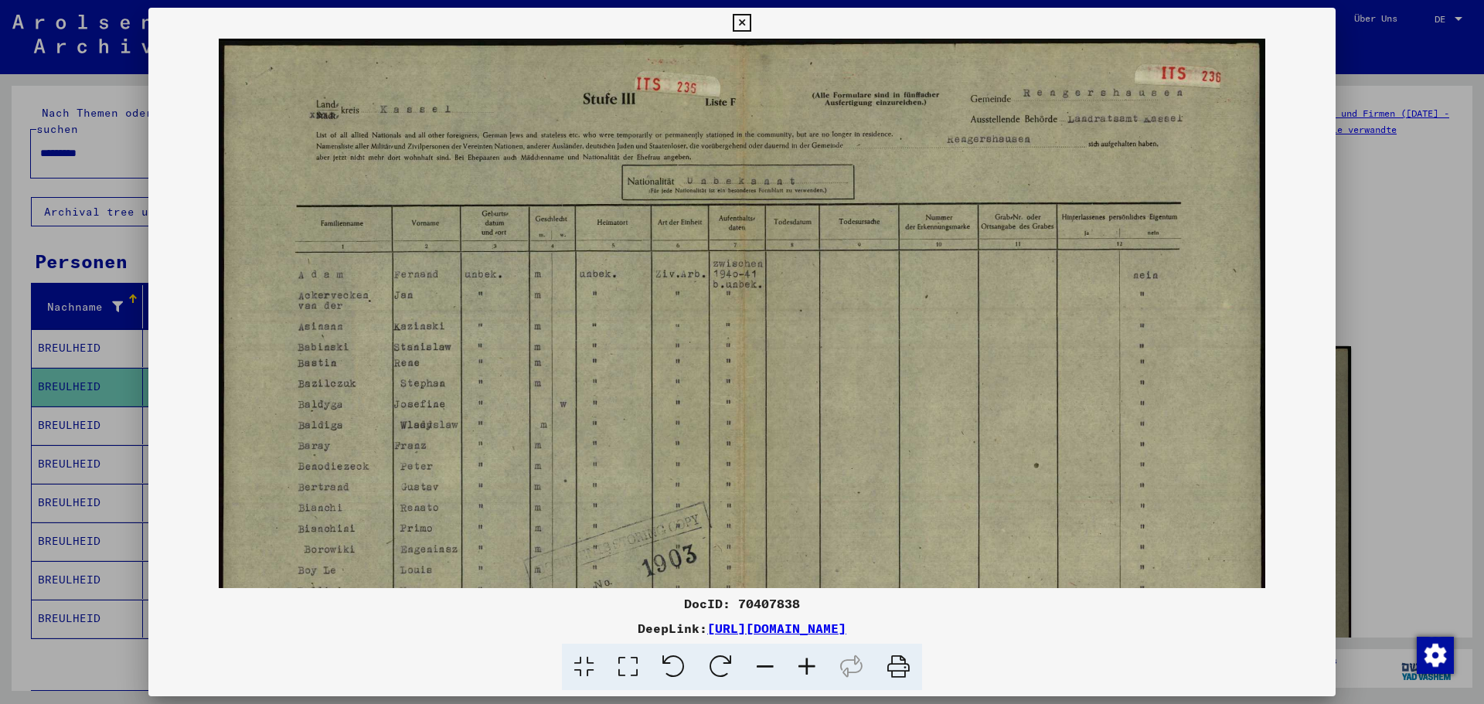
click at [768, 666] on icon at bounding box center [765, 667] width 42 height 47
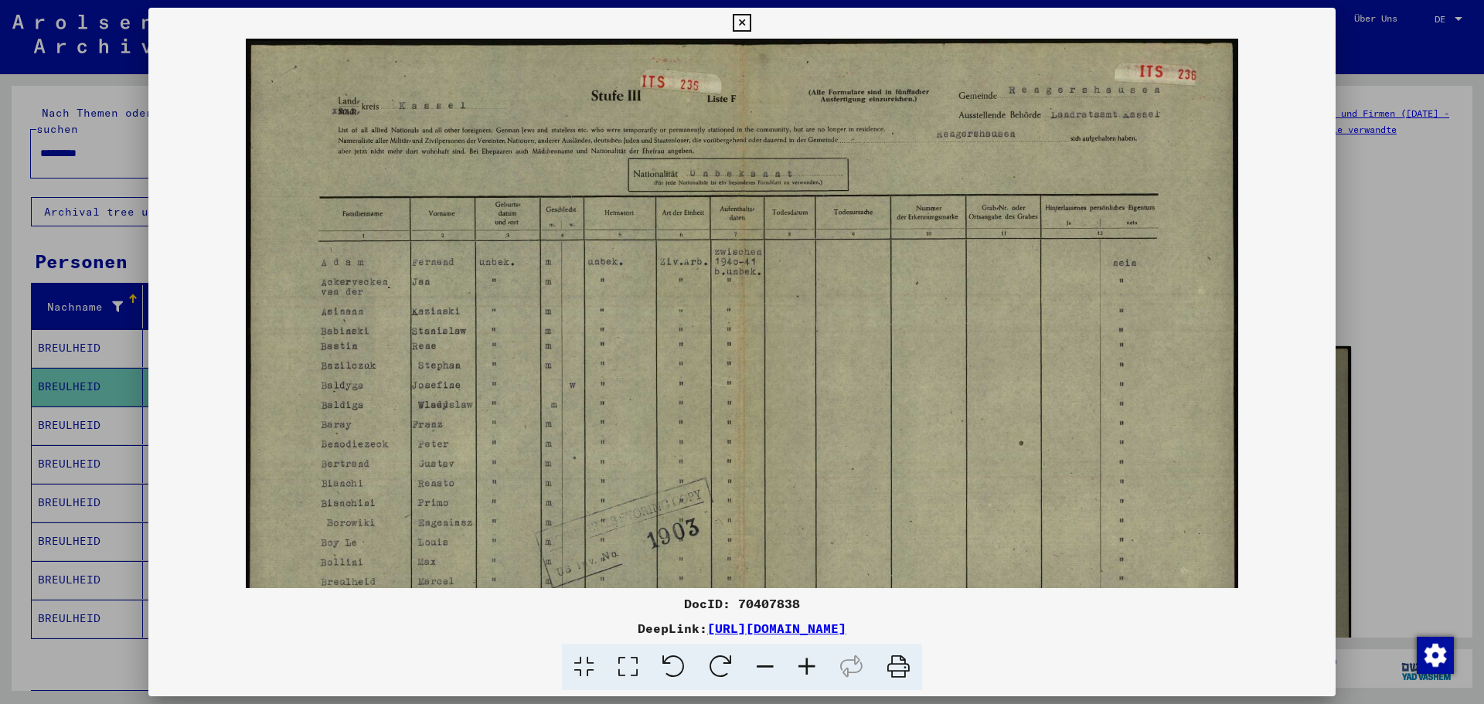
click at [768, 666] on icon at bounding box center [765, 667] width 42 height 47
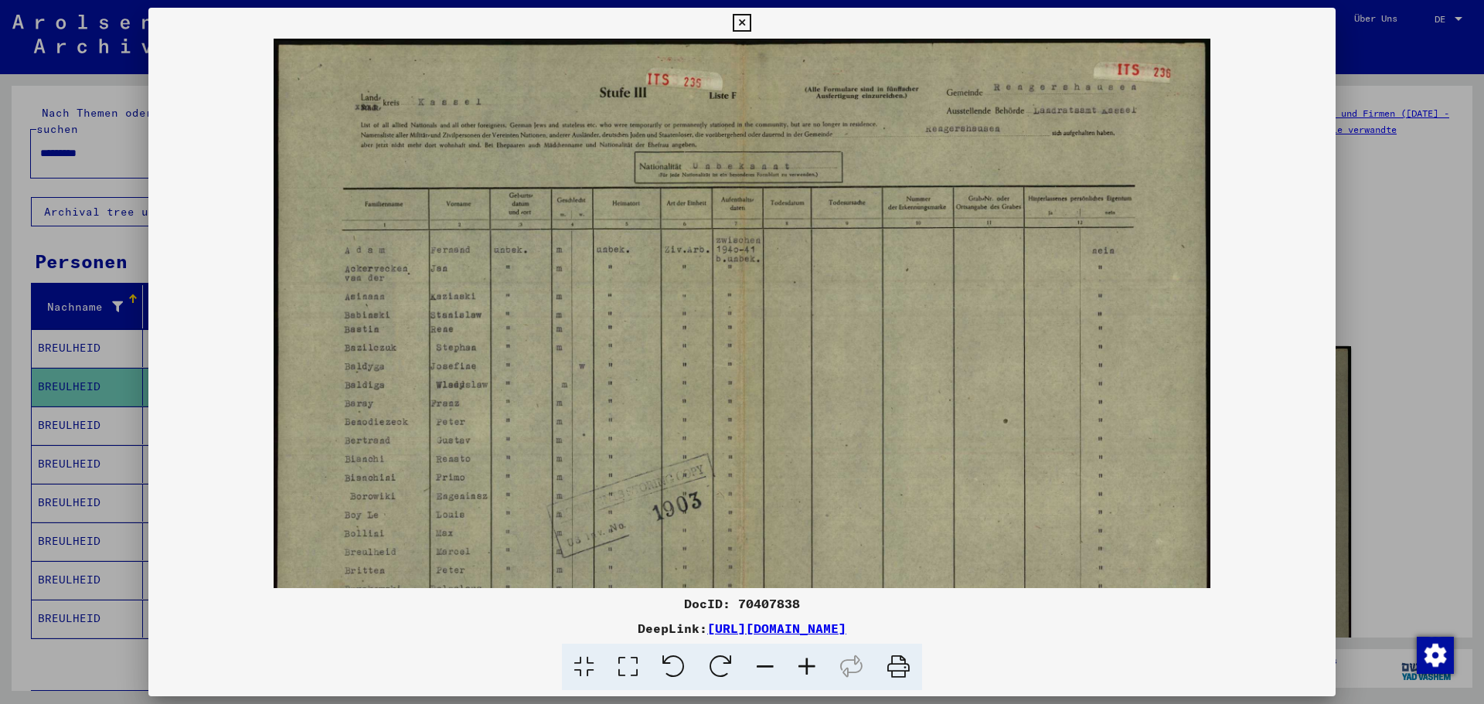
click at [768, 666] on icon at bounding box center [765, 667] width 42 height 47
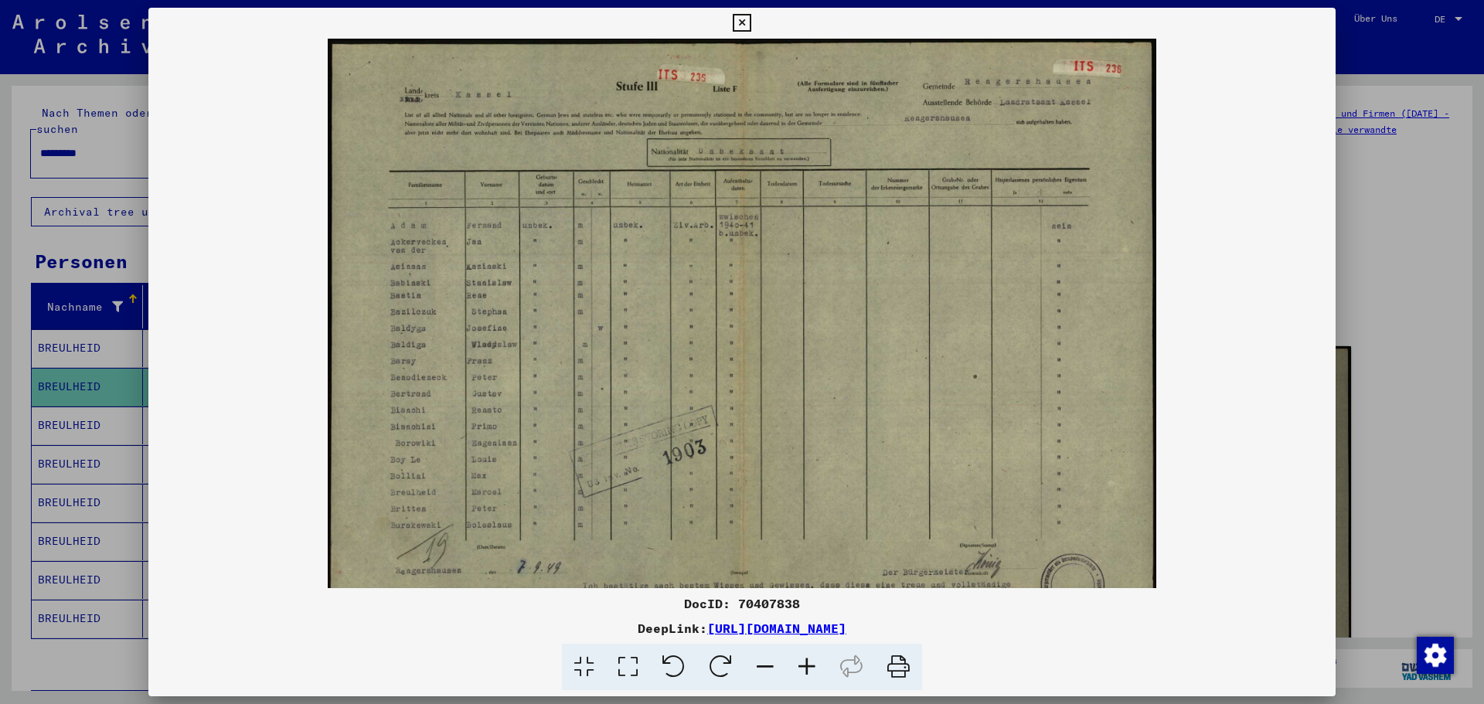
click at [768, 666] on icon at bounding box center [765, 667] width 42 height 47
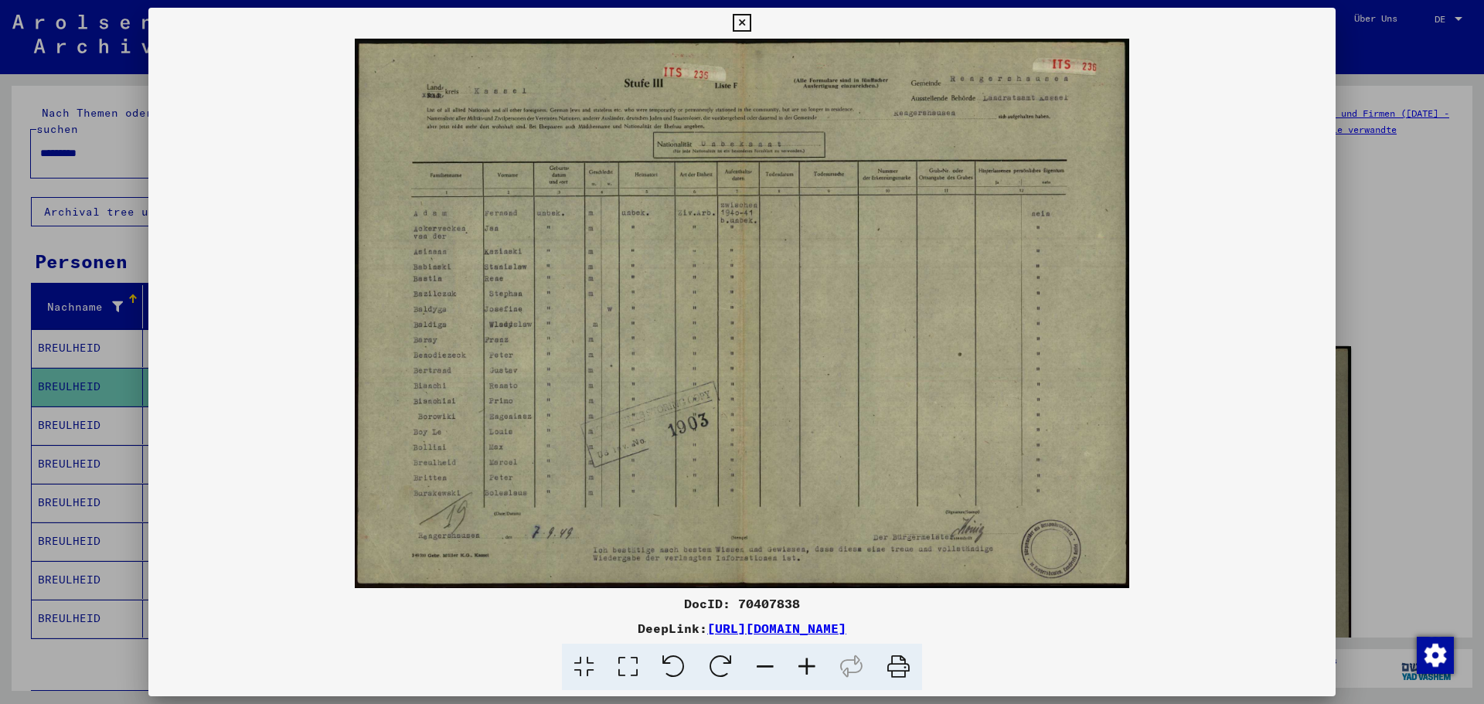
click at [768, 666] on icon at bounding box center [765, 667] width 42 height 47
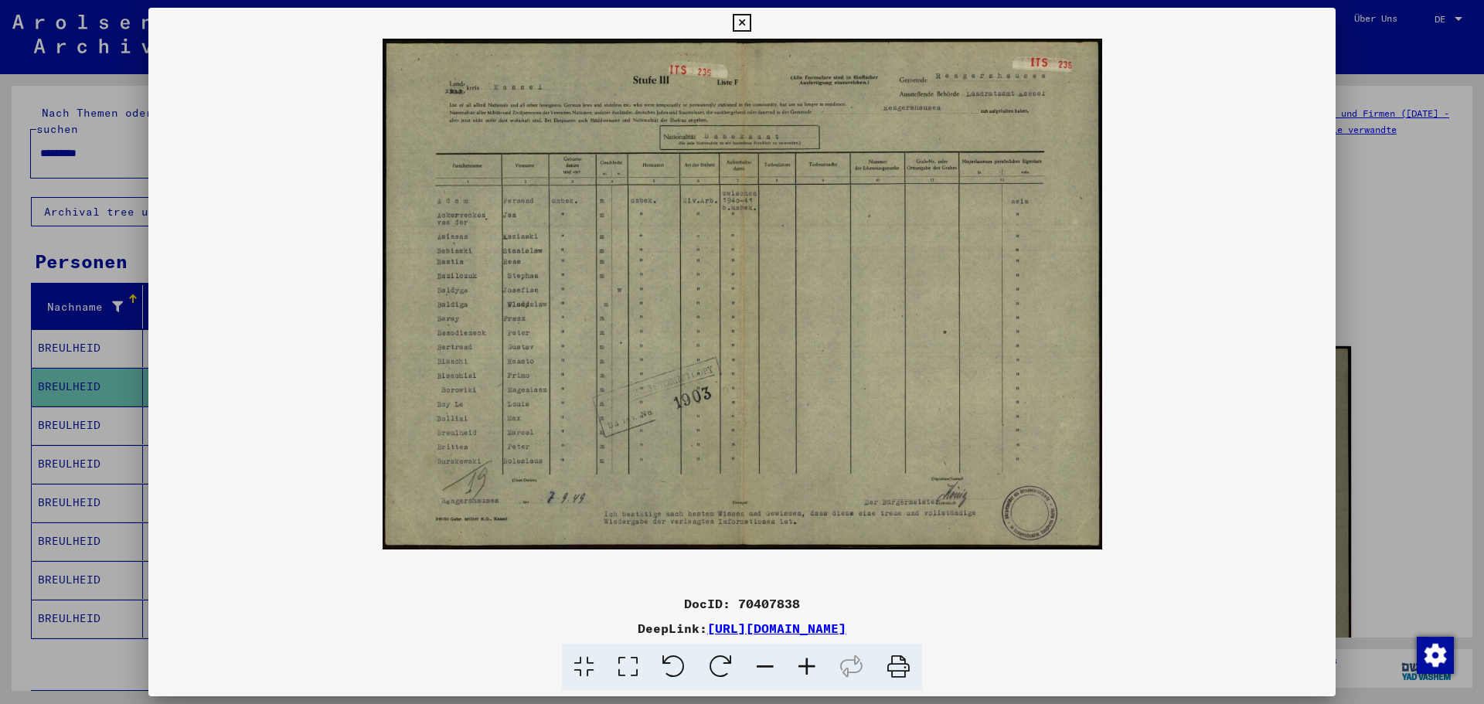
click at [768, 666] on icon at bounding box center [765, 667] width 42 height 47
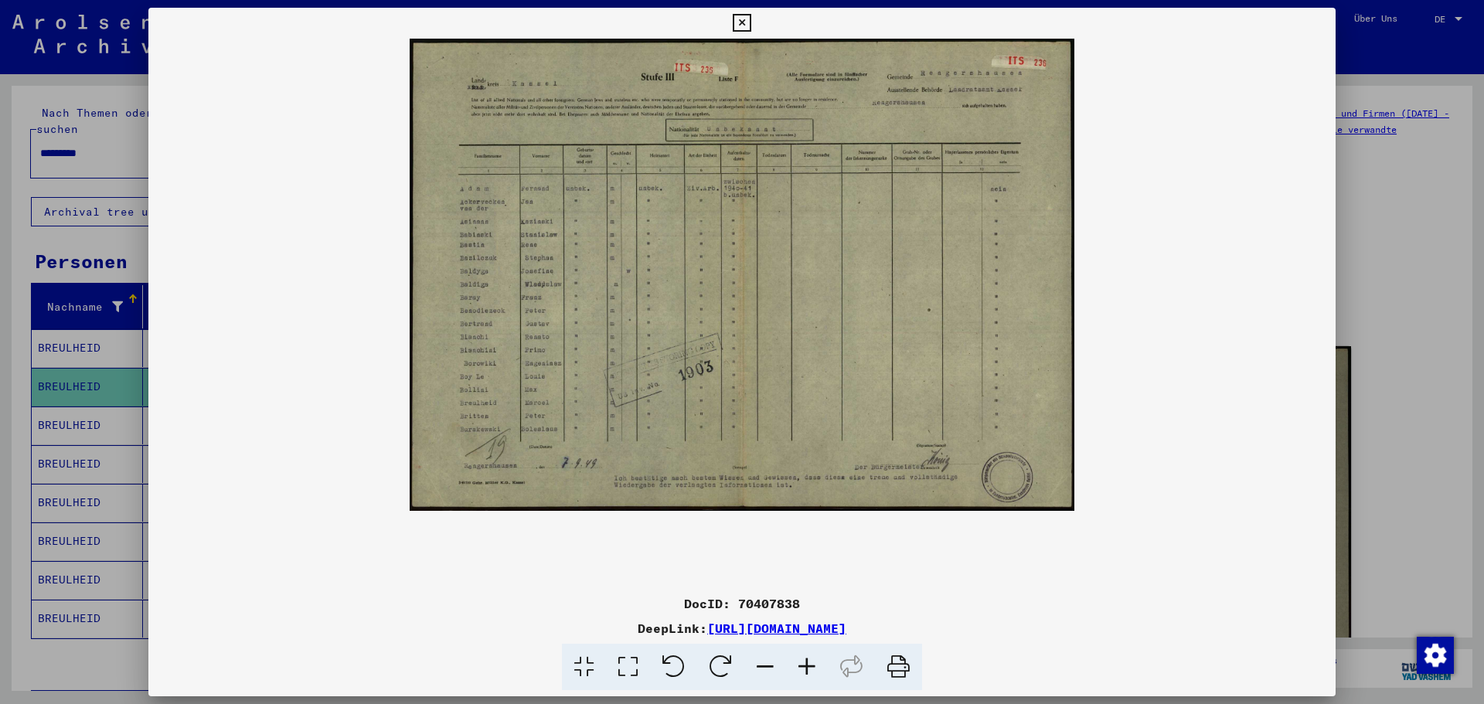
click at [904, 665] on icon at bounding box center [898, 667] width 47 height 47
click at [736, 17] on icon at bounding box center [742, 23] width 18 height 19
